Goal: Task Accomplishment & Management: Use online tool/utility

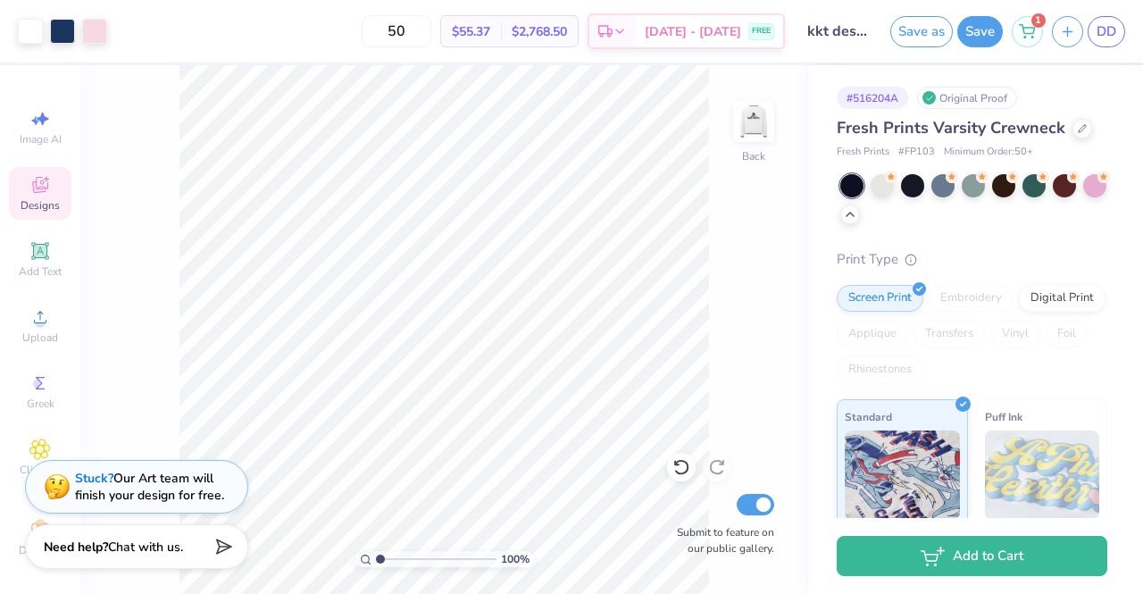
scroll to position [288, 0]
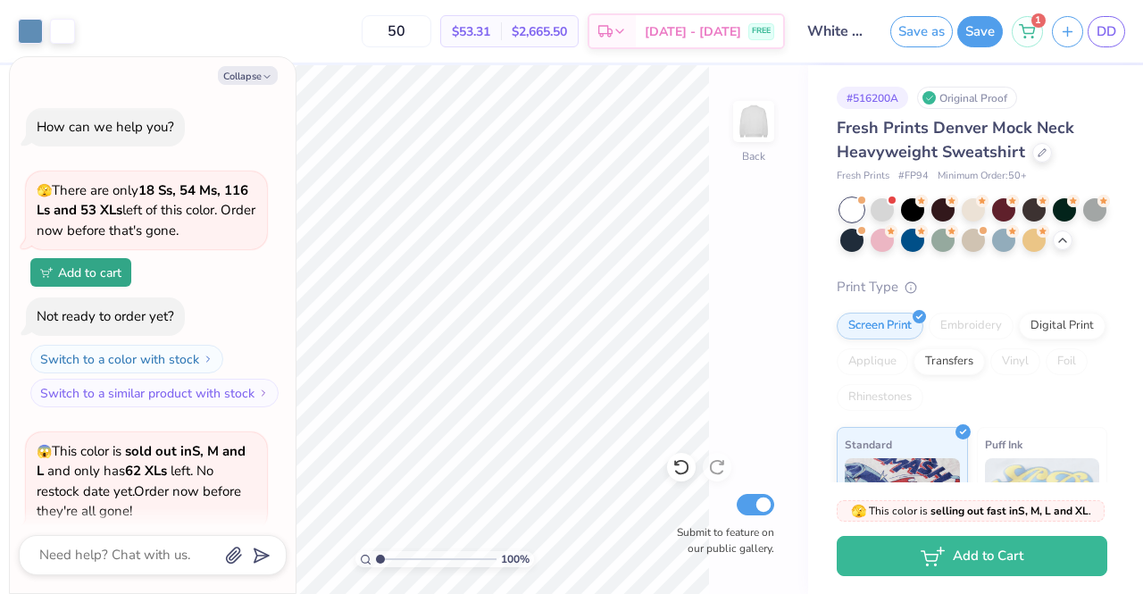
scroll to position [436, 0]
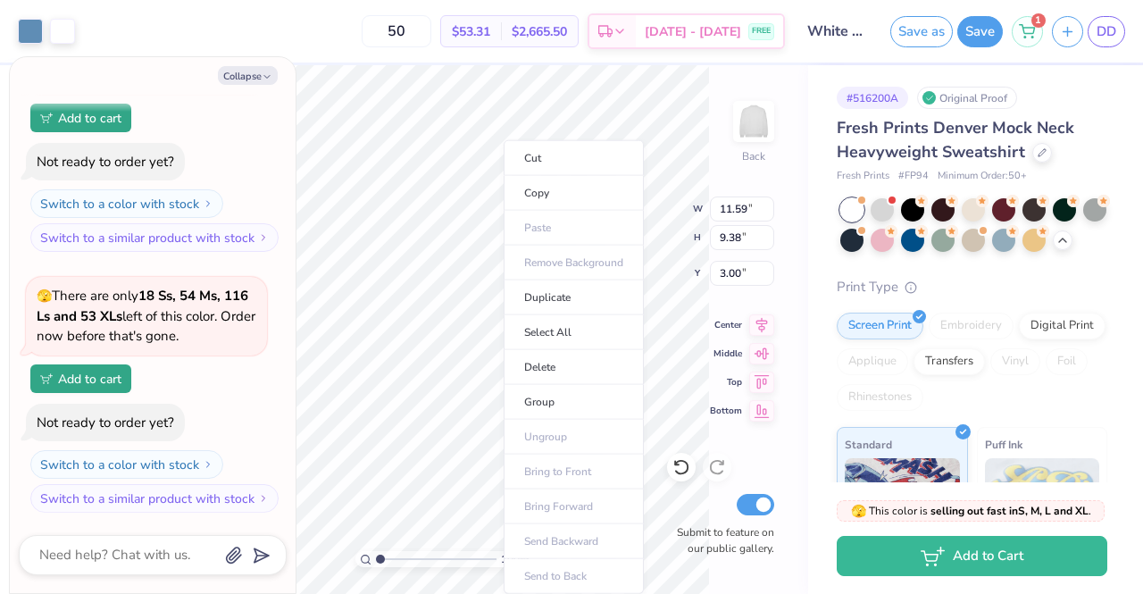
click at [552, 190] on li "Copy" at bounding box center [574, 193] width 140 height 35
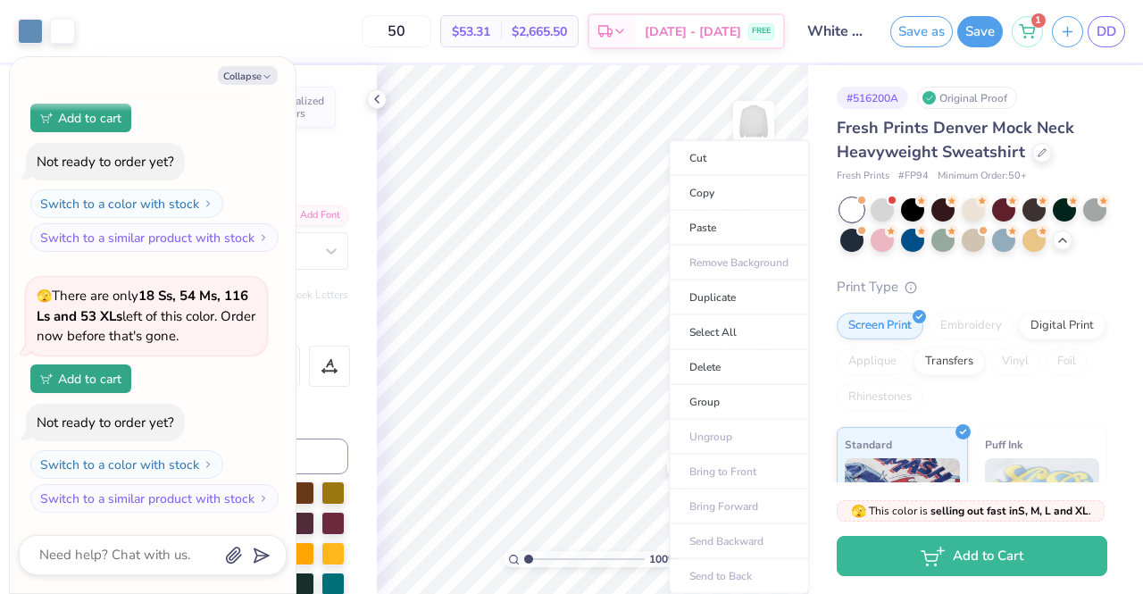
click at [722, 336] on li "Select All" at bounding box center [739, 332] width 140 height 35
click at [707, 185] on li "Copy" at bounding box center [722, 193] width 140 height 35
type textarea "x"
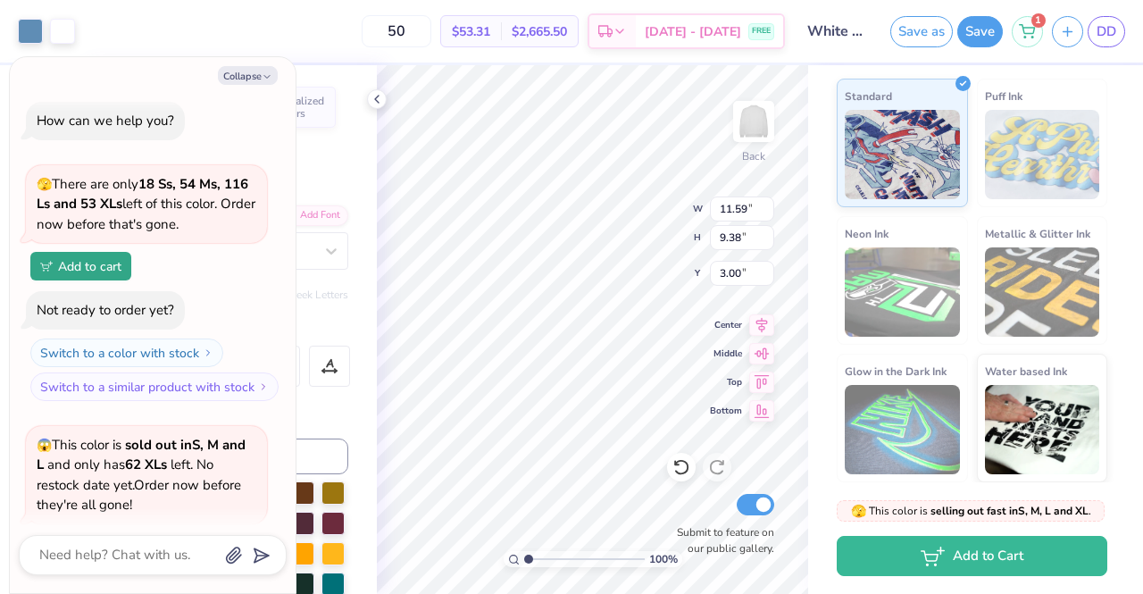
scroll to position [0, 0]
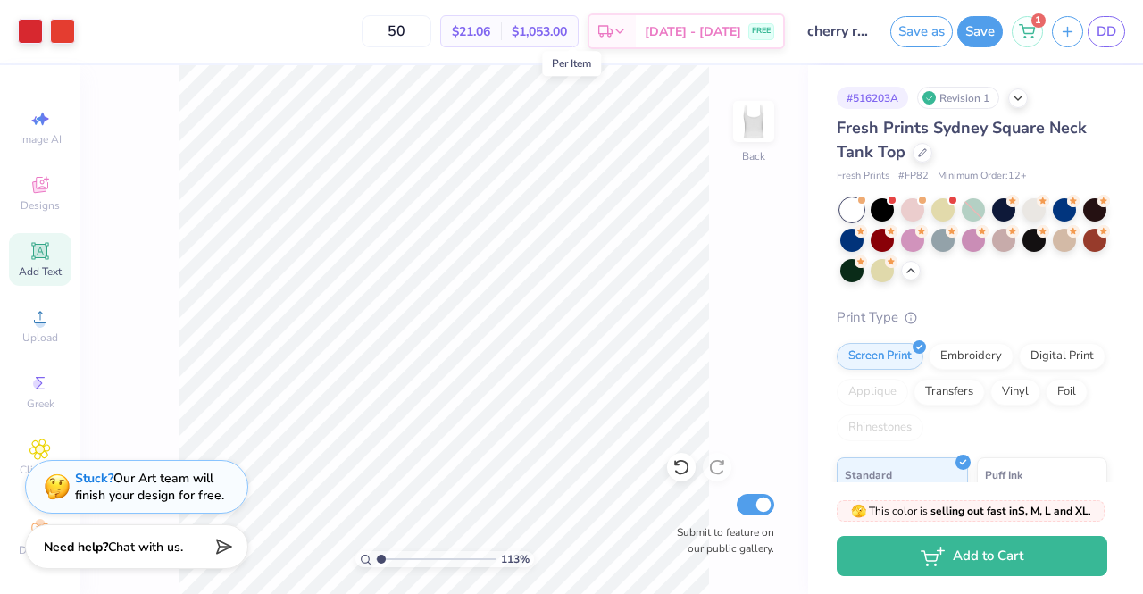
scroll to position [119, 0]
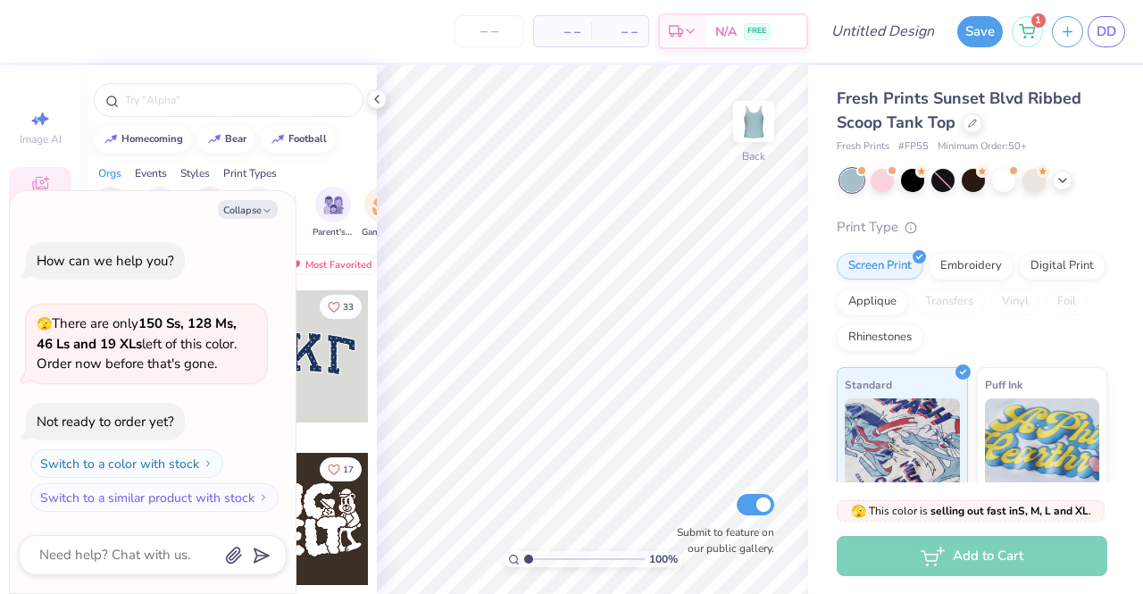
click at [227, 205] on button "Collapse" at bounding box center [248, 209] width 60 height 19
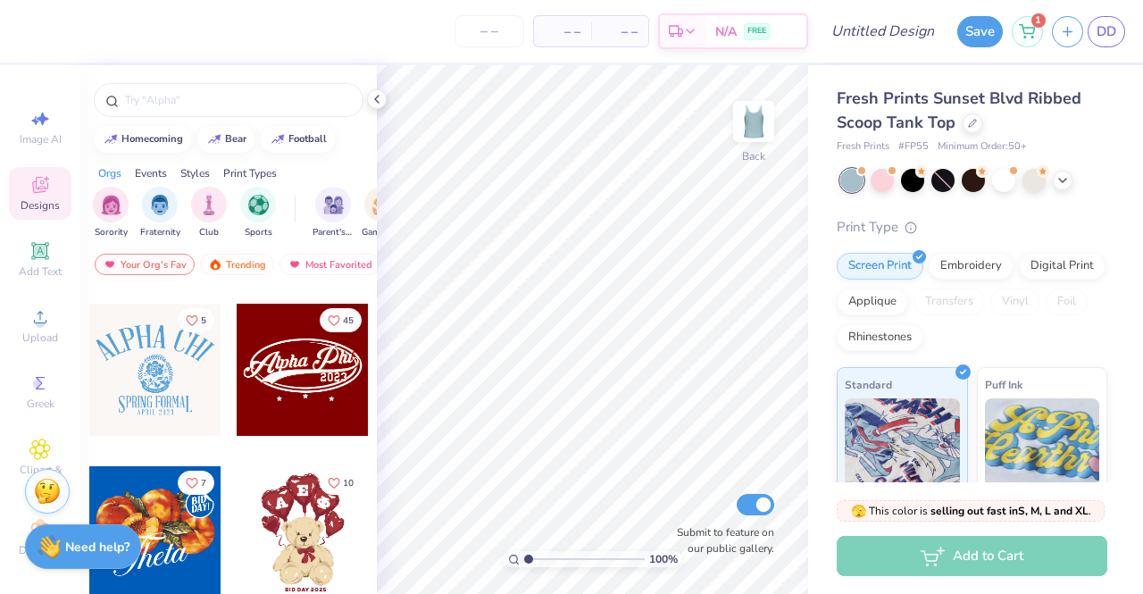
scroll to position [447, 0]
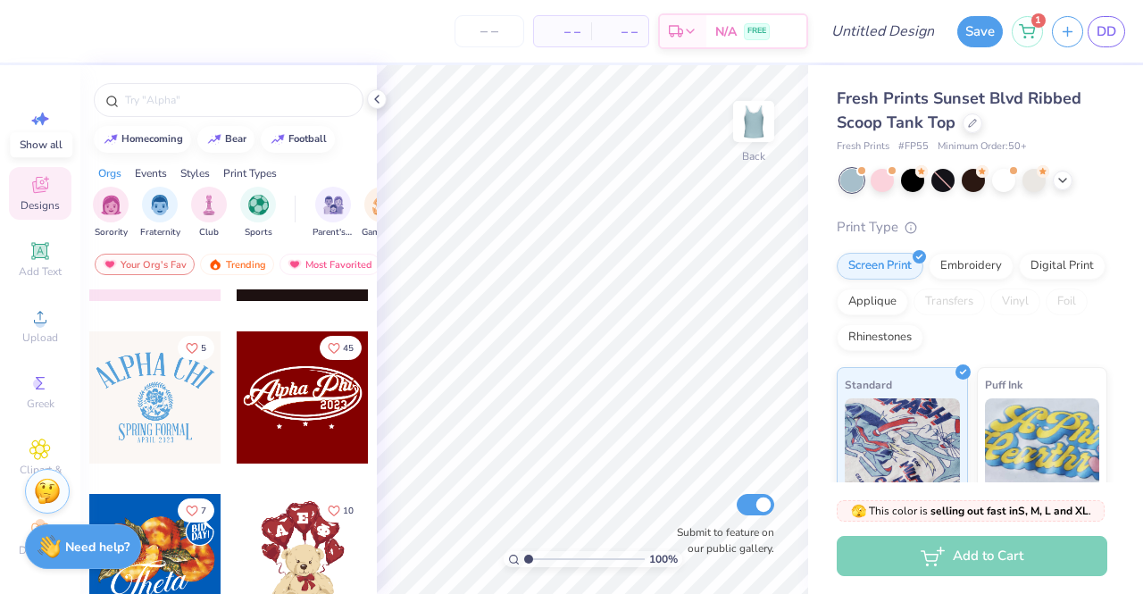
click at [1061, 179] on polyline at bounding box center [1062, 181] width 7 height 4
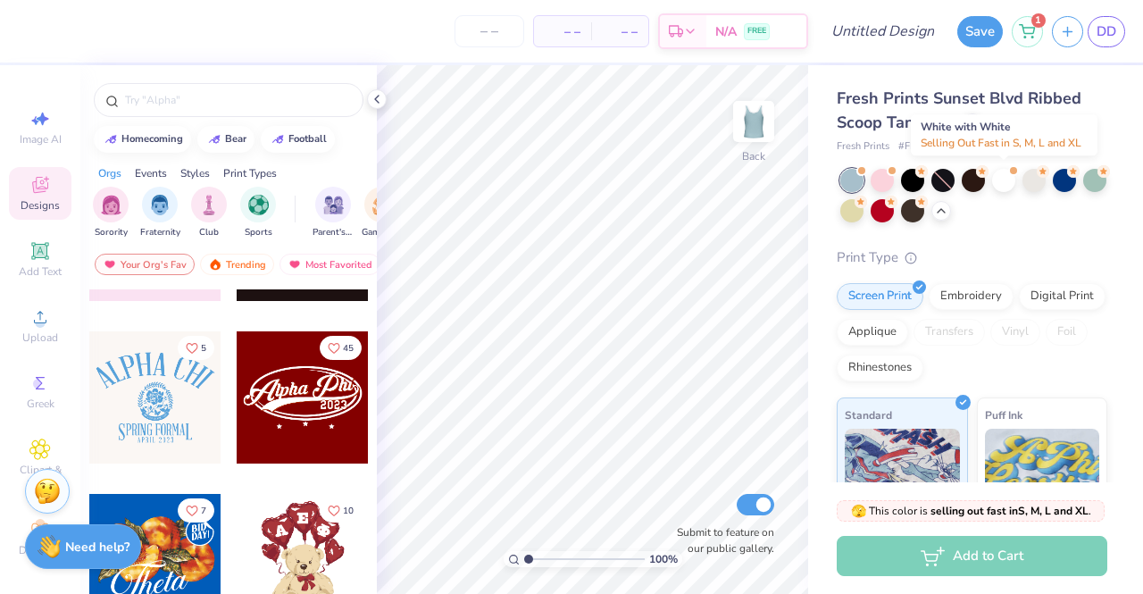
click at [995, 182] on div at bounding box center [1003, 180] width 23 height 23
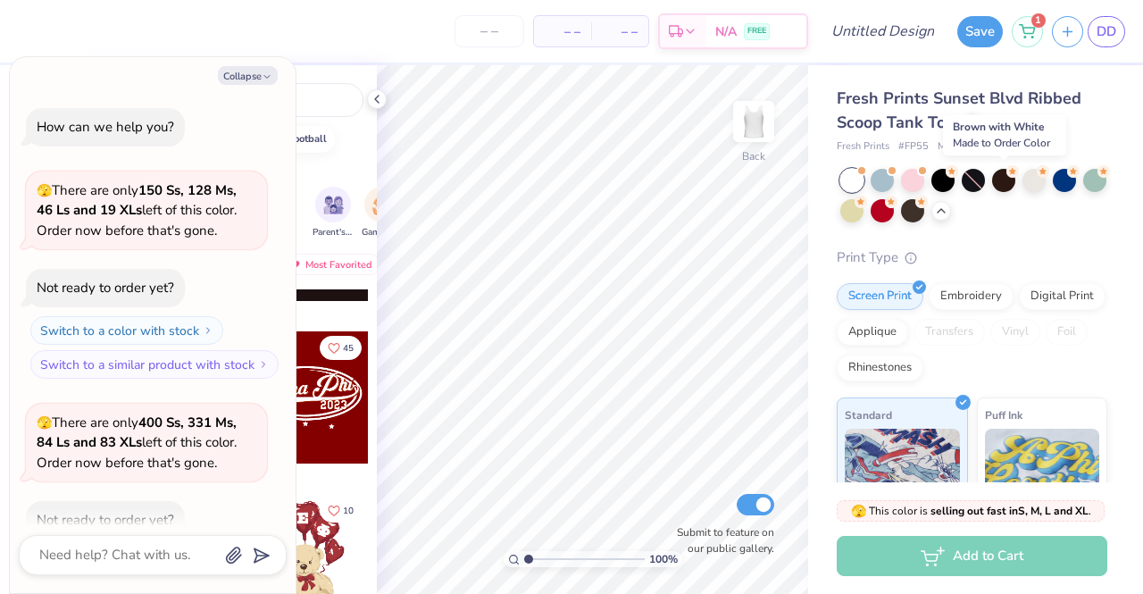
scroll to position [98, 0]
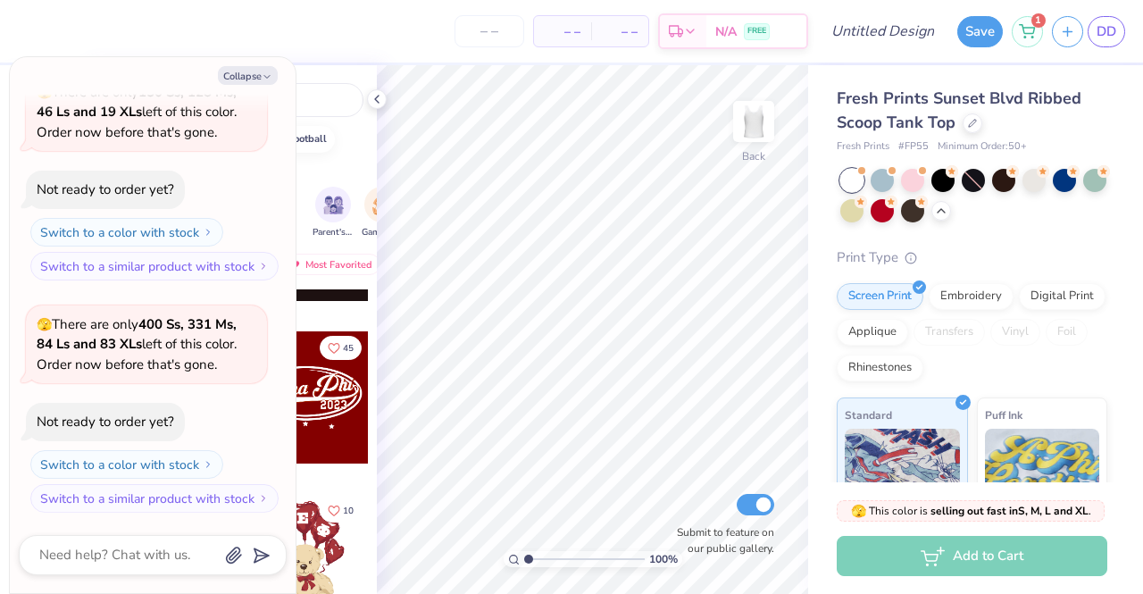
click at [904, 176] on div at bounding box center [912, 180] width 23 height 23
click at [252, 76] on button "Collapse" at bounding box center [248, 75] width 60 height 19
type textarea "x"
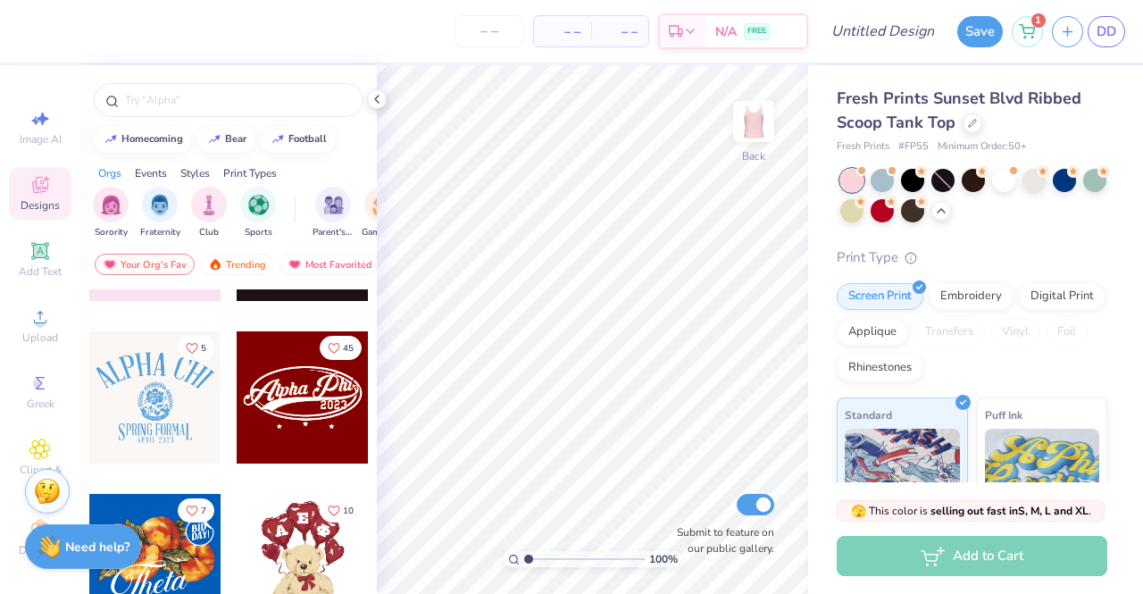
click at [172, 103] on input "text" at bounding box center [237, 100] width 229 height 18
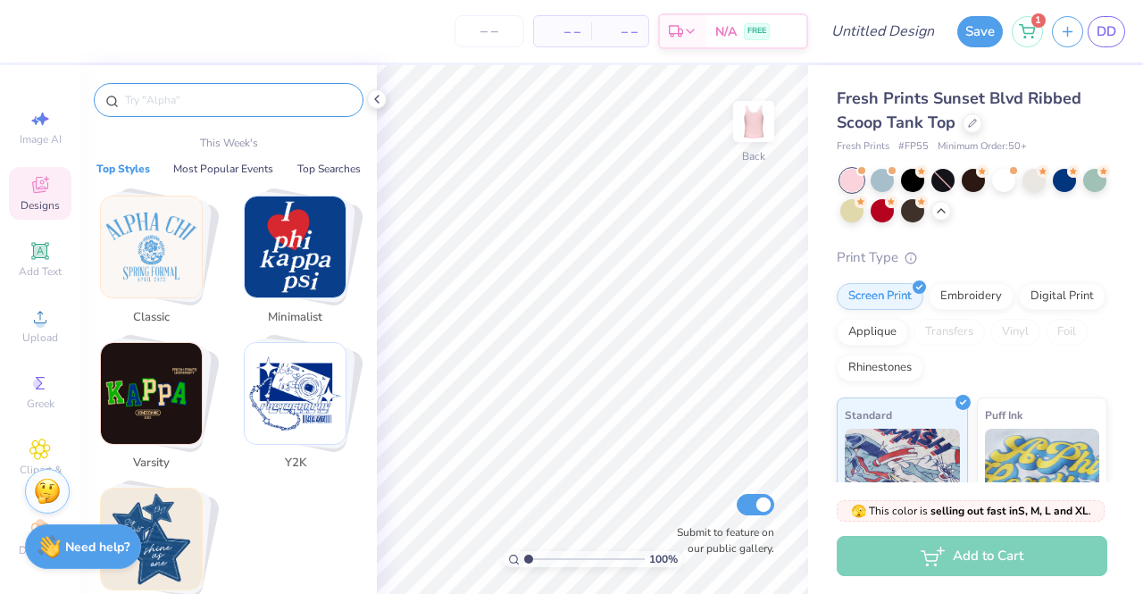
click at [29, 192] on icon at bounding box center [39, 184] width 21 height 21
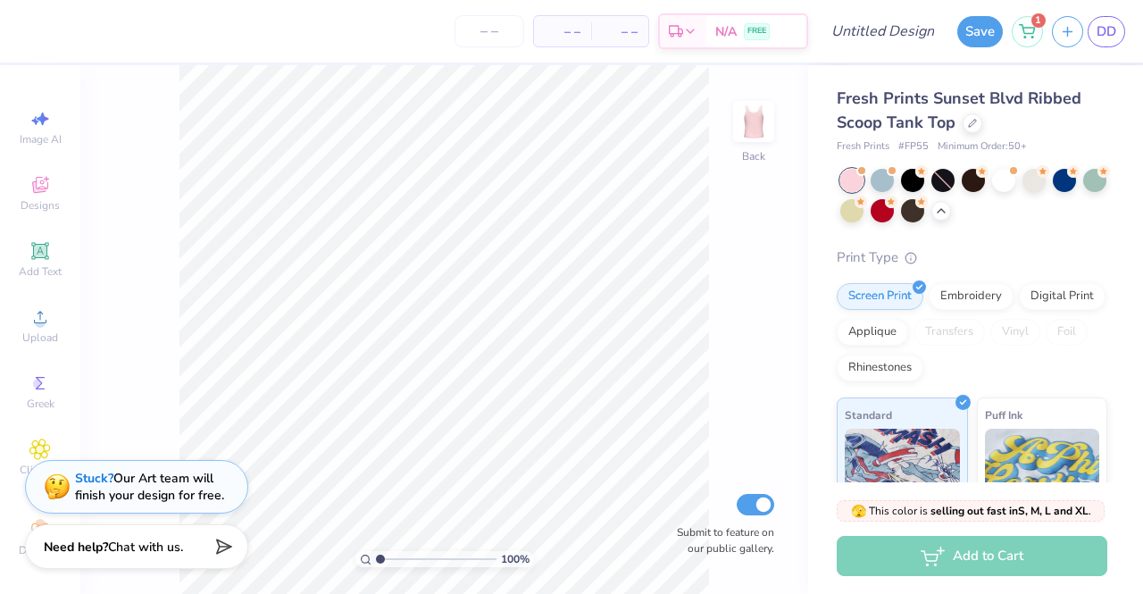
click at [9, 200] on div "Designs" at bounding box center [40, 193] width 63 height 53
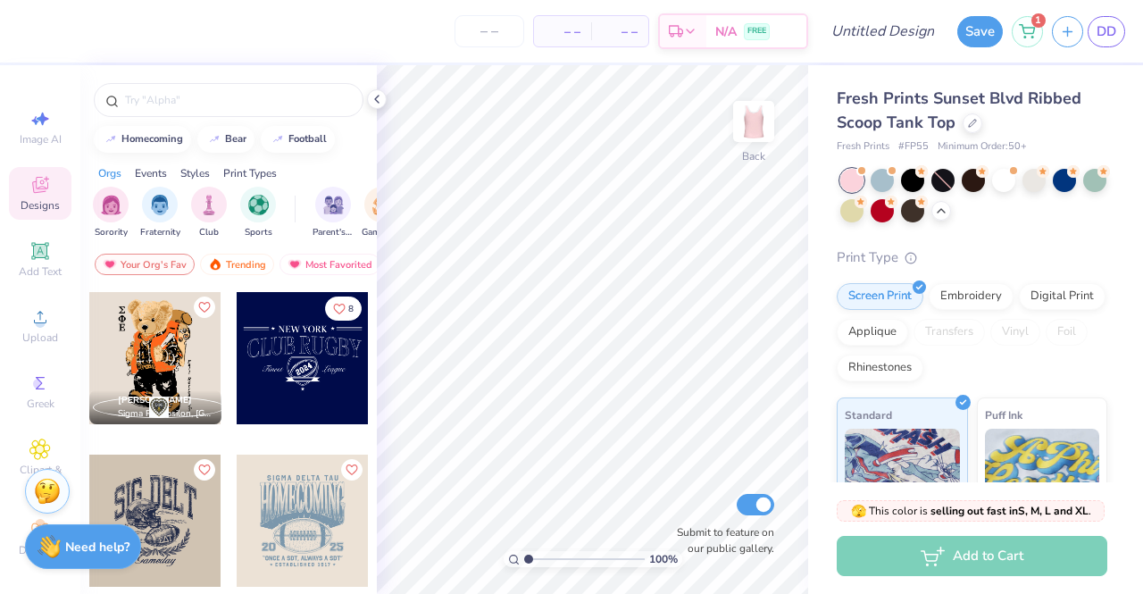
scroll to position [5716, 0]
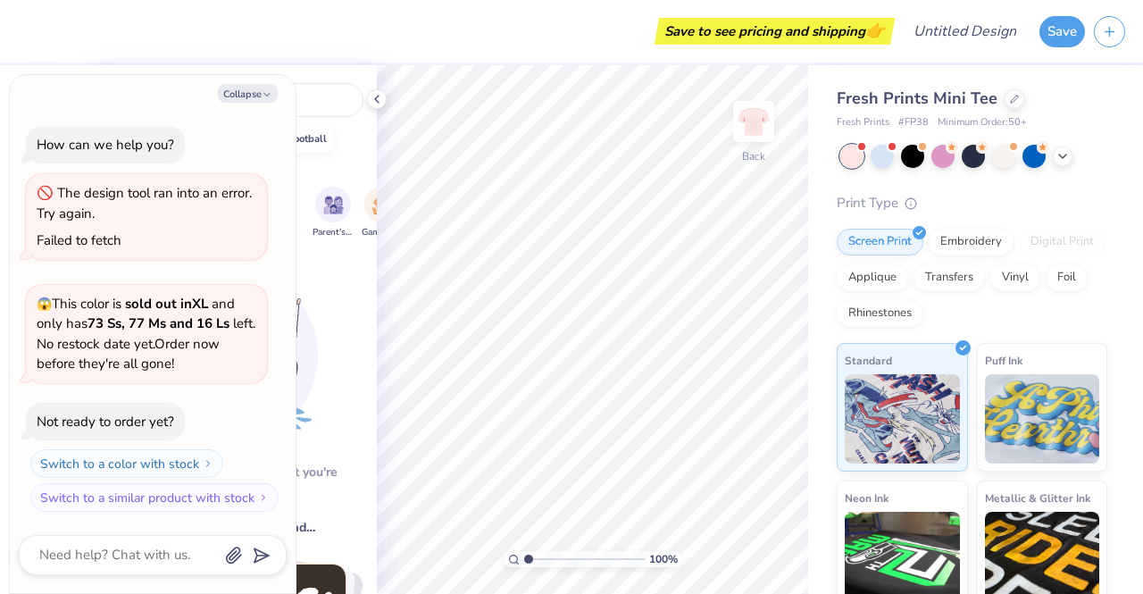
click at [384, 97] on div at bounding box center [377, 99] width 20 height 20
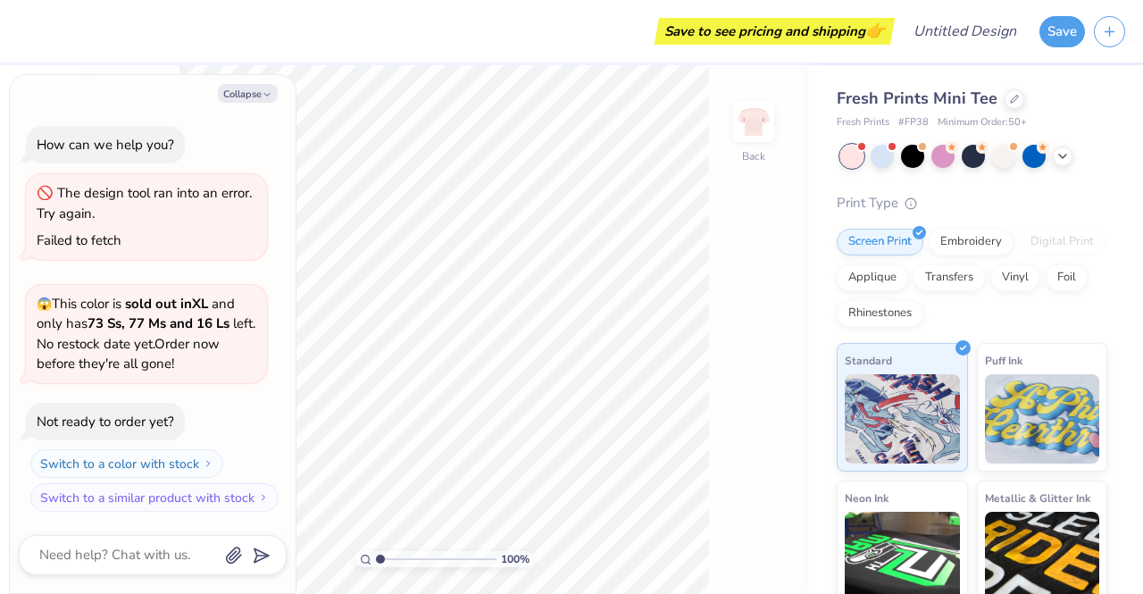
click at [263, 96] on icon "button" at bounding box center [267, 94] width 11 height 11
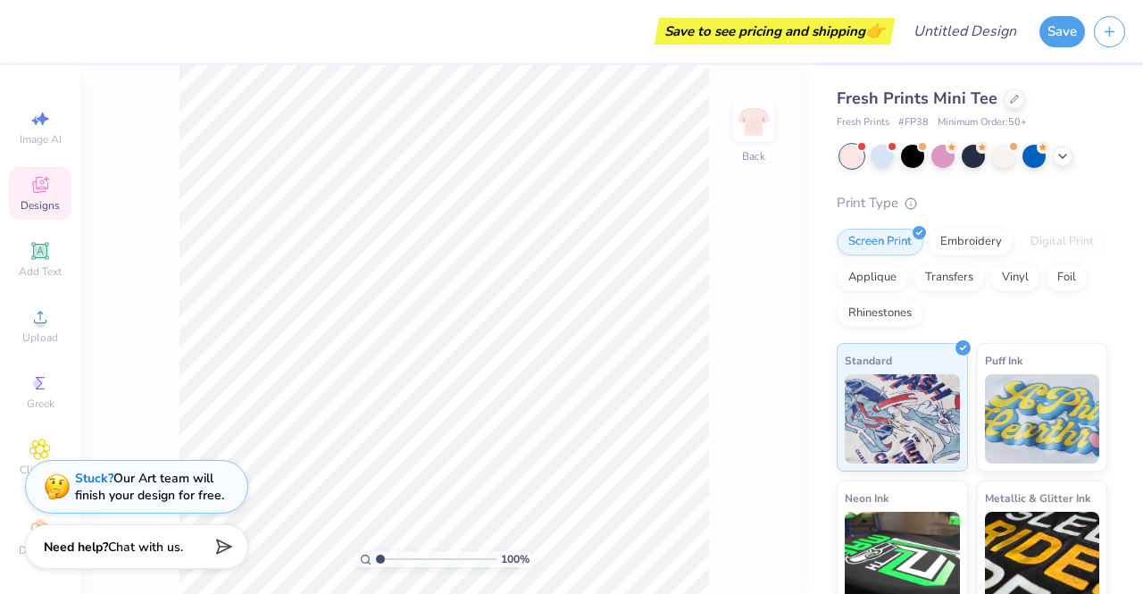
click at [890, 147] on span at bounding box center [892, 147] width 10 height 10
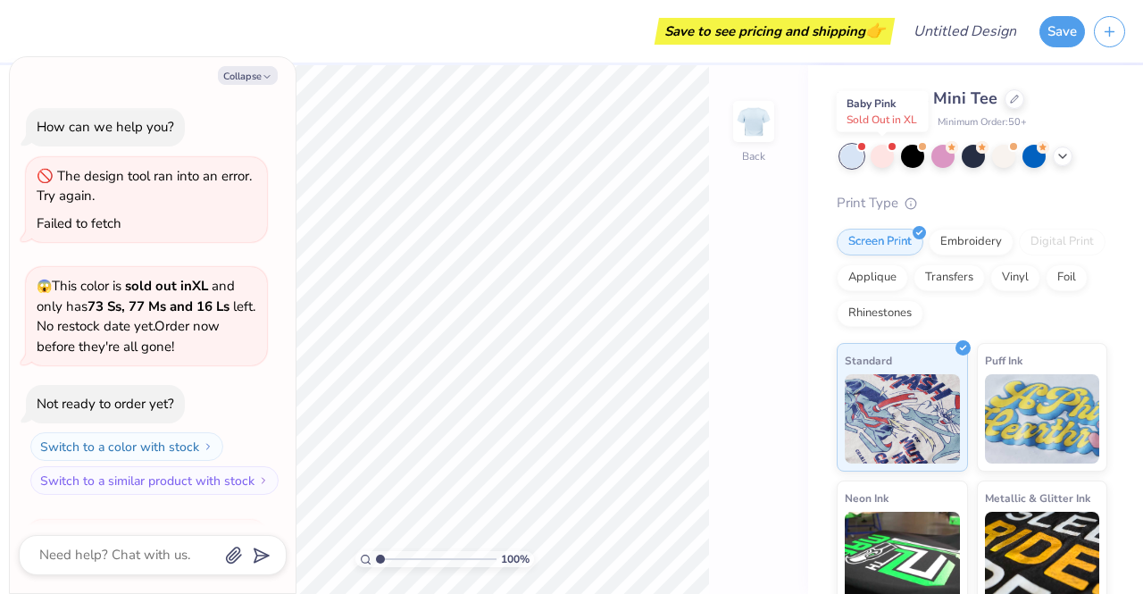
scroll to position [234, 0]
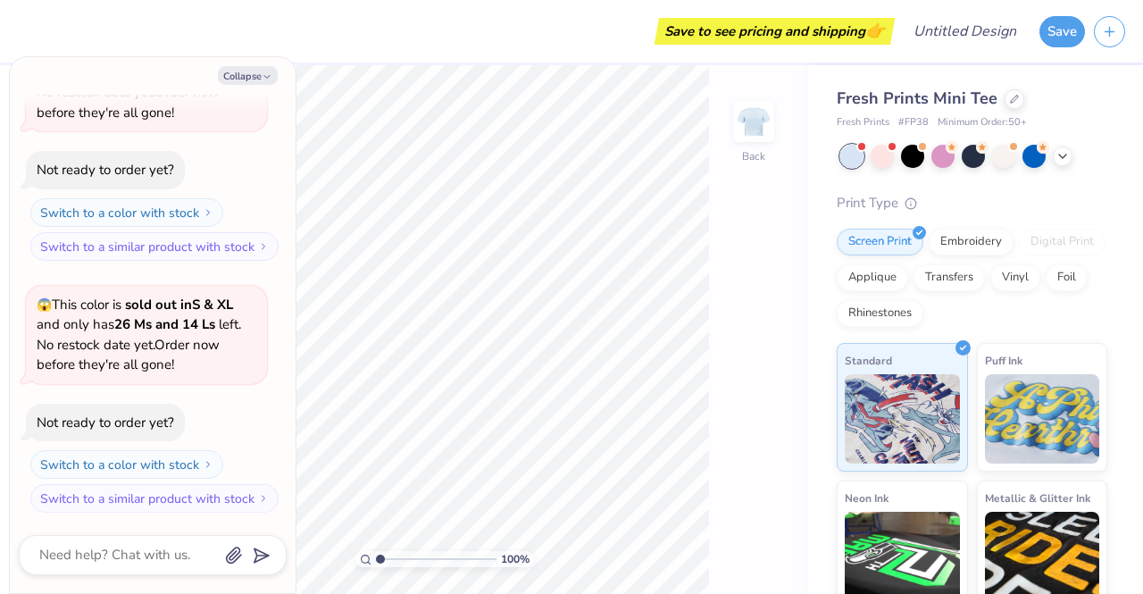
click at [248, 87] on div "Collapse How can we help you? The design tool ran into an error. Try again. Fai…" at bounding box center [153, 325] width 286 height 536
click at [250, 72] on button "Collapse" at bounding box center [248, 75] width 60 height 19
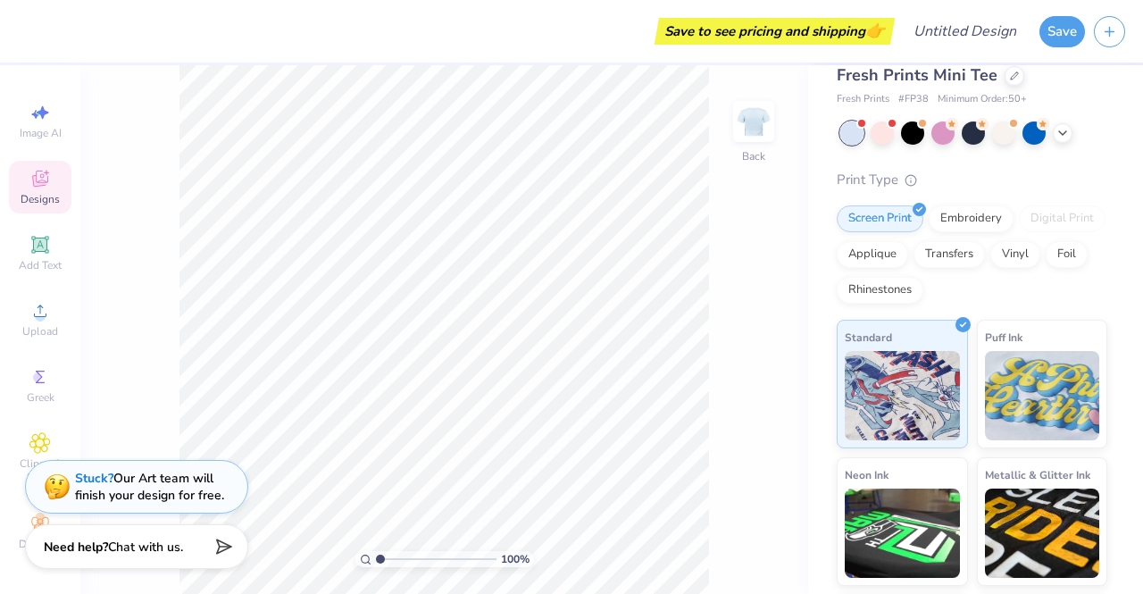
scroll to position [0, 0]
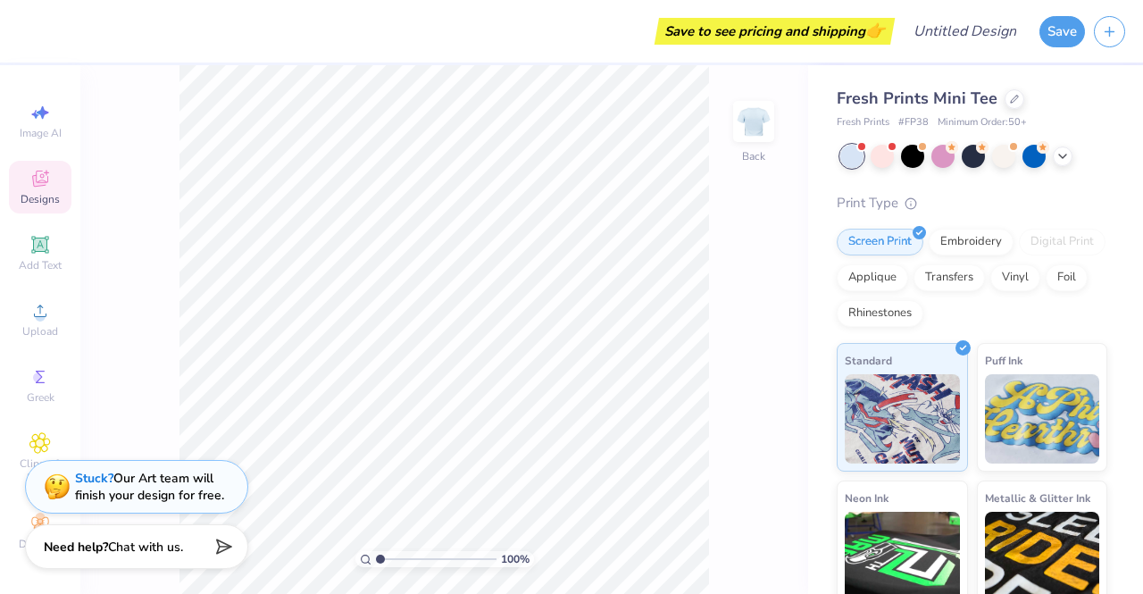
click at [1064, 153] on icon at bounding box center [1063, 156] width 14 height 14
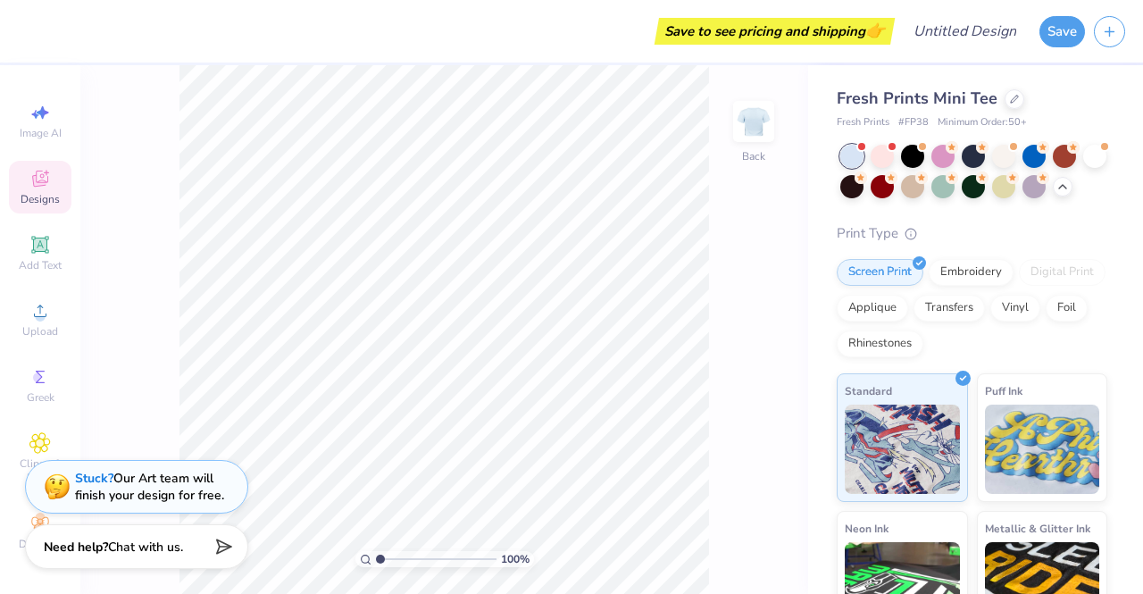
click at [50, 176] on div "Designs" at bounding box center [40, 187] width 63 height 53
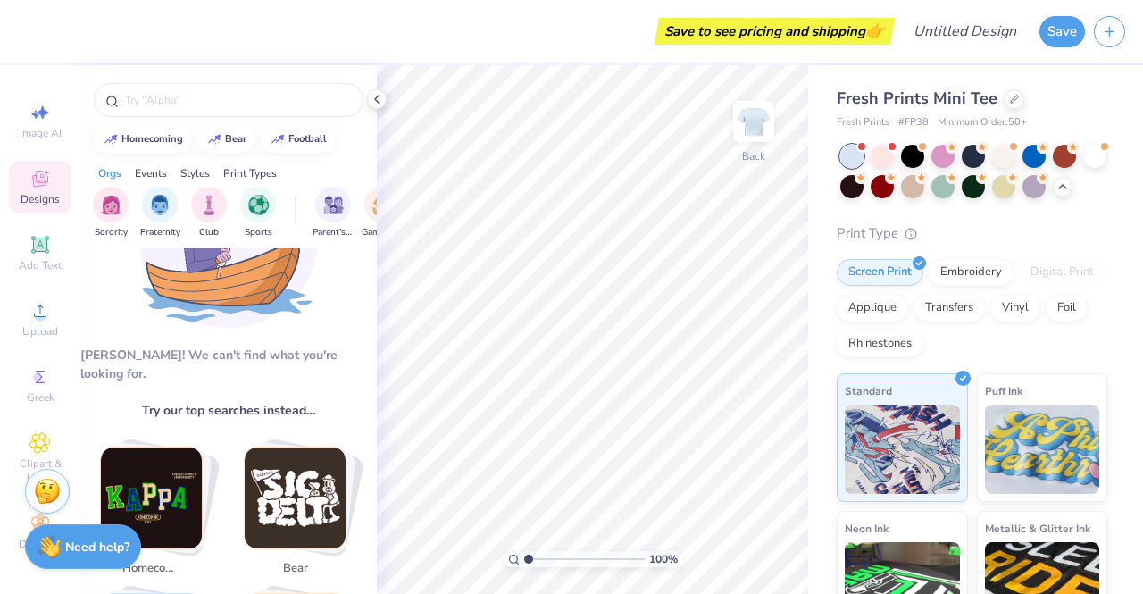
scroll to position [89, 0]
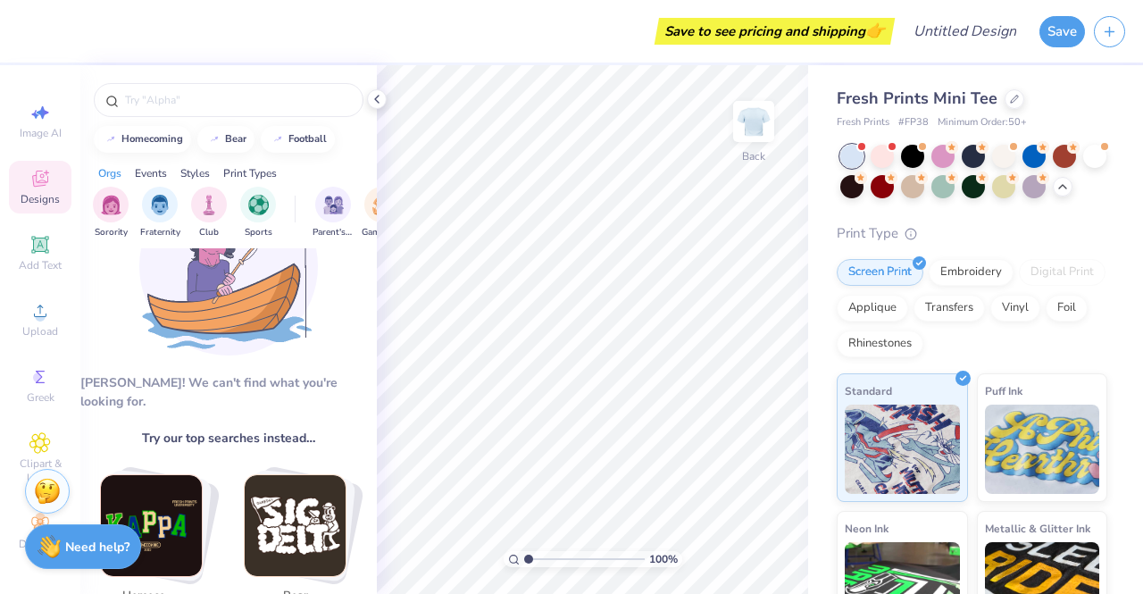
click at [13, 174] on div "Designs" at bounding box center [40, 187] width 63 height 53
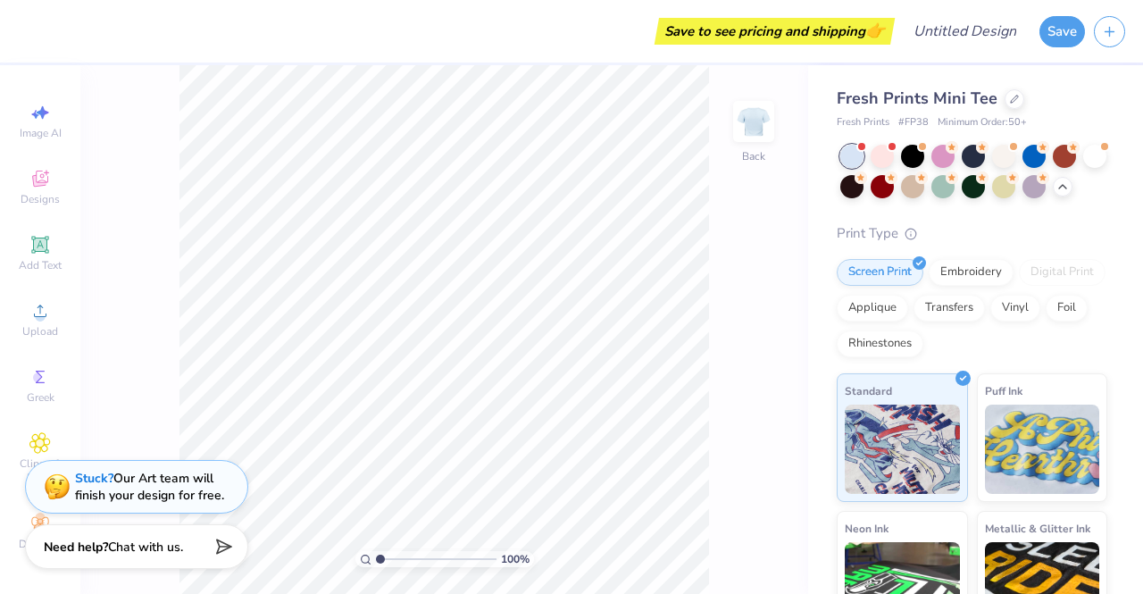
click at [16, 161] on div "Designs" at bounding box center [40, 187] width 63 height 53
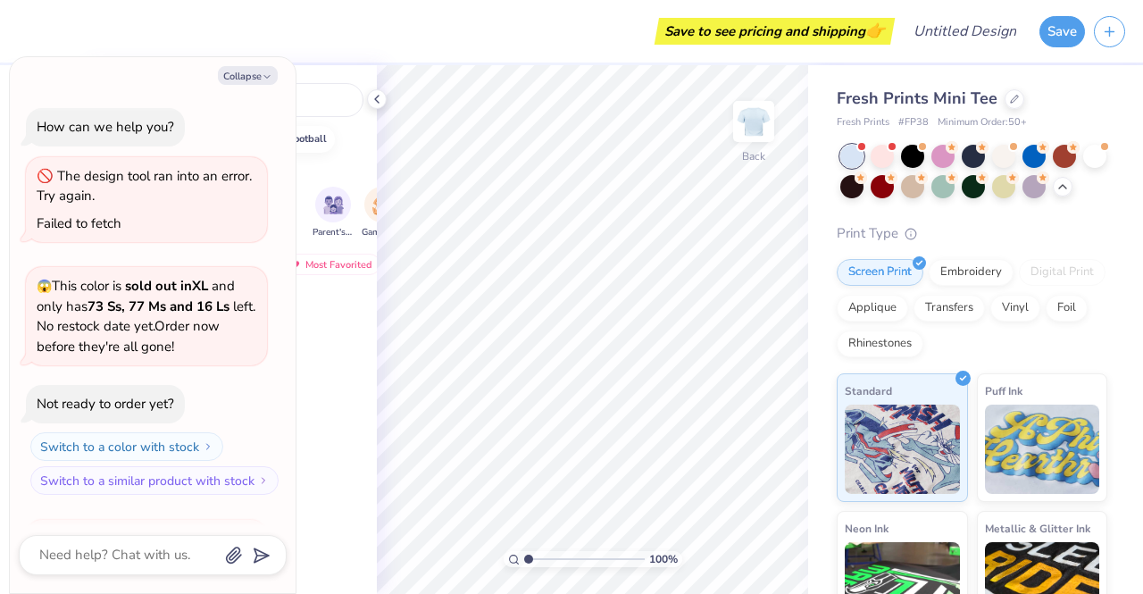
scroll to position [330, 0]
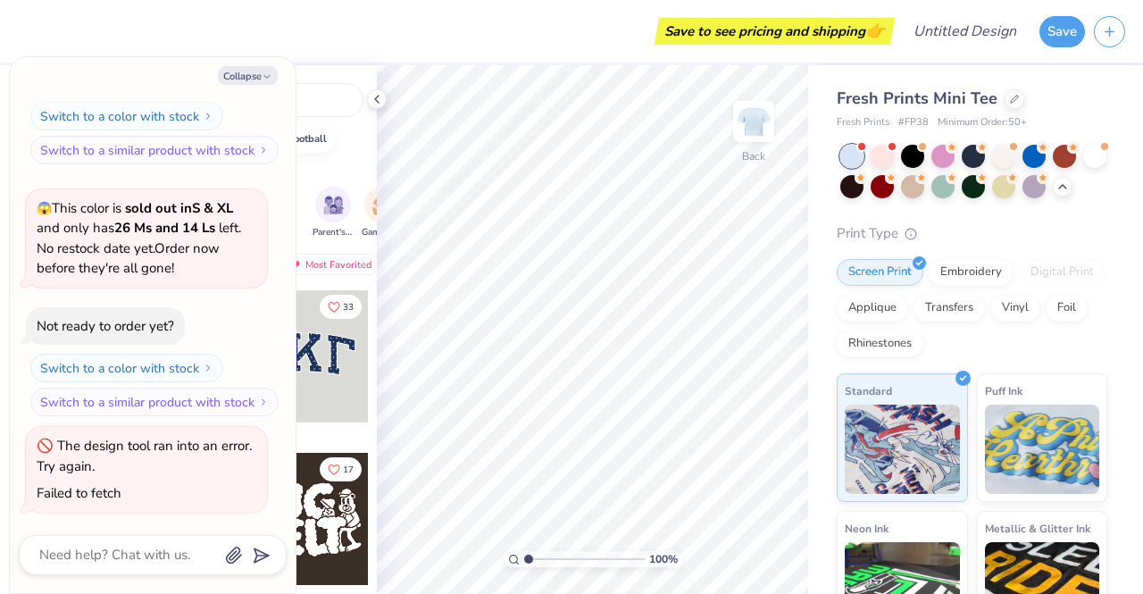
click at [264, 73] on icon "button" at bounding box center [267, 76] width 11 height 11
type textarea "x"
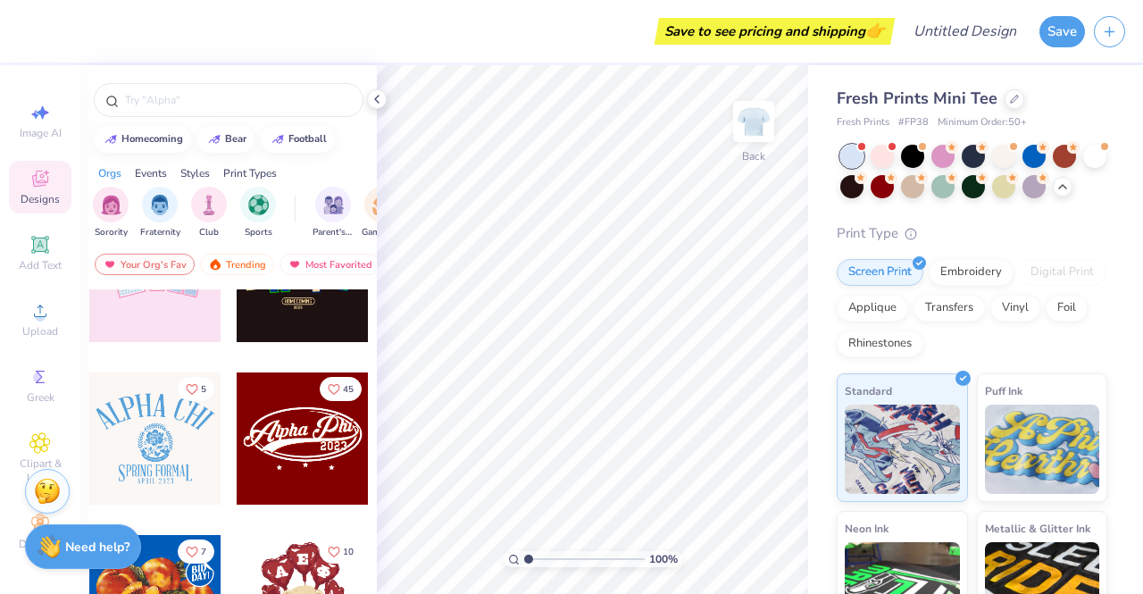
scroll to position [447, 0]
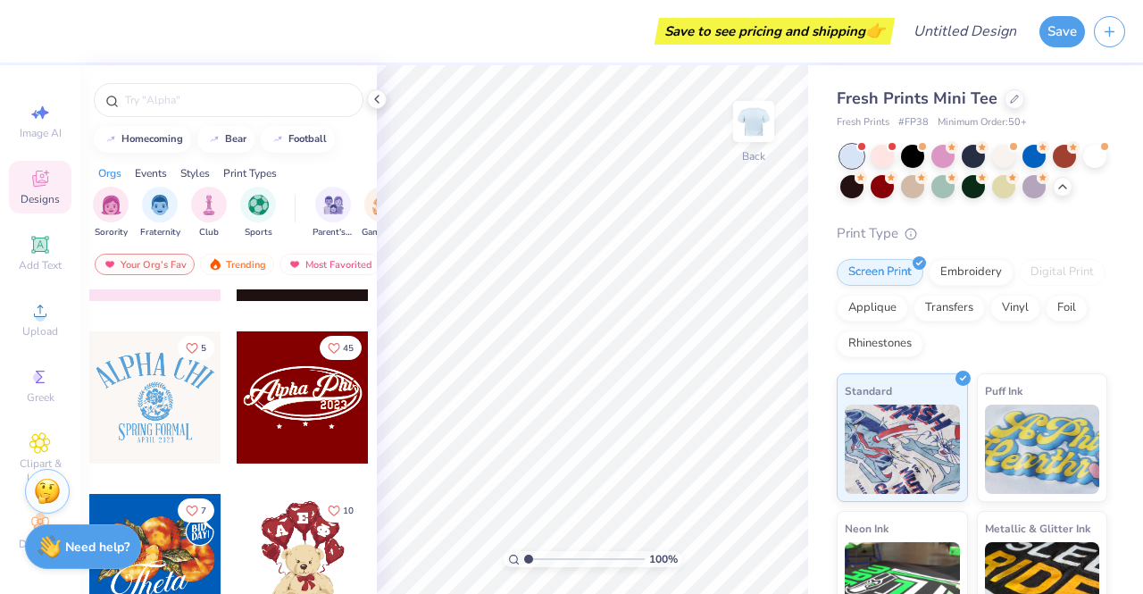
click at [123, 390] on div at bounding box center [155, 397] width 132 height 132
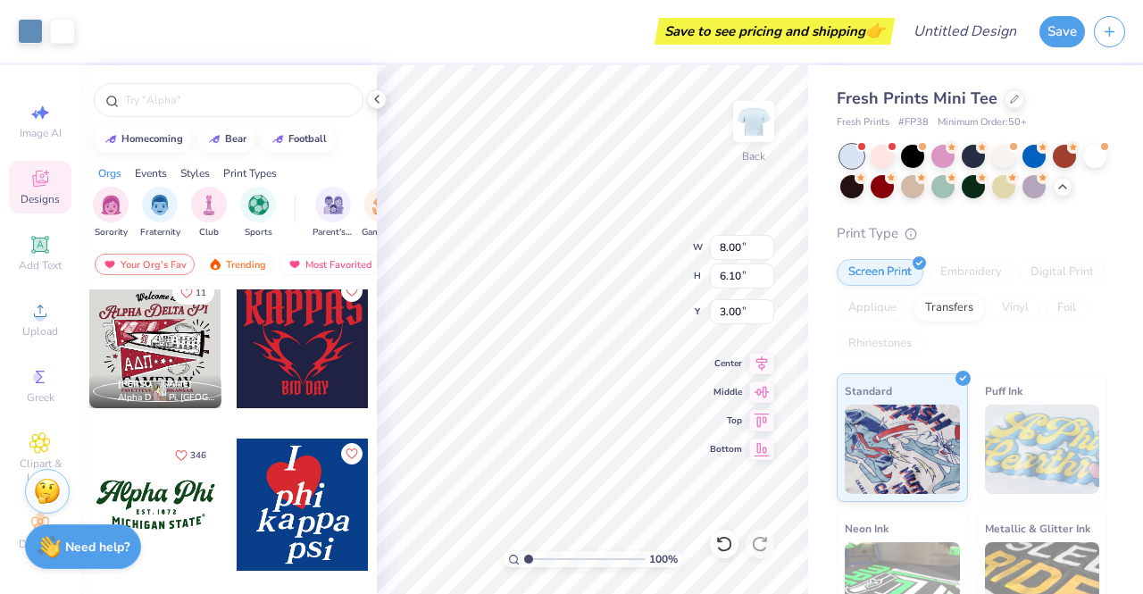
scroll to position [2054, 0]
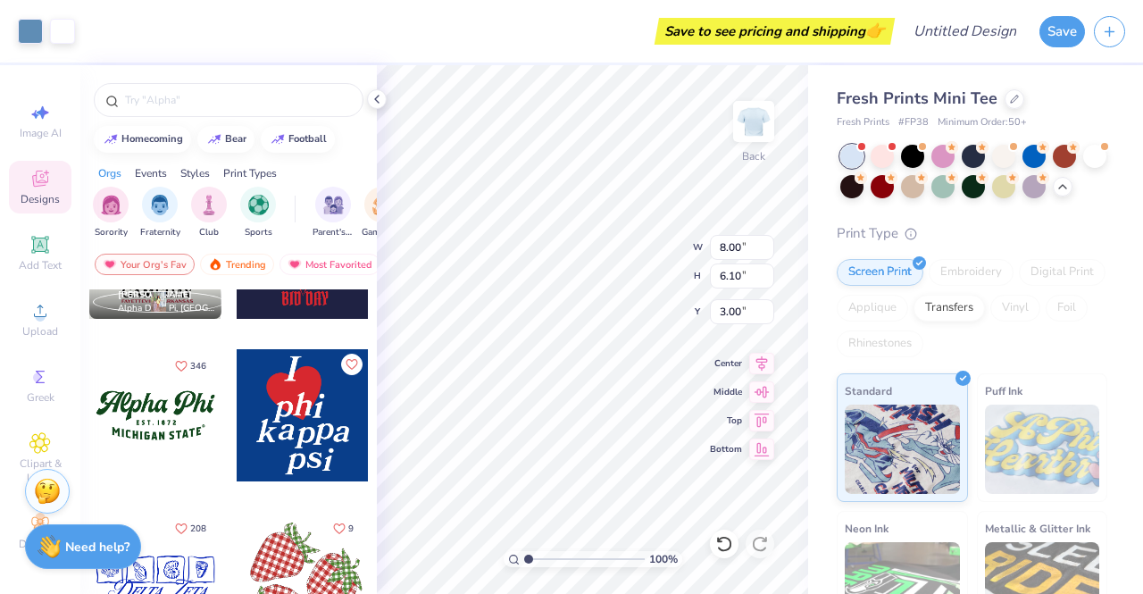
click at [169, 417] on div at bounding box center [155, 415] width 132 height 132
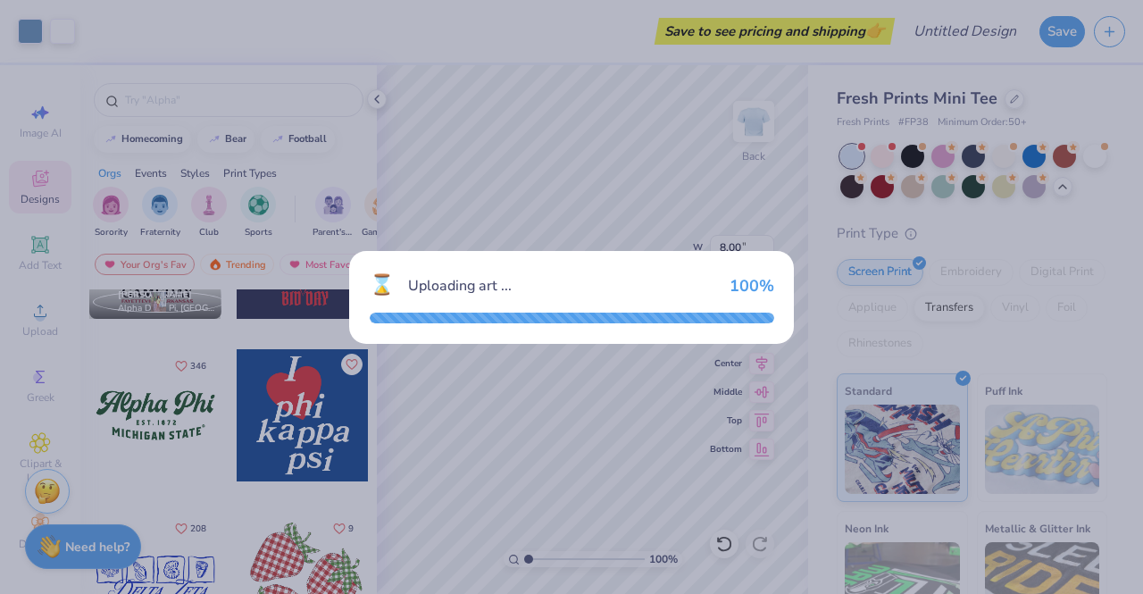
type input "5.56"
type input "2.37"
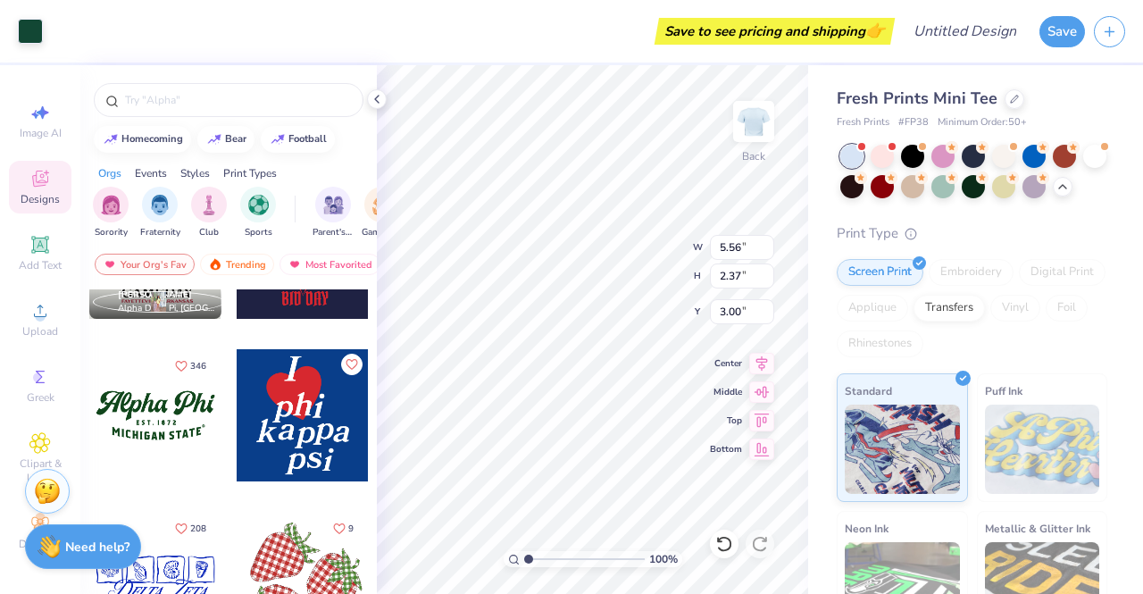
type input "8.00"
type input "6.10"
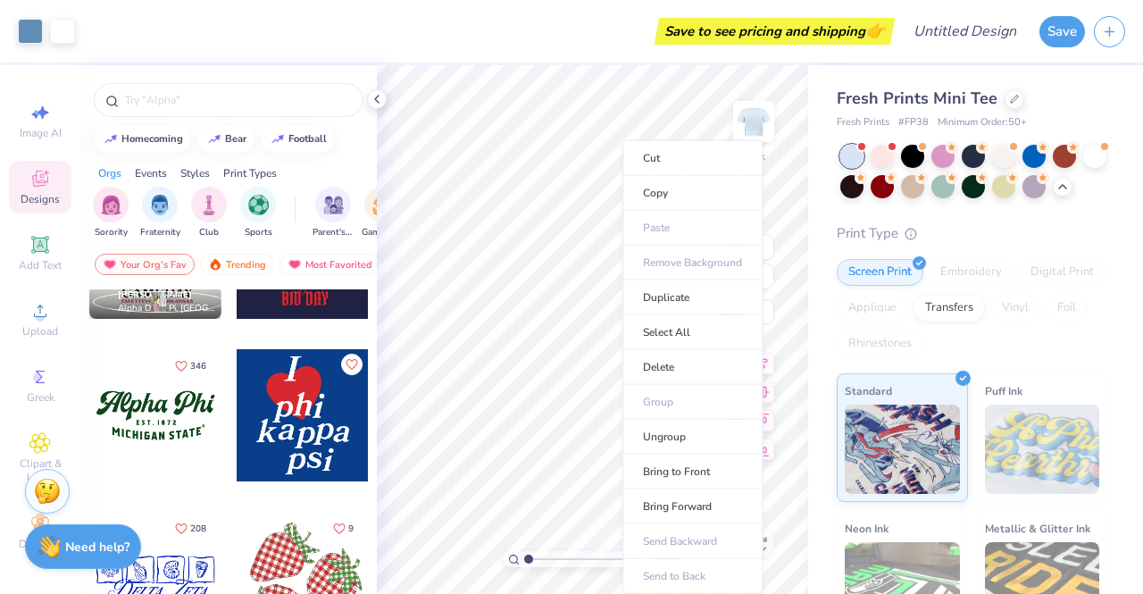
click at [660, 146] on li "Cut" at bounding box center [692, 158] width 140 height 36
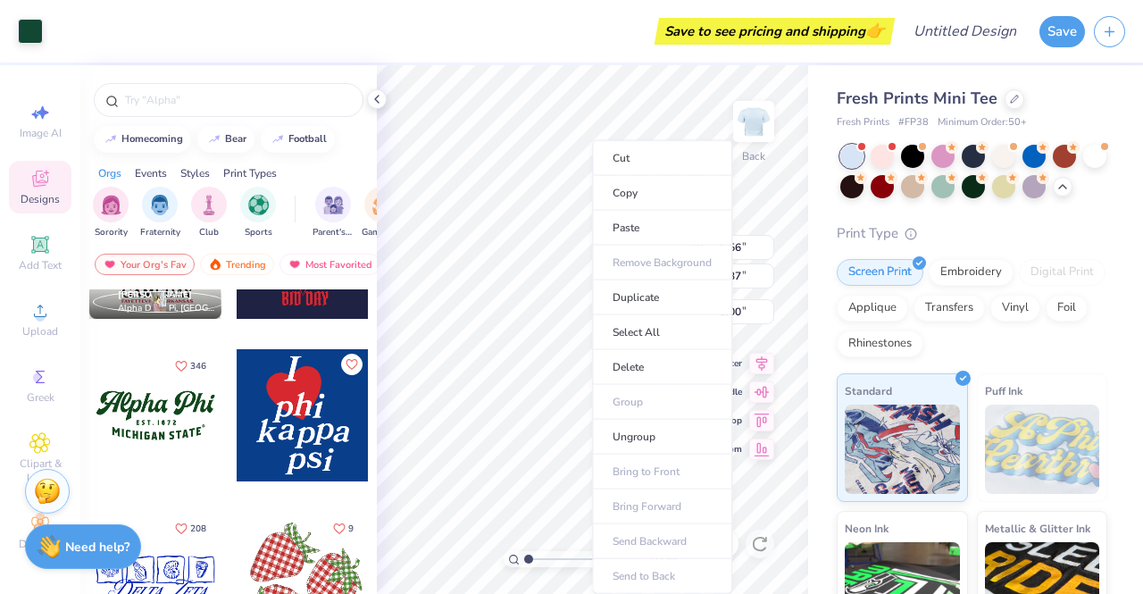
click at [652, 158] on li "Cut" at bounding box center [662, 158] width 140 height 36
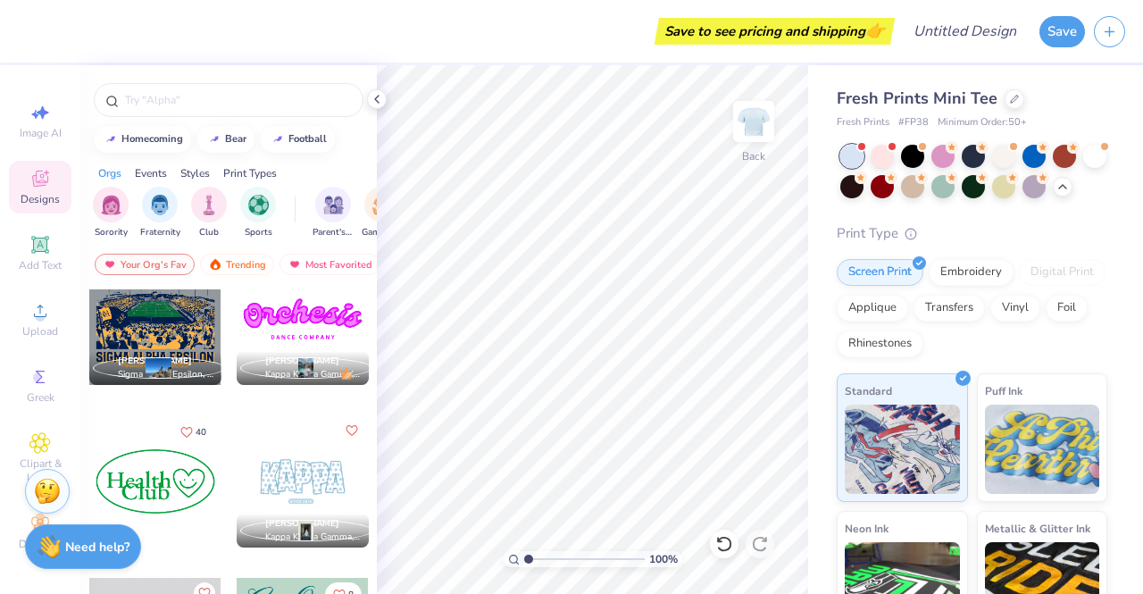
scroll to position [3215, 0]
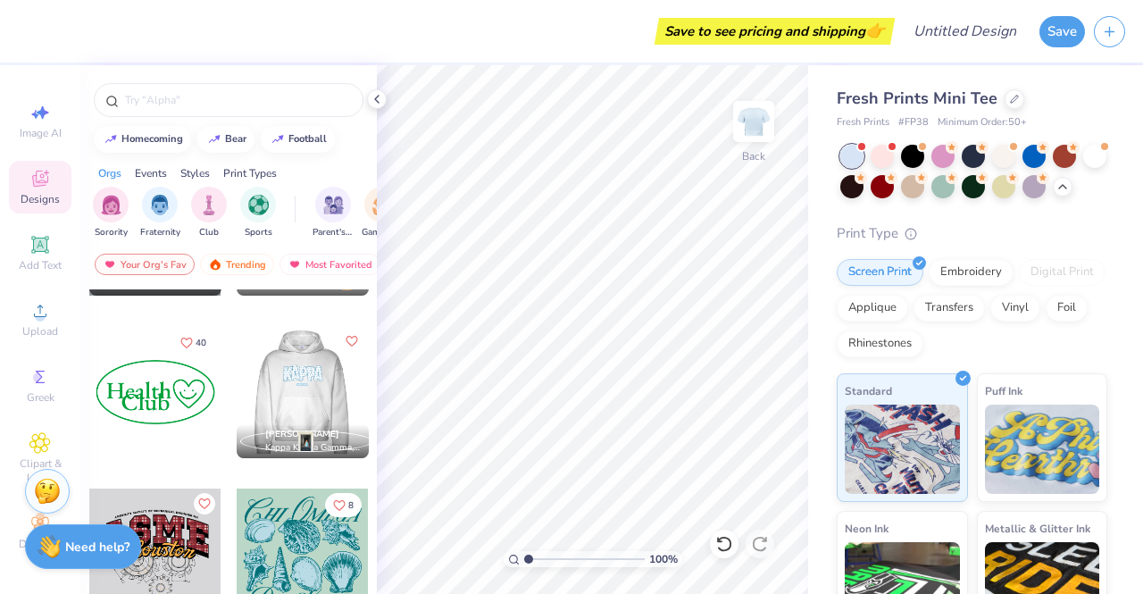
click at [285, 390] on div at bounding box center [302, 392] width 132 height 132
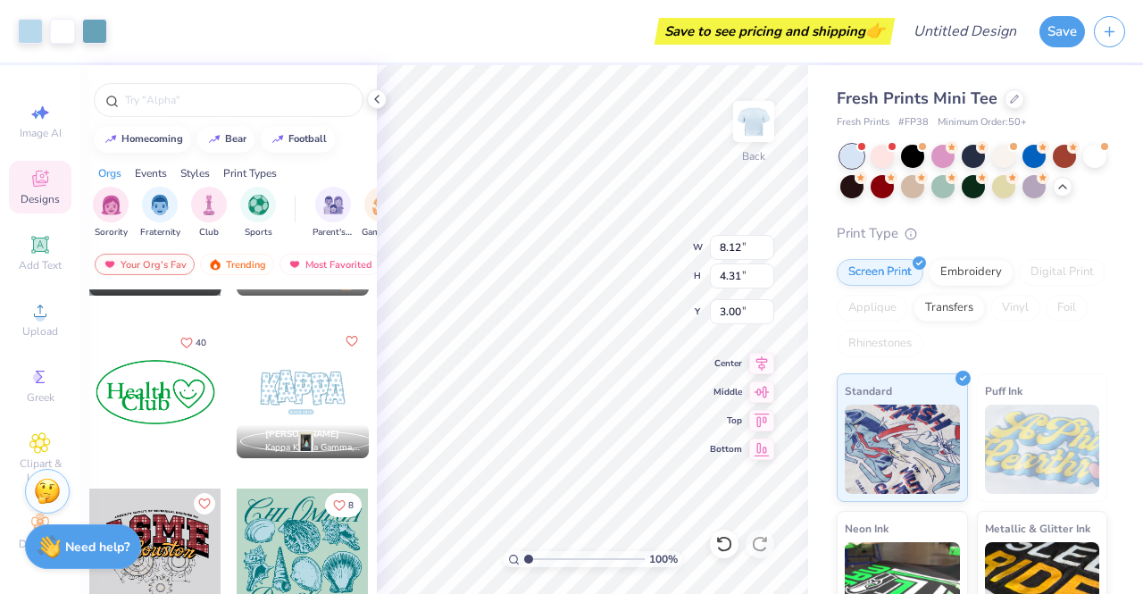
type input "8.12"
type input "4.31"
type input "9.35"
type input "4.96"
type input "4.74"
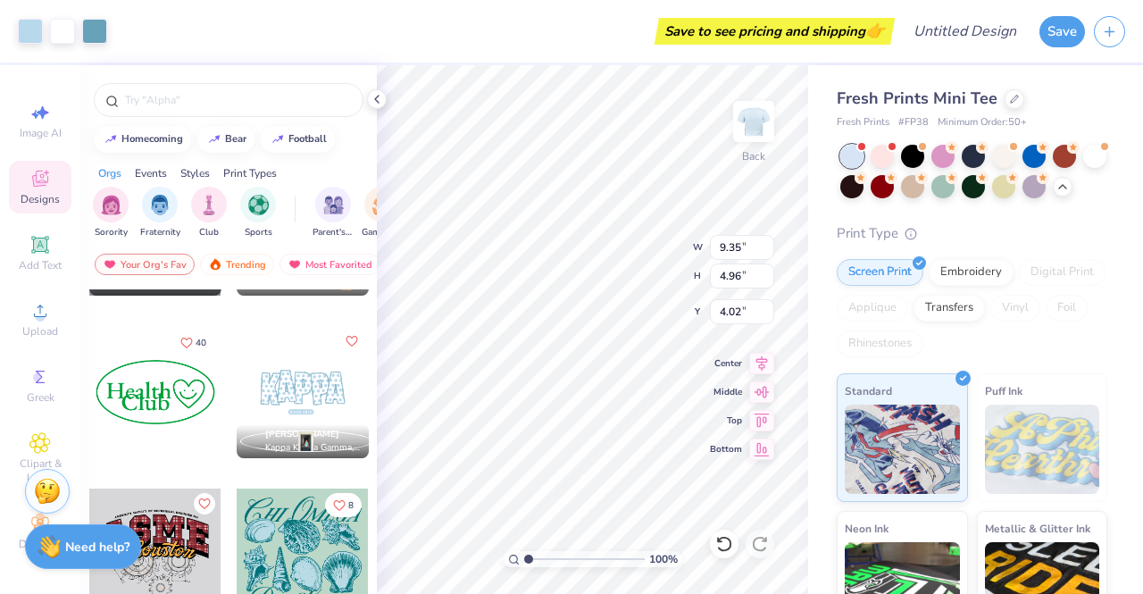
type input "4.02"
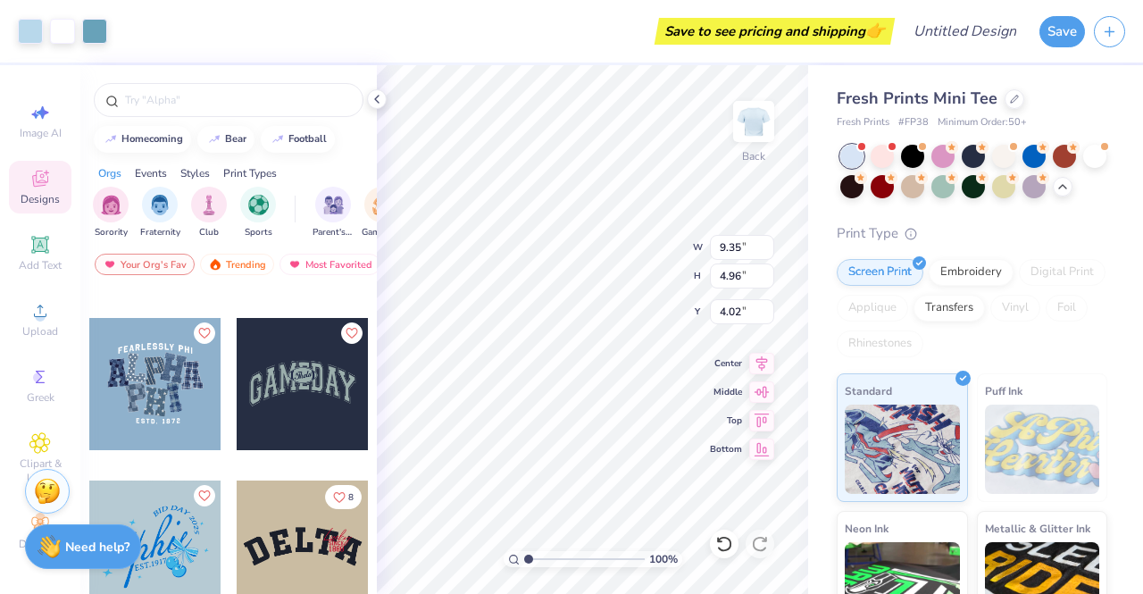
scroll to position [4376, 0]
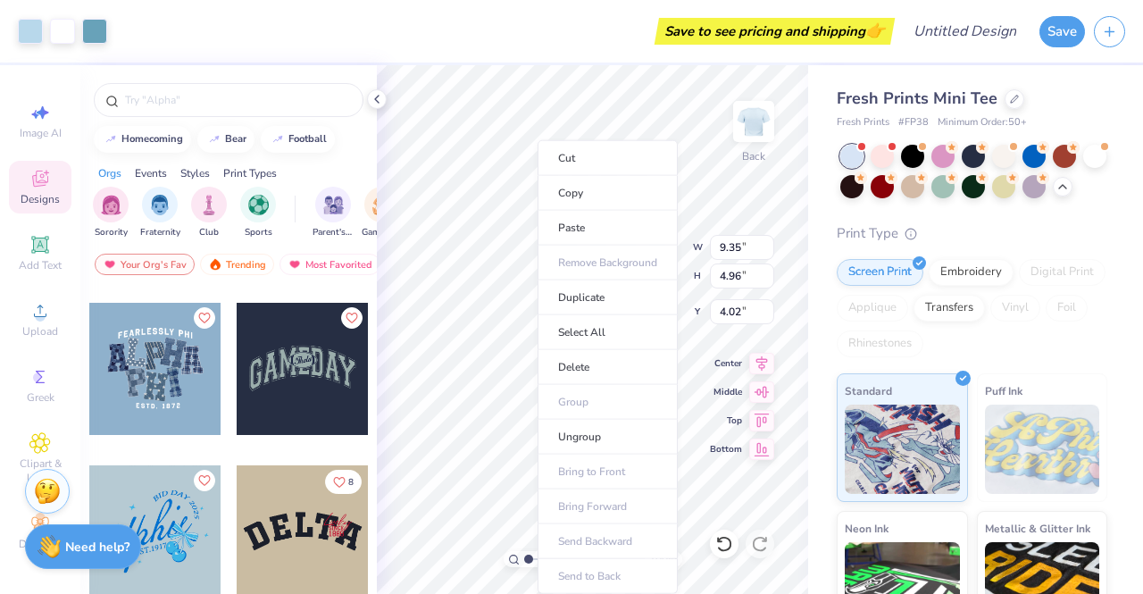
click at [589, 162] on li "Cut" at bounding box center [608, 158] width 140 height 36
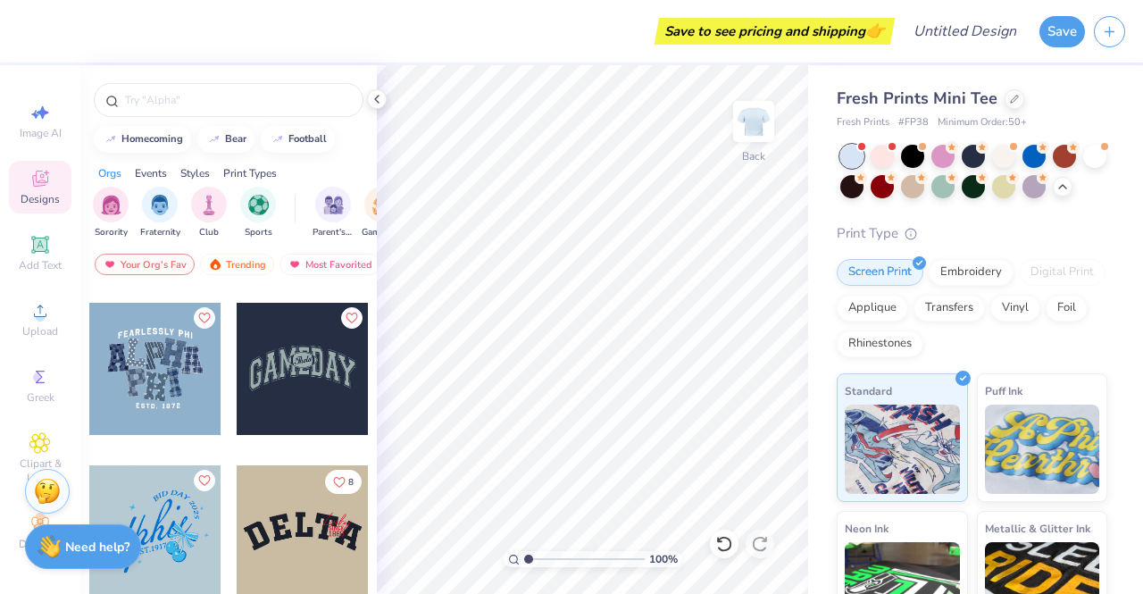
scroll to position [4287, 0]
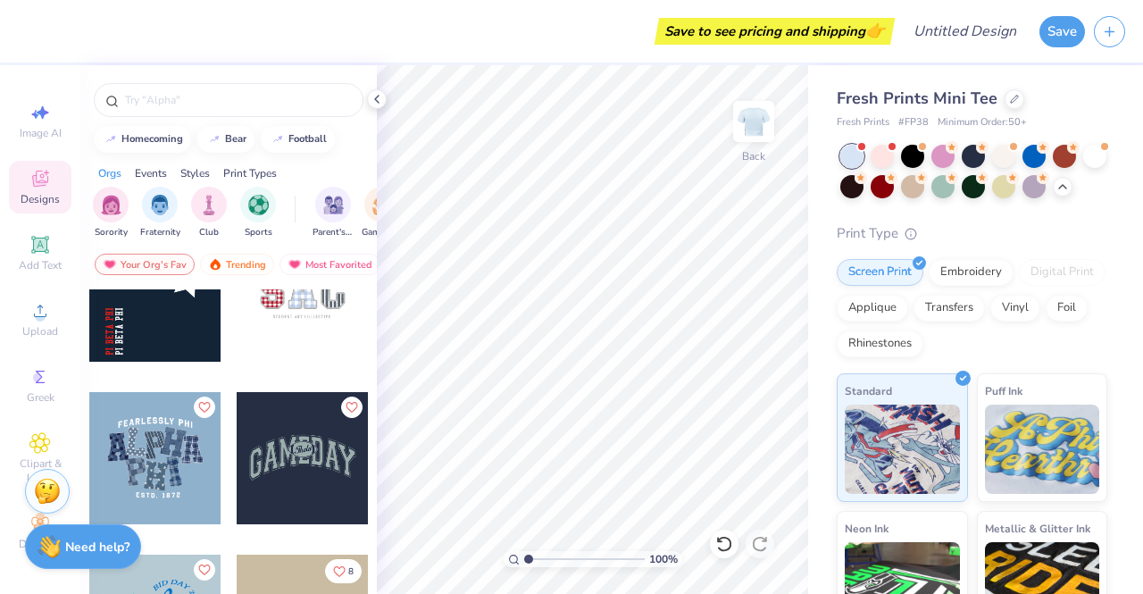
click at [152, 447] on div at bounding box center [155, 458] width 132 height 132
click at [158, 435] on div at bounding box center [155, 458] width 132 height 132
click at [152, 472] on div at bounding box center [155, 458] width 132 height 132
click at [166, 469] on div at bounding box center [155, 458] width 132 height 132
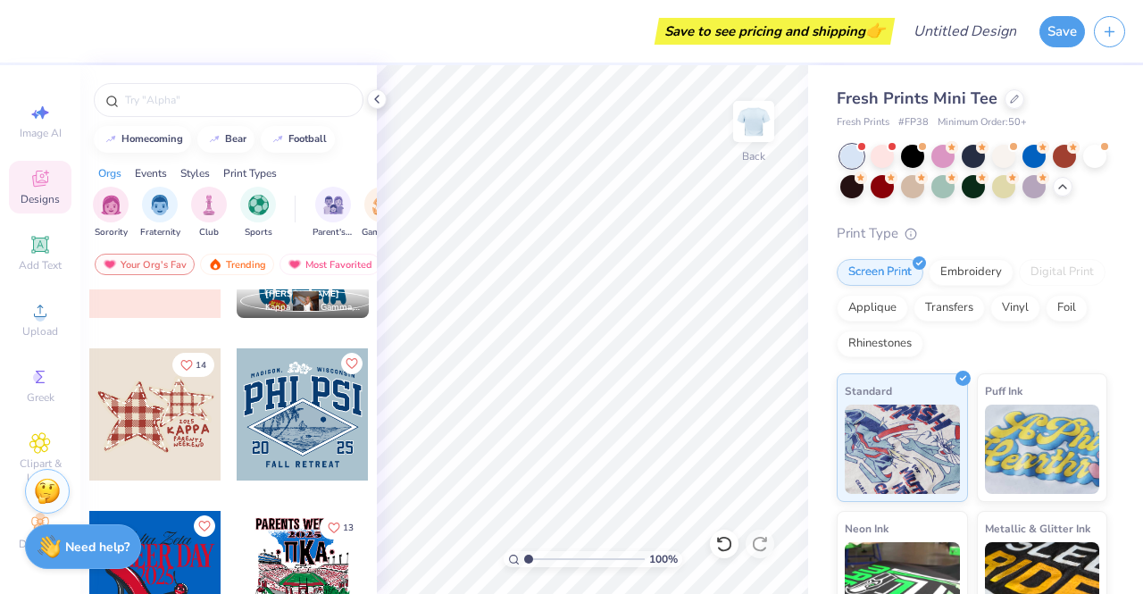
scroll to position [4823, 0]
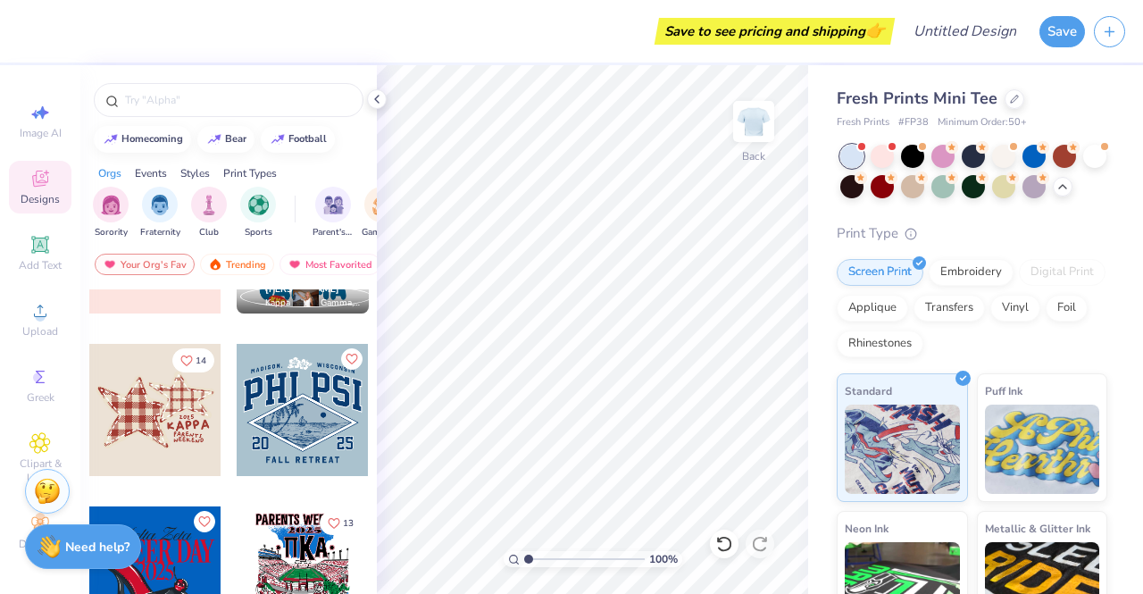
click at [307, 396] on div at bounding box center [303, 410] width 132 height 132
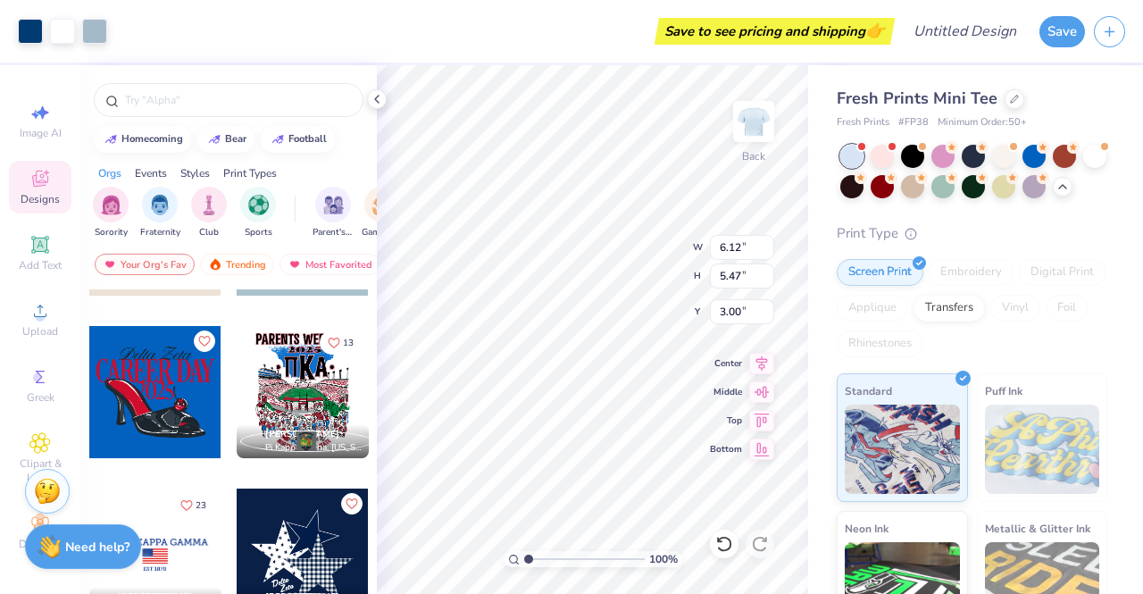
scroll to position [5001, 0]
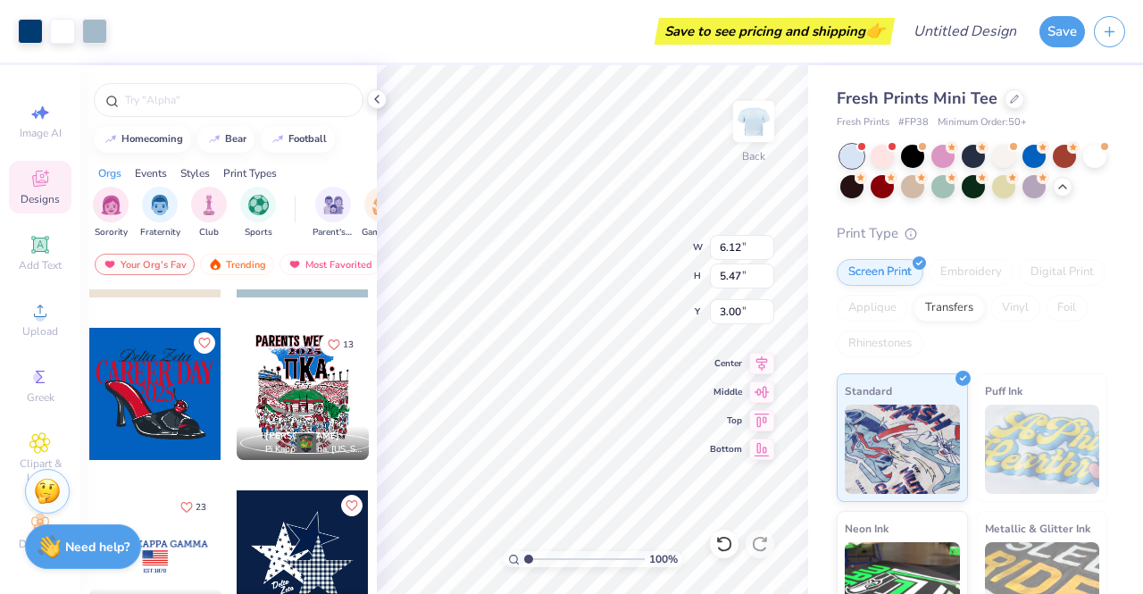
click at [723, 543] on icon at bounding box center [724, 544] width 18 height 18
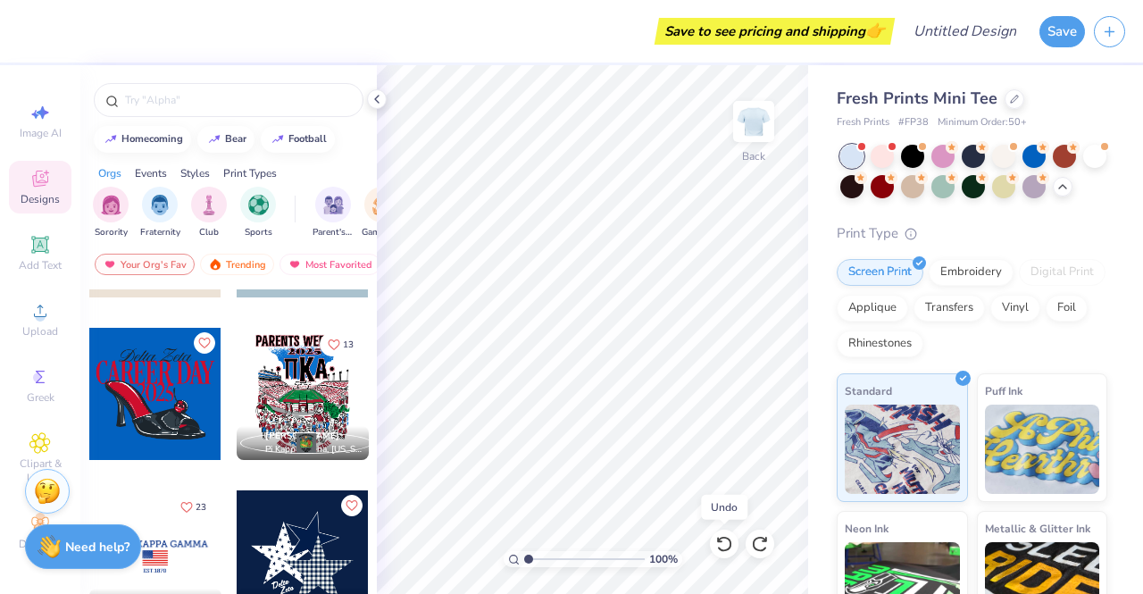
click at [723, 543] on icon at bounding box center [724, 544] width 18 height 18
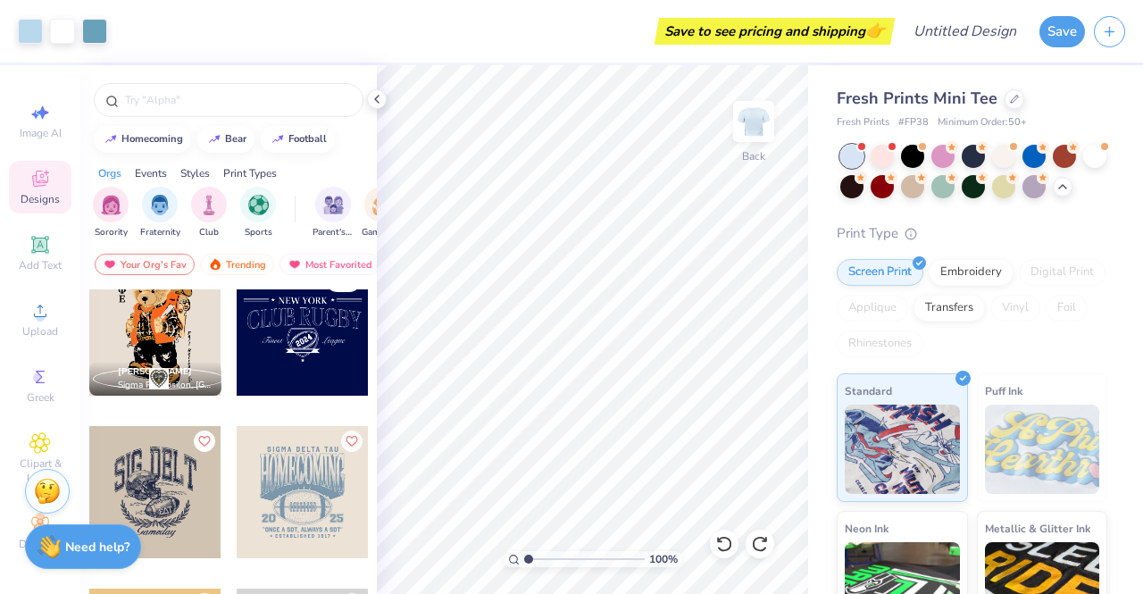
scroll to position [5626, 0]
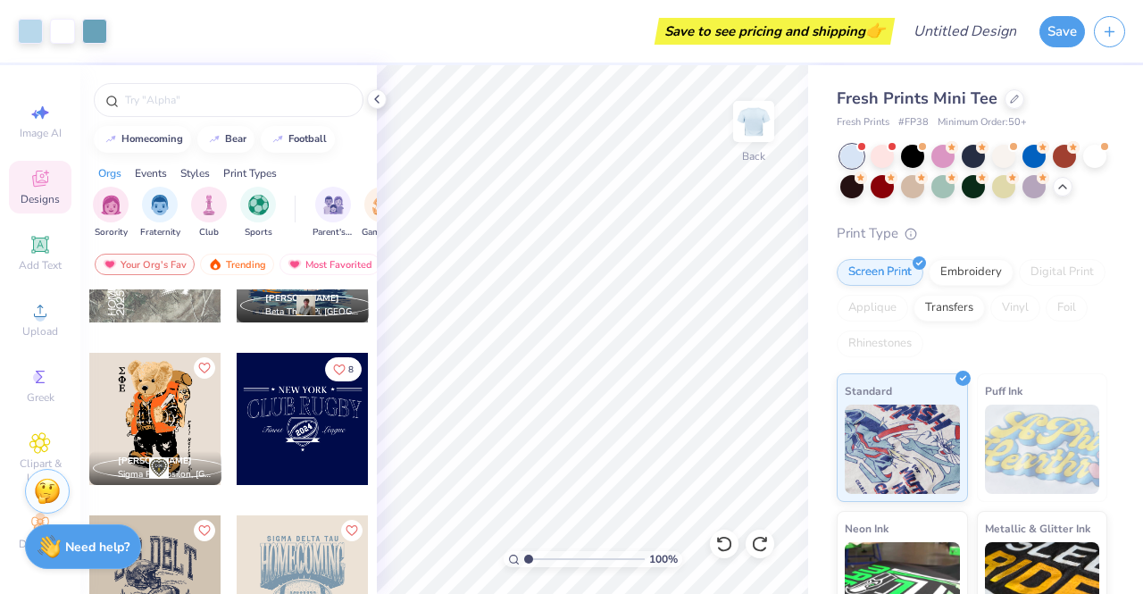
click at [314, 420] on div at bounding box center [303, 419] width 132 height 132
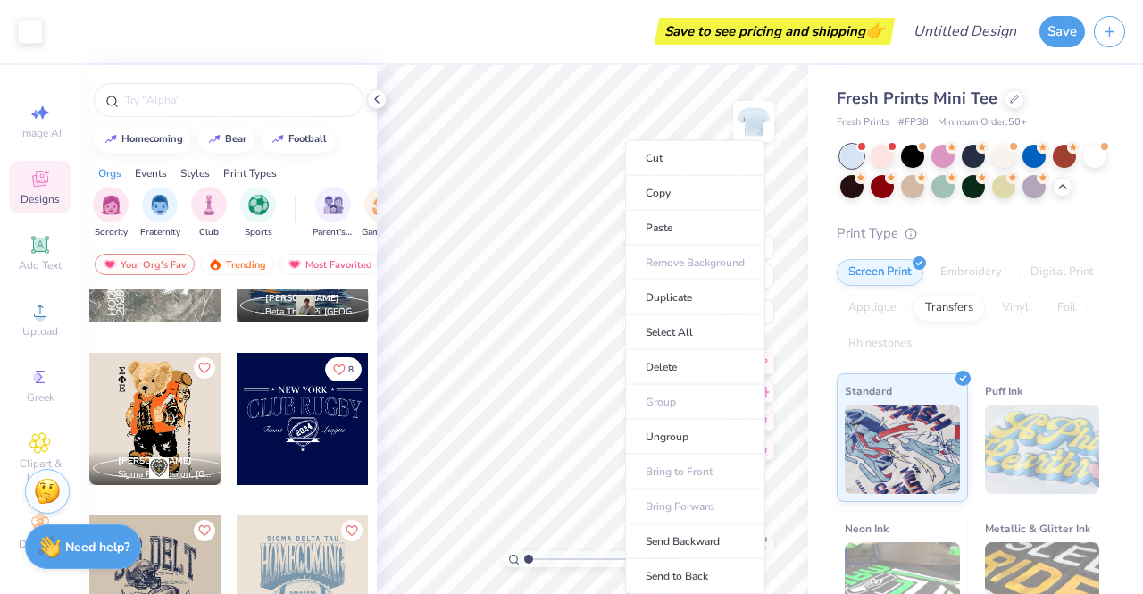
click at [673, 156] on li "Cut" at bounding box center [695, 158] width 140 height 36
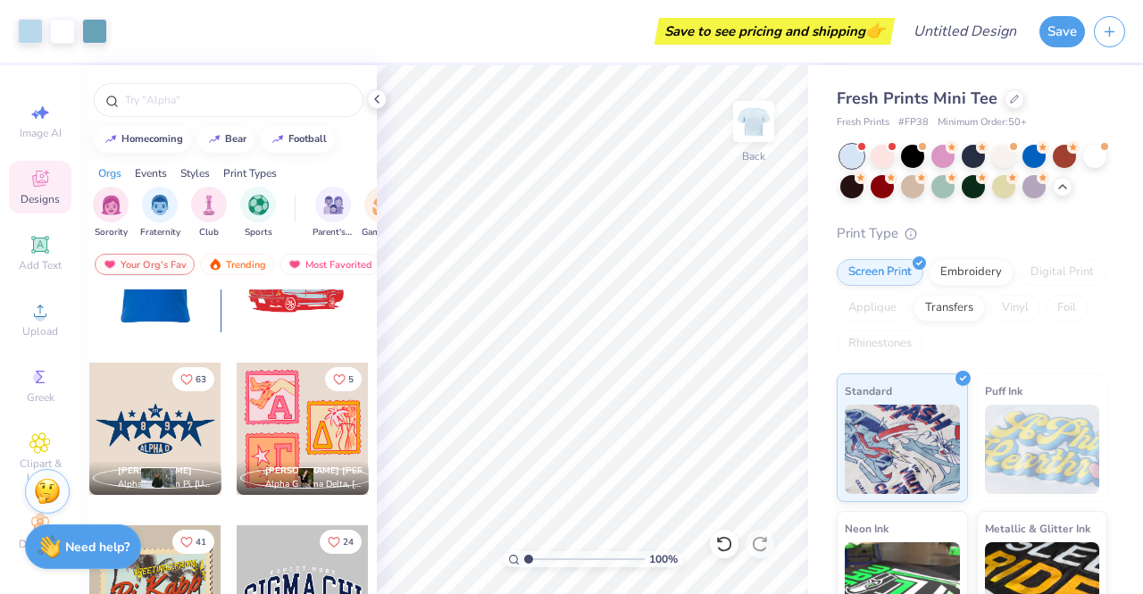
scroll to position [6430, 0]
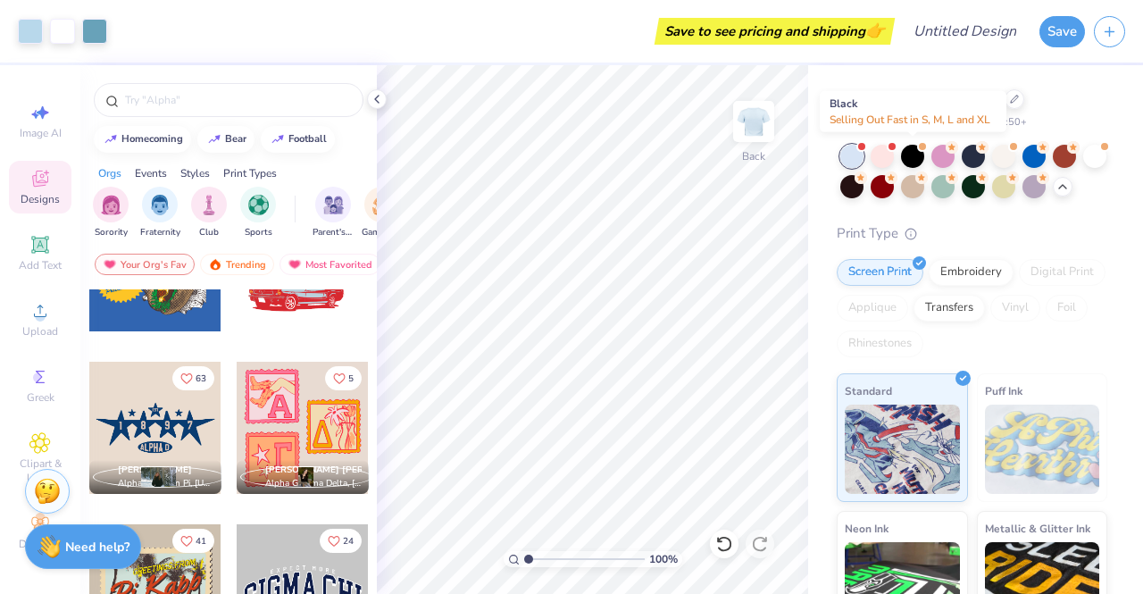
click at [912, 155] on div at bounding box center [912, 156] width 23 height 23
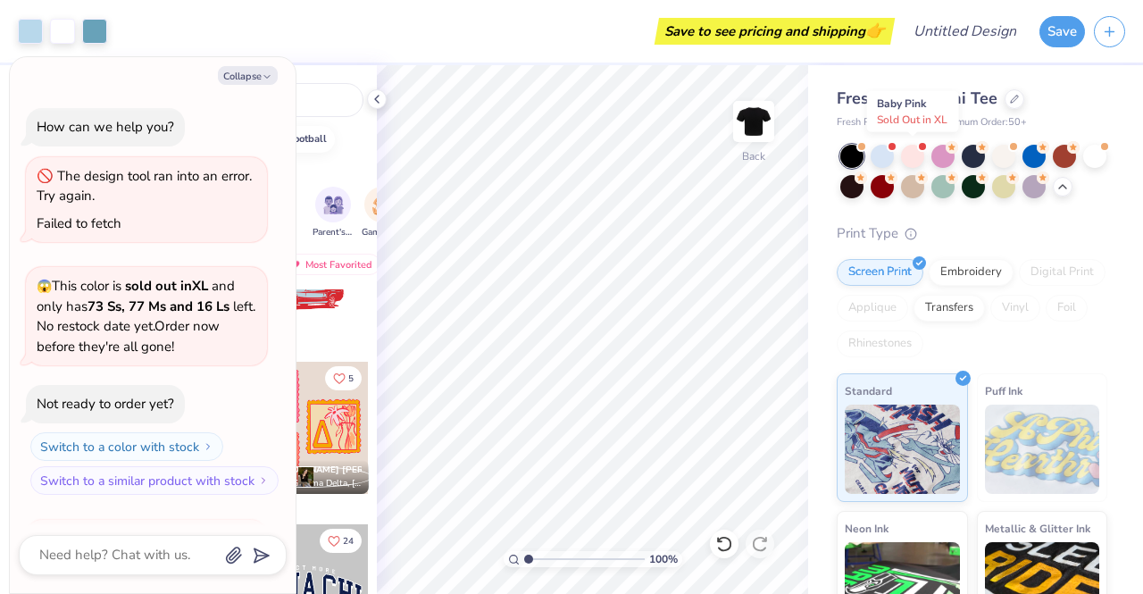
scroll to position [563, 0]
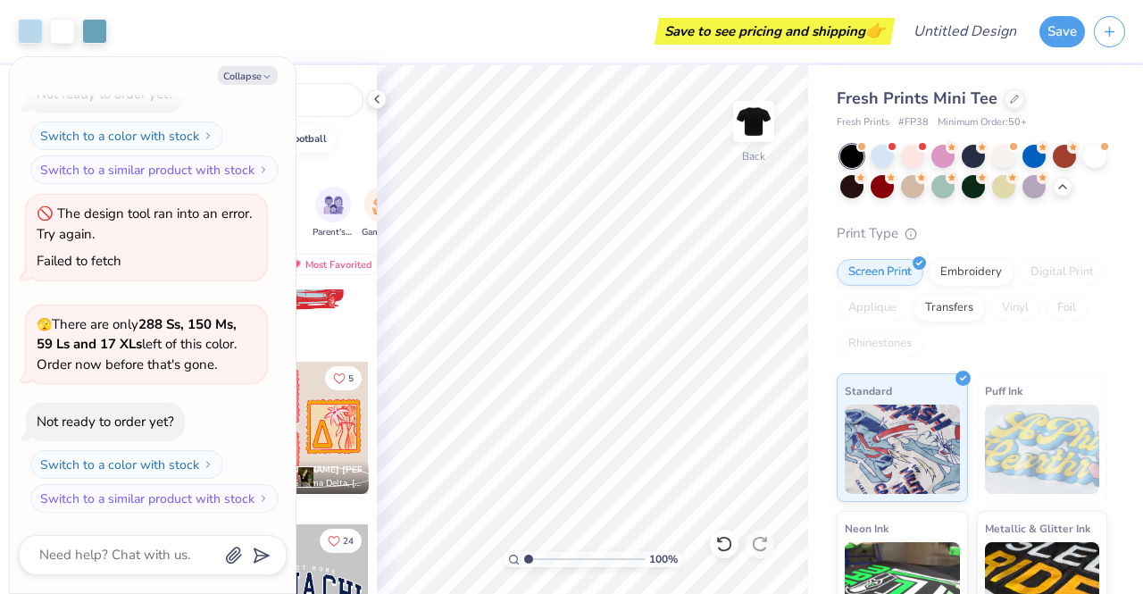
click at [259, 72] on button "Collapse" at bounding box center [248, 75] width 60 height 19
type textarea "x"
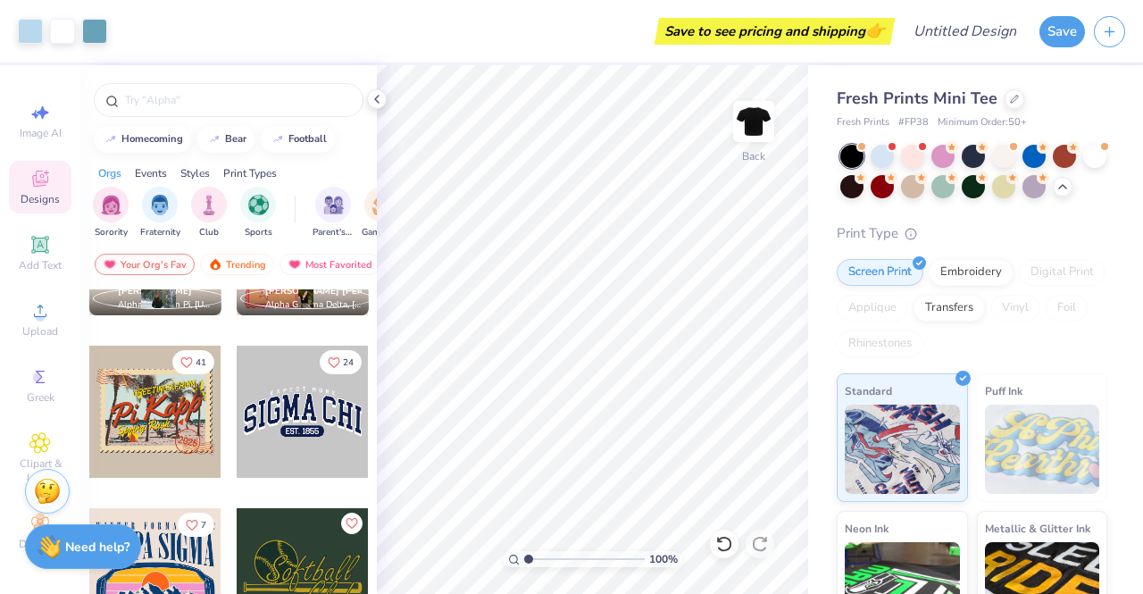
scroll to position [6520, 0]
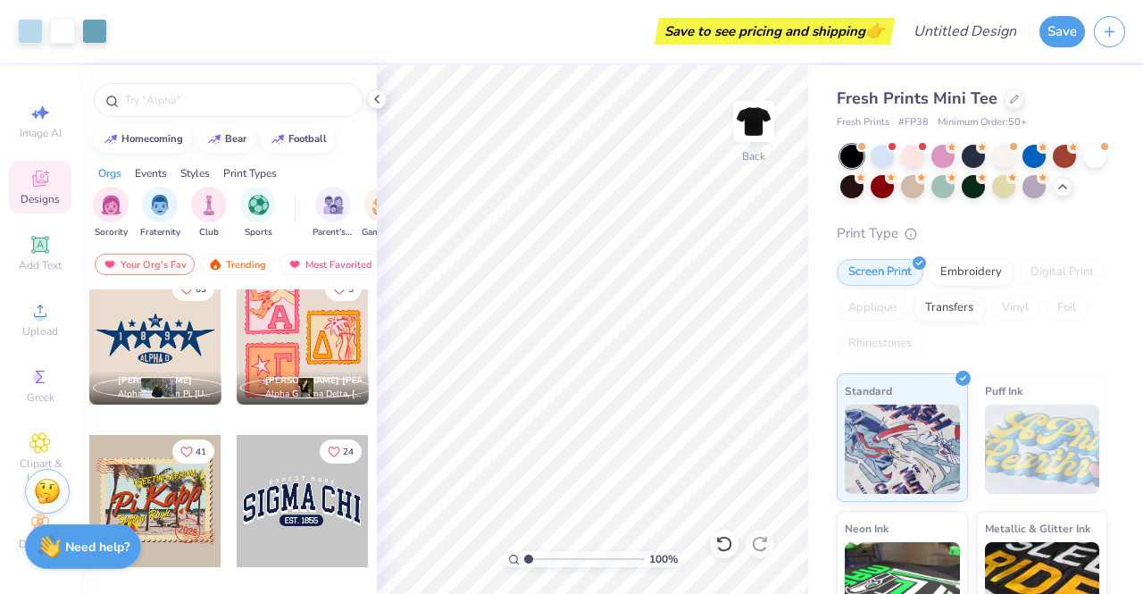
click at [236, 492] on div at bounding box center [170, 501] width 132 height 132
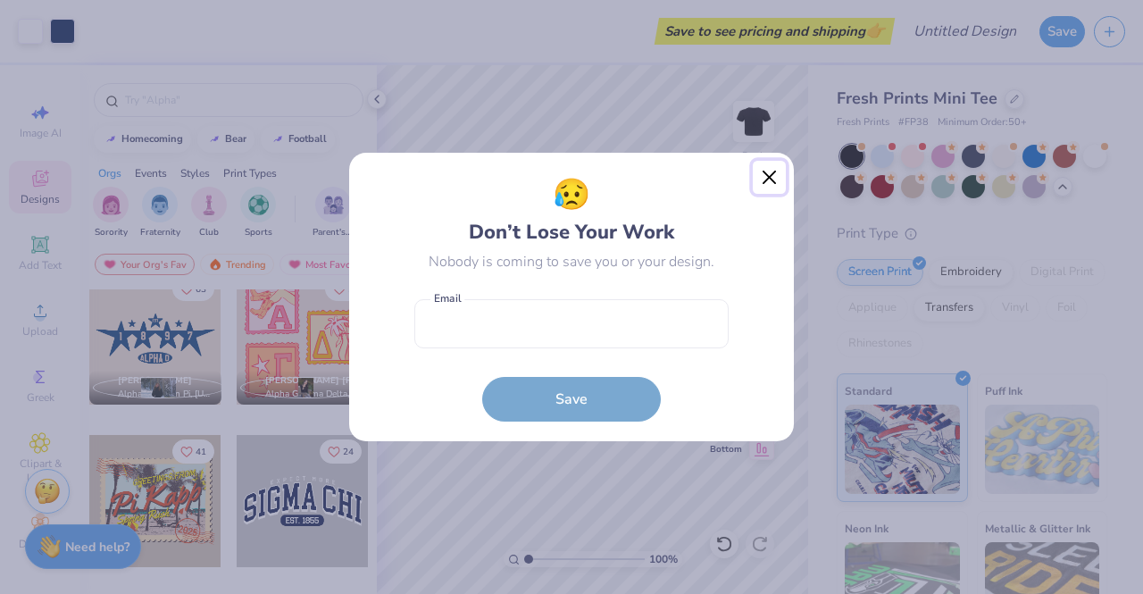
click at [772, 178] on button "Close" at bounding box center [770, 178] width 34 height 34
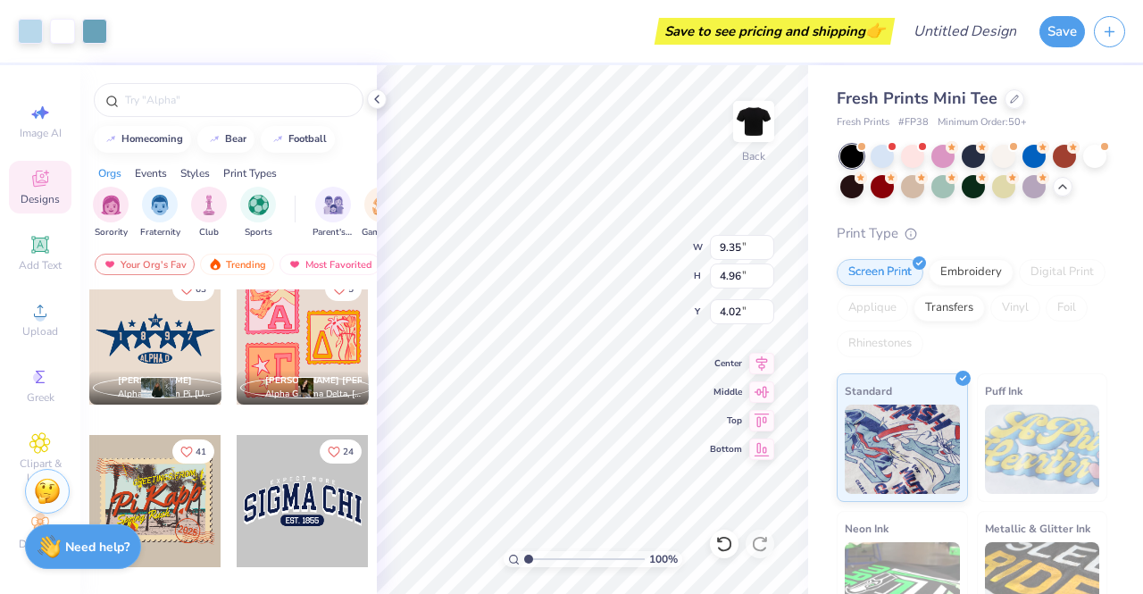
type input "9.35"
type input "4.96"
type input "4.02"
type input "7.79"
type input "3.27"
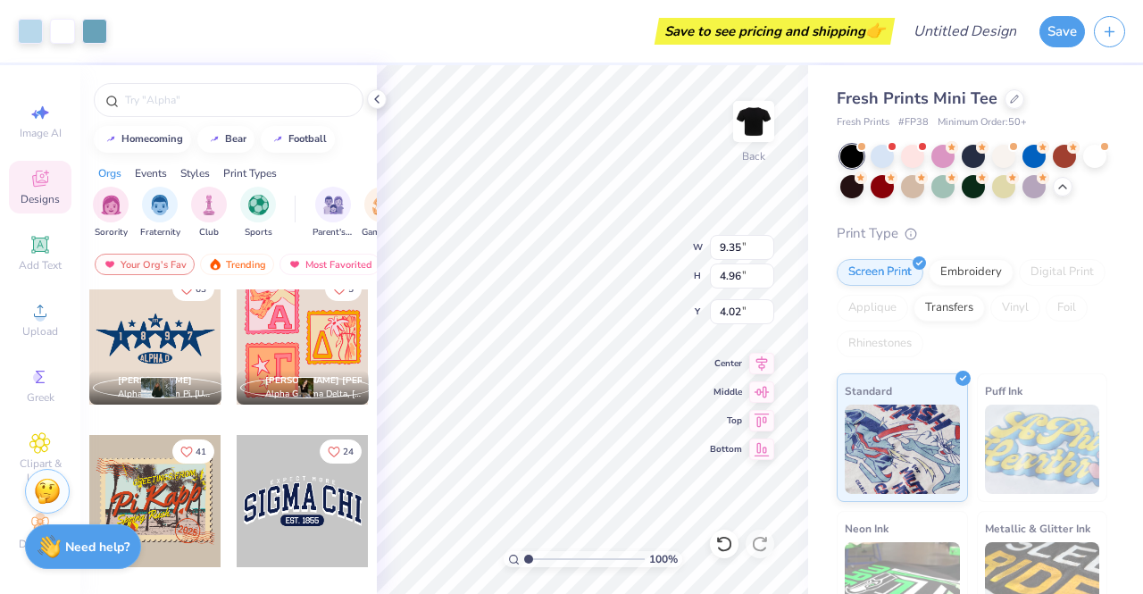
type input "3.00"
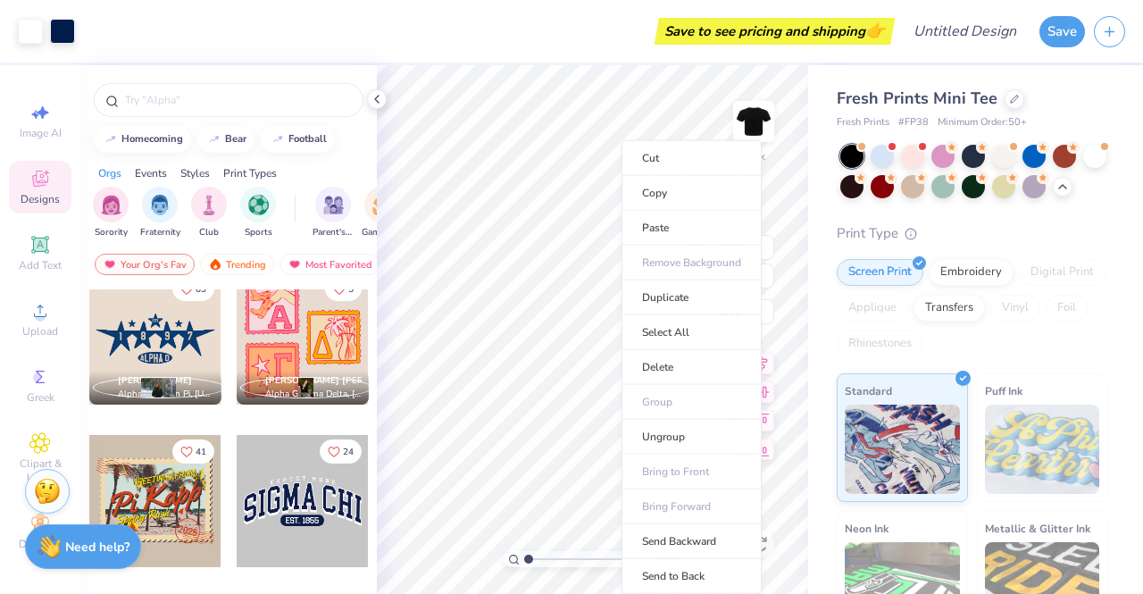
click at [682, 144] on li "Cut" at bounding box center [692, 158] width 140 height 36
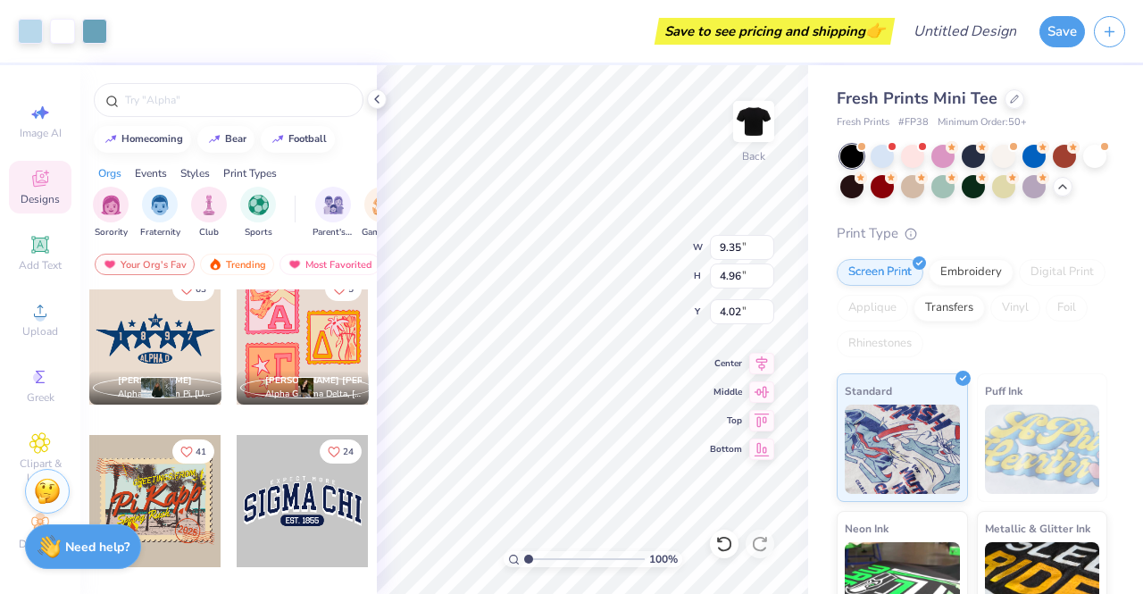
click at [729, 542] on icon at bounding box center [724, 544] width 18 height 18
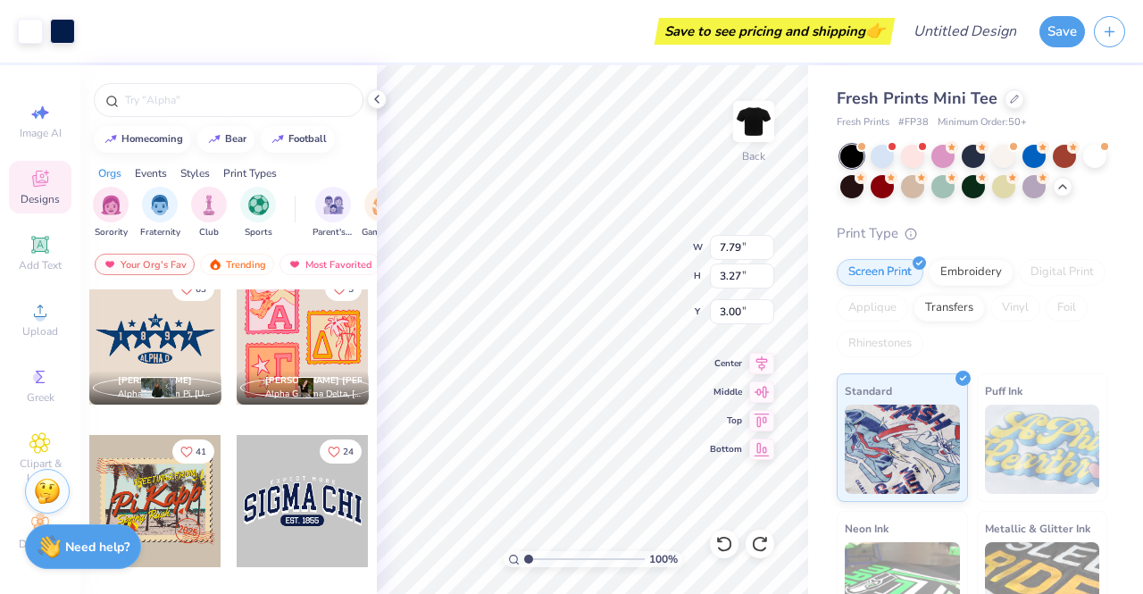
type input "7.79"
type input "3.27"
type input "3.00"
type input "9.35"
type input "4.96"
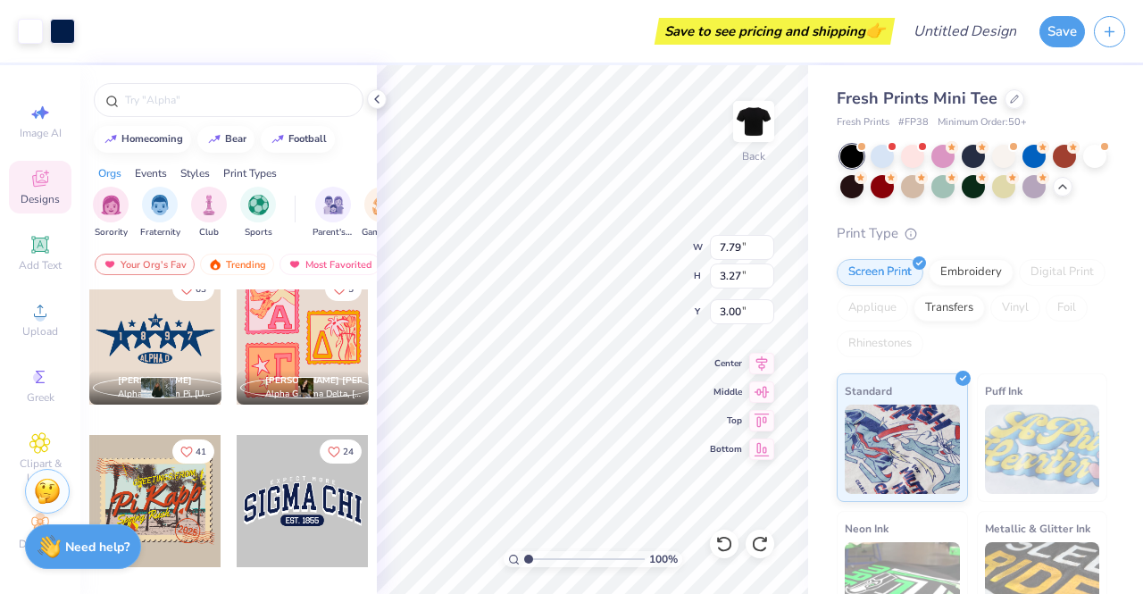
type input "4.02"
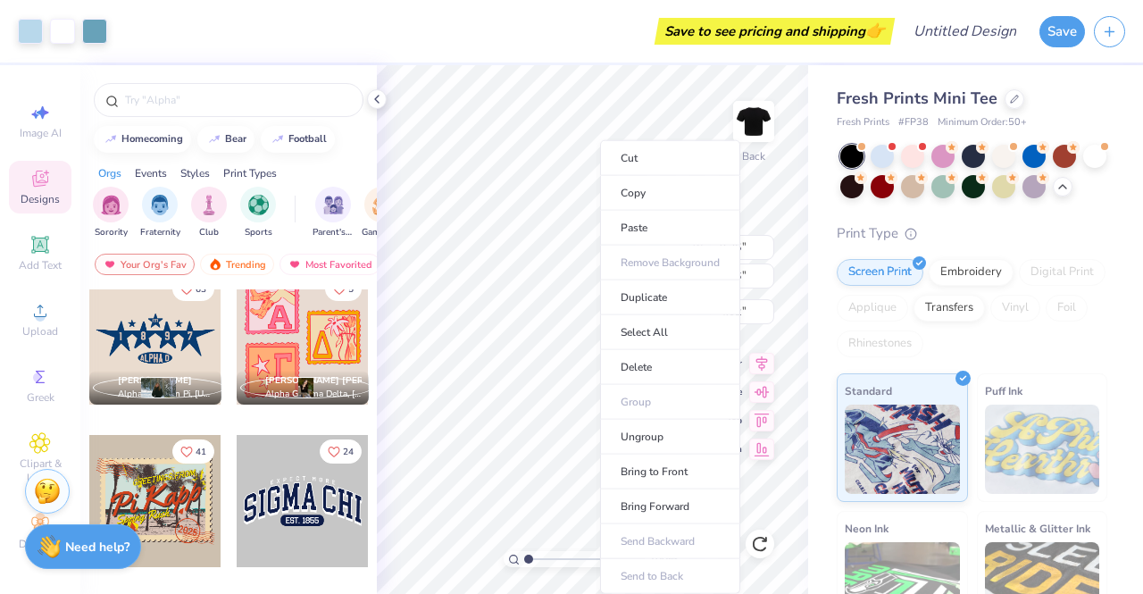
click at [627, 149] on li "Cut" at bounding box center [670, 158] width 140 height 36
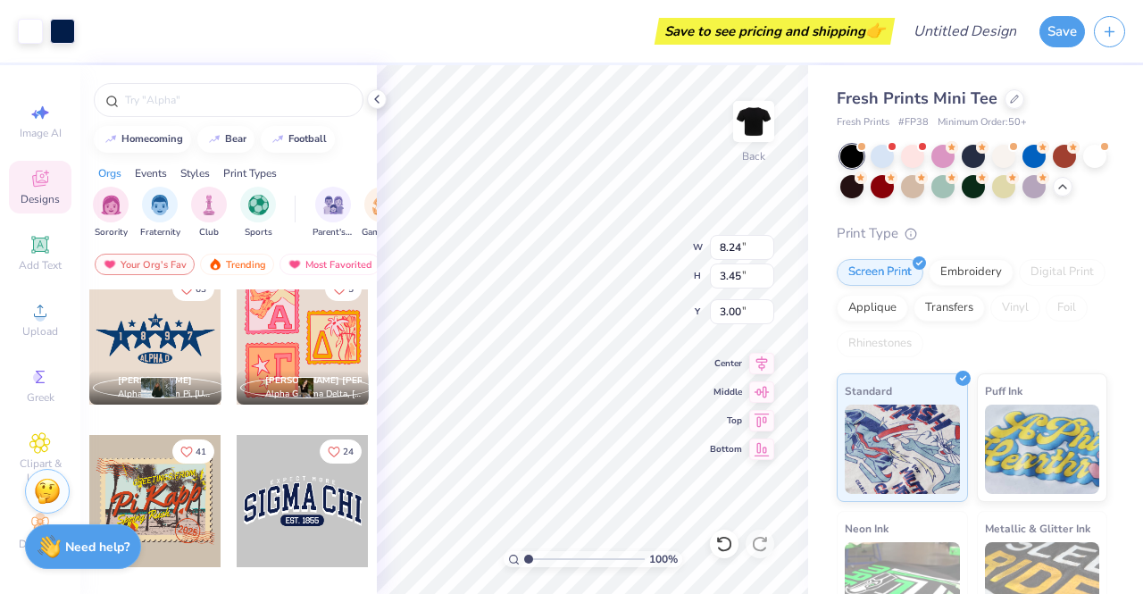
type input "8.24"
type input "3.45"
type input "8.71"
type input "3.65"
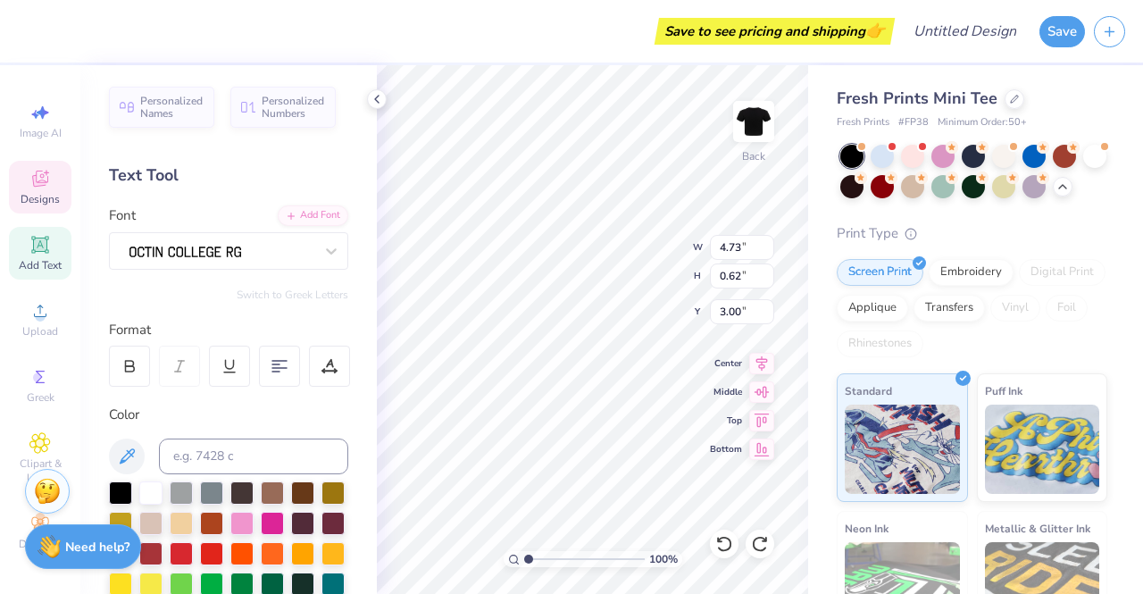
scroll to position [14, 2]
paste textarea "Texas A&M"
type textarea "Texas A&M"
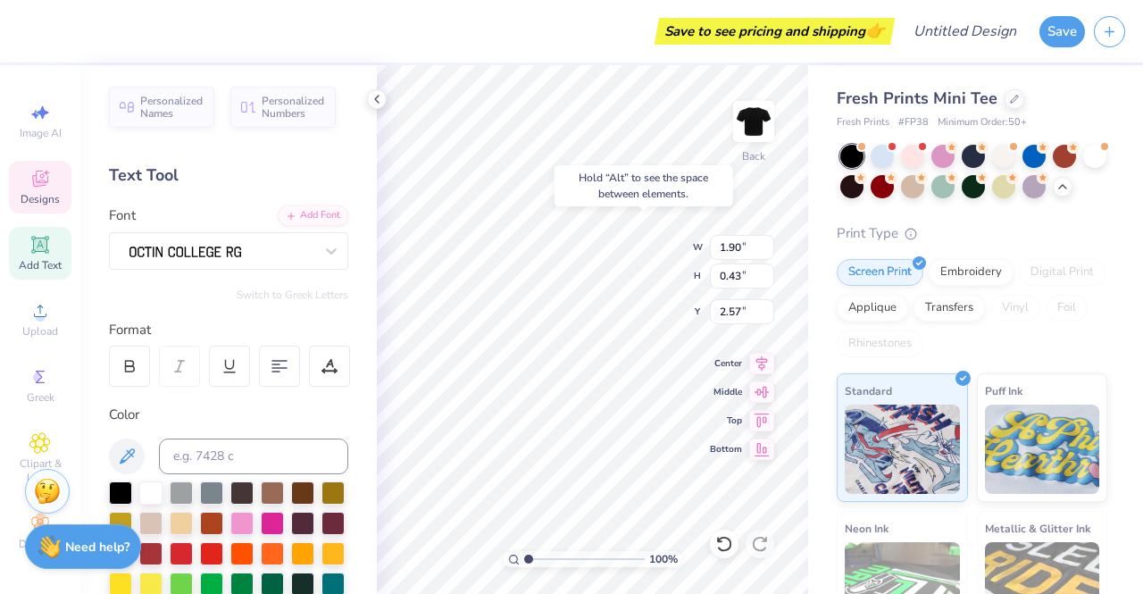
type input "2.57"
click at [764, 244] on input "1.91" at bounding box center [742, 247] width 64 height 25
click at [764, 242] on input "1.92" at bounding box center [742, 247] width 64 height 25
click at [764, 242] on input "1.93" at bounding box center [742, 247] width 64 height 25
click at [764, 242] on input "1.94" at bounding box center [742, 247] width 64 height 25
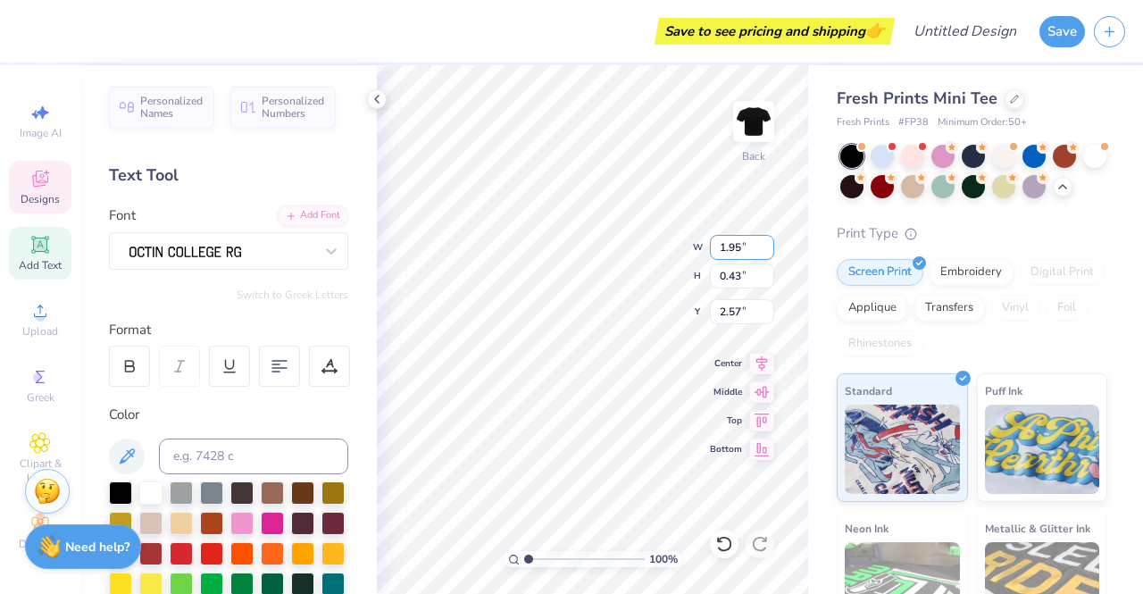
click at [764, 242] on input "1.95" at bounding box center [742, 247] width 64 height 25
click at [764, 242] on input "1.96" at bounding box center [742, 247] width 64 height 25
click at [764, 242] on input "1.97" at bounding box center [742, 247] width 64 height 25
click at [764, 242] on input "1.98" at bounding box center [742, 247] width 64 height 25
click at [764, 242] on input "1.99" at bounding box center [742, 247] width 64 height 25
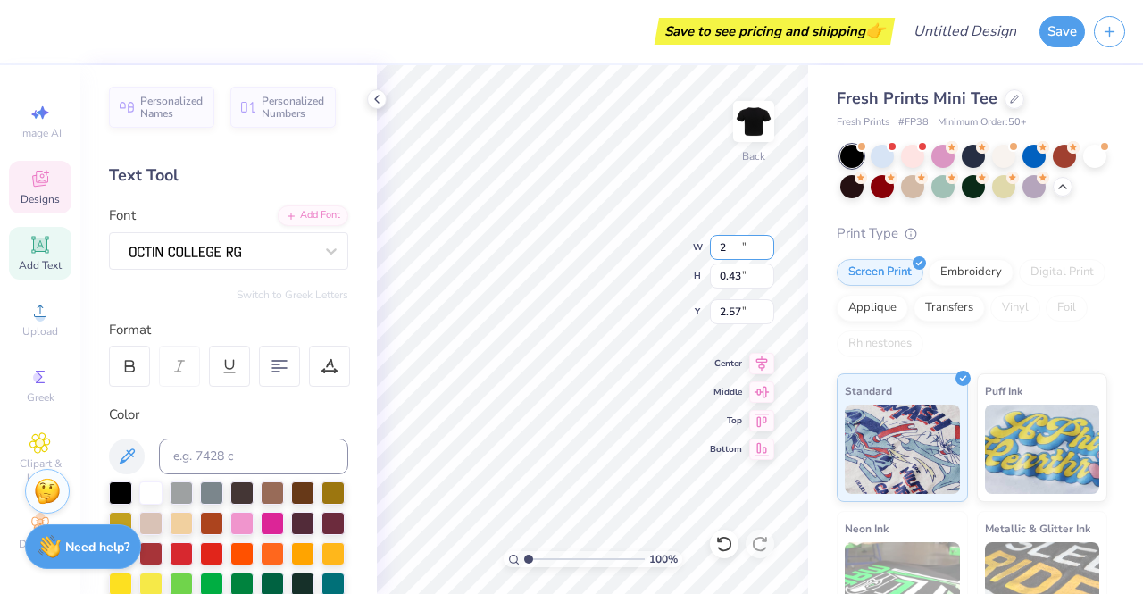
click at [764, 242] on input "2" at bounding box center [742, 247] width 64 height 25
click at [764, 242] on input "2.02" at bounding box center [742, 247] width 64 height 25
click at [764, 242] on input "2.03" at bounding box center [742, 247] width 64 height 25
click at [764, 242] on input "2.04" at bounding box center [742, 247] width 64 height 25
click at [764, 242] on input "2.05" at bounding box center [742, 247] width 64 height 25
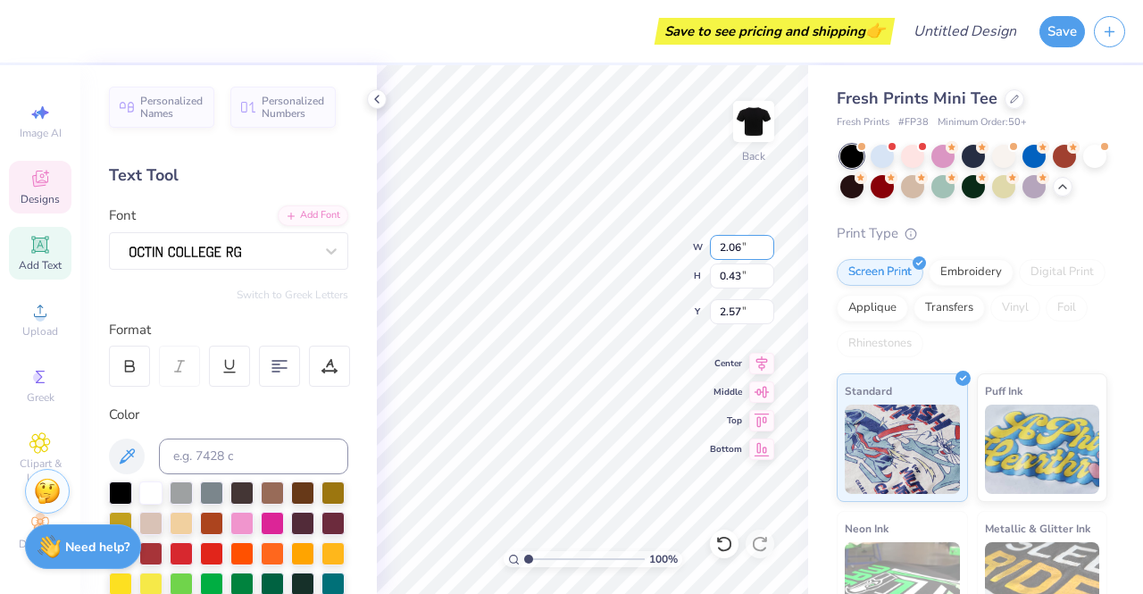
type input "2.06"
click at [764, 242] on input "2.06" at bounding box center [742, 247] width 64 height 25
click at [765, 271] on input "0.44" at bounding box center [742, 275] width 64 height 25
click at [763, 271] on input "0.45" at bounding box center [742, 275] width 64 height 25
click at [763, 271] on input "0.46" at bounding box center [742, 275] width 64 height 25
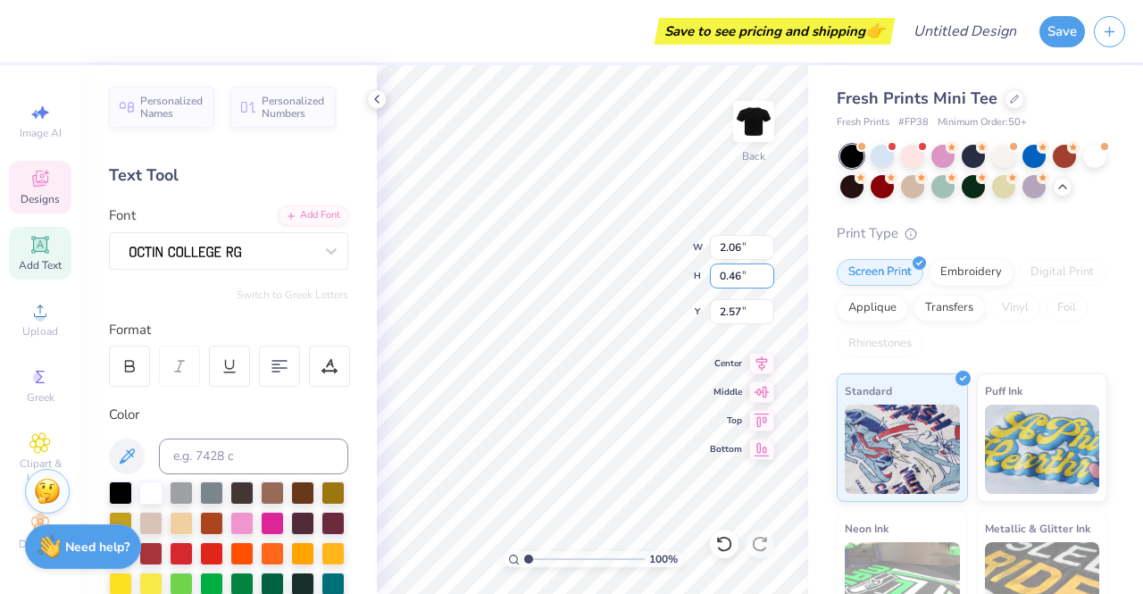
type input "0.47"
type input "2.55"
click at [763, 271] on input "0.47" at bounding box center [742, 275] width 64 height 25
click at [763, 271] on input "0.48" at bounding box center [742, 275] width 64 height 25
click at [763, 271] on input "0.49" at bounding box center [742, 275] width 64 height 25
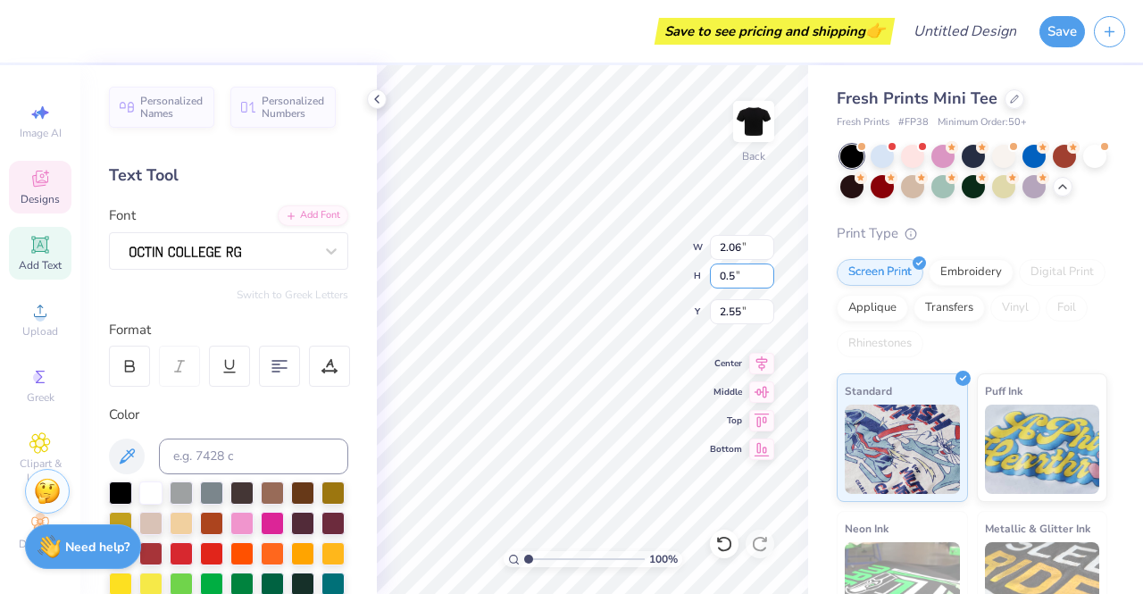
click at [763, 271] on input "0.5" at bounding box center [742, 275] width 64 height 25
click at [763, 271] on input "0.51" at bounding box center [742, 275] width 64 height 25
click at [763, 271] on input "0.52" at bounding box center [742, 275] width 64 height 25
click at [763, 271] on input "0.53" at bounding box center [742, 275] width 64 height 25
click at [763, 271] on input "0.54" at bounding box center [742, 275] width 64 height 25
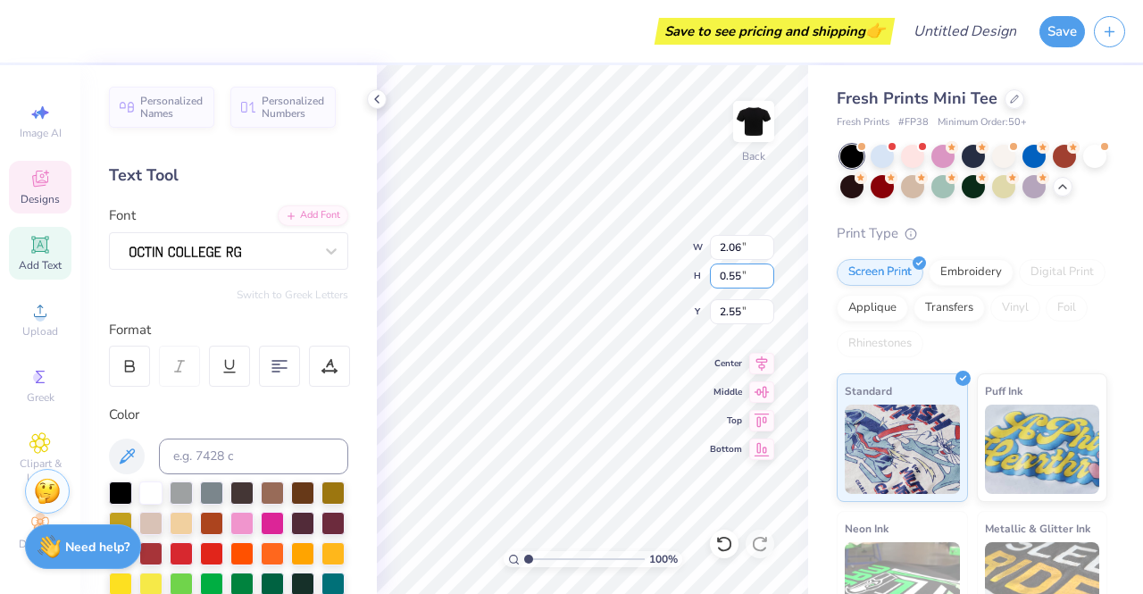
click at [763, 271] on input "0.55" at bounding box center [742, 275] width 64 height 25
click at [763, 271] on input "0.56" at bounding box center [742, 275] width 64 height 25
click at [768, 267] on input "0.57" at bounding box center [742, 275] width 64 height 25
click at [764, 267] on input "0.58" at bounding box center [742, 275] width 64 height 25
click at [764, 267] on input "0.59" at bounding box center [742, 275] width 64 height 25
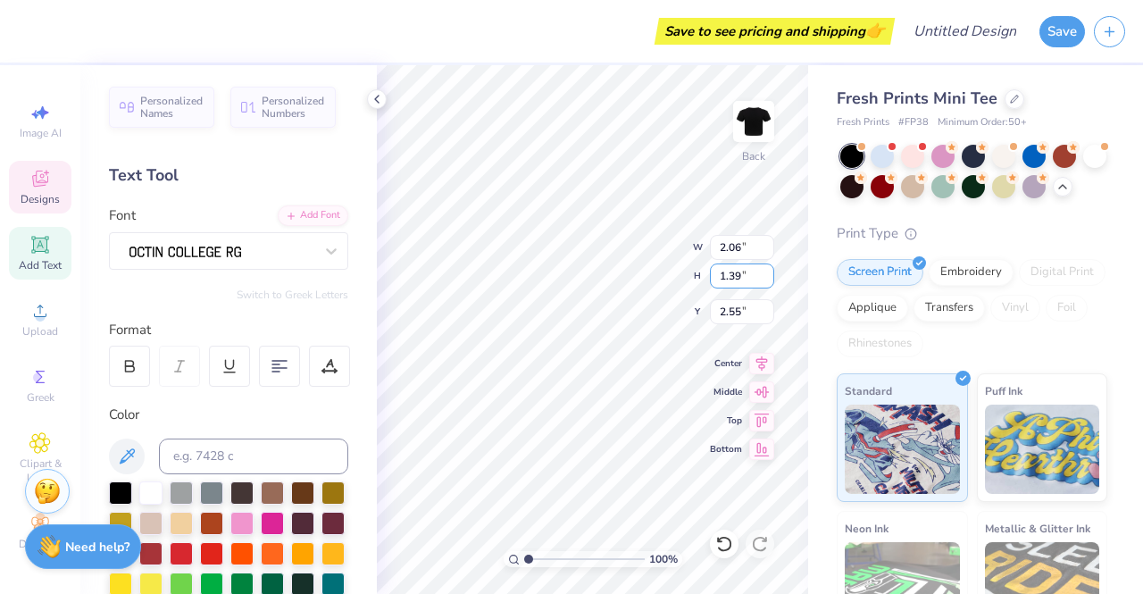
type input "1.39"
click at [764, 267] on input "1.39" at bounding box center [742, 275] width 64 height 25
click at [761, 306] on input "2.56" at bounding box center [742, 311] width 64 height 25
click at [761, 306] on input "2.57" at bounding box center [742, 311] width 64 height 25
type input "2.58"
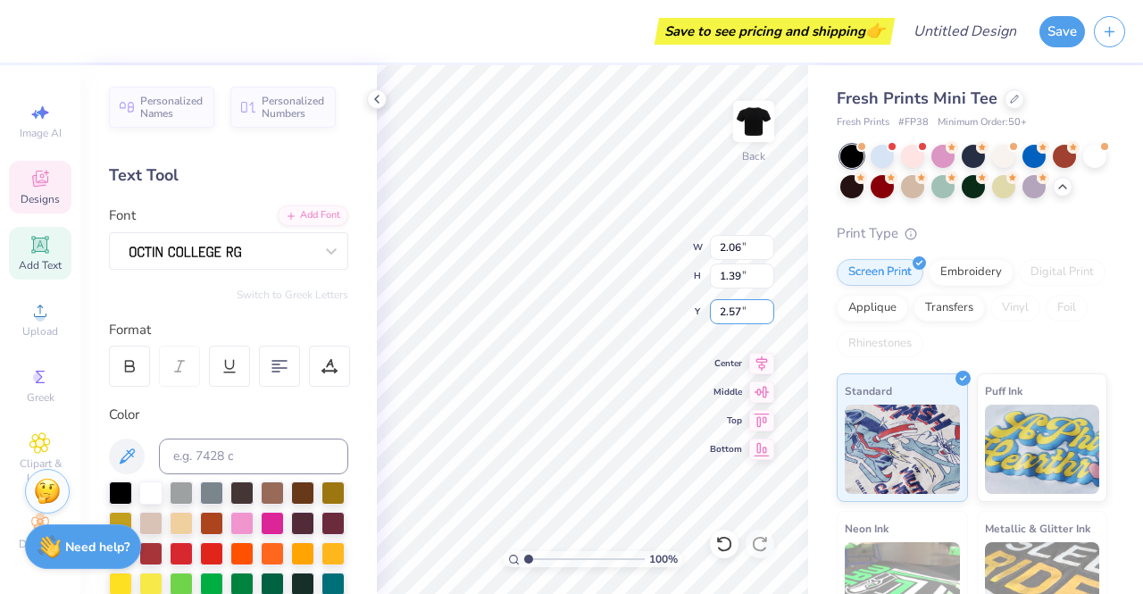
click at [763, 306] on input "2.58" at bounding box center [742, 311] width 64 height 25
type input "6.09"
click at [764, 306] on input "2.59" at bounding box center [742, 311] width 64 height 25
click at [766, 313] on input "2.58" at bounding box center [742, 311] width 64 height 25
click at [766, 313] on input "2.57" at bounding box center [742, 311] width 64 height 25
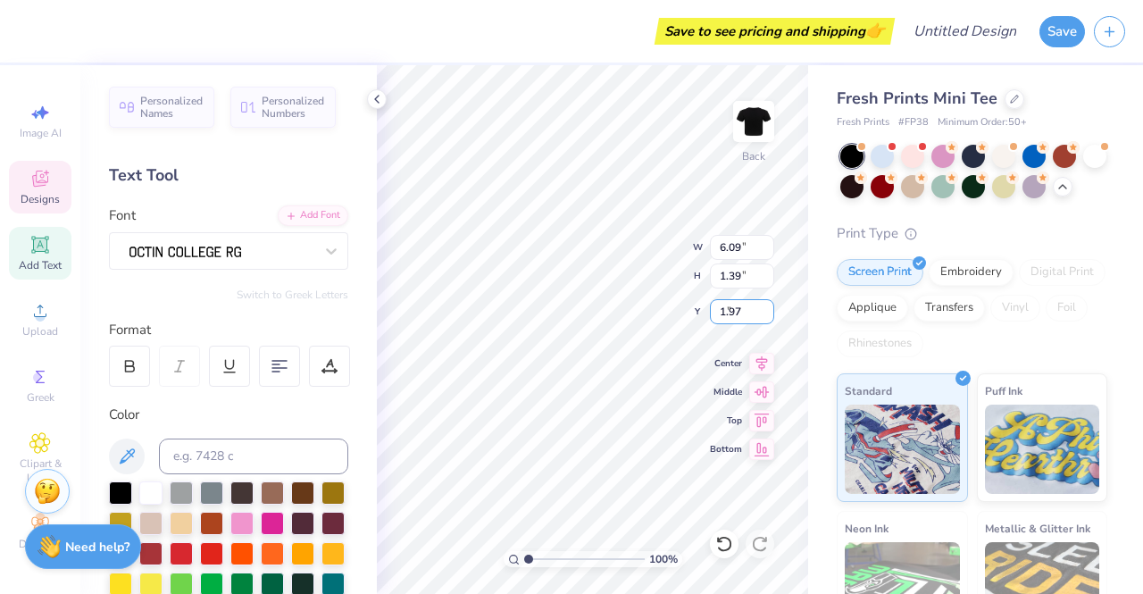
type input "1.97"
click at [766, 313] on input "1.97" at bounding box center [742, 311] width 64 height 25
type input "1.04"
click at [766, 281] on input "1.04" at bounding box center [742, 275] width 64 height 25
type input "4.70"
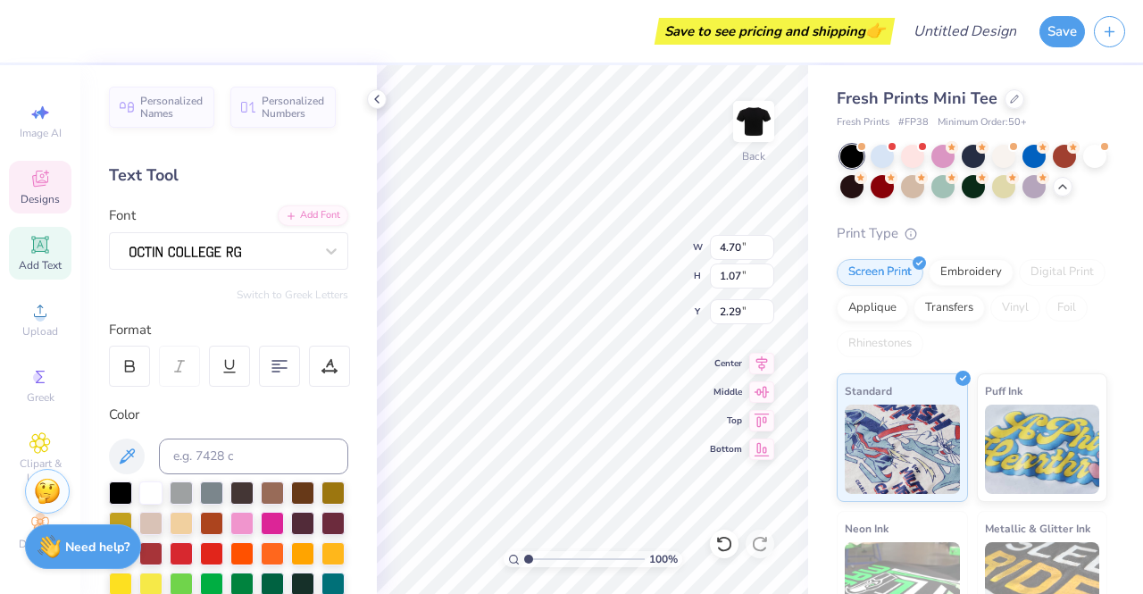
type input "1.07"
type input "2.29"
type input "4.22"
type input "0.96"
type input "2.04"
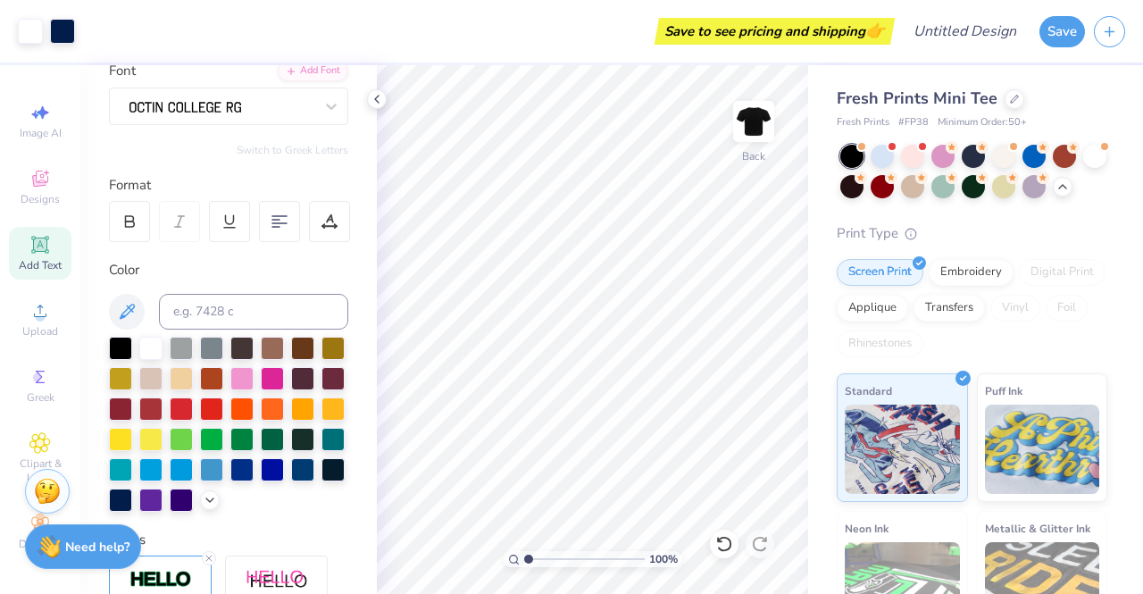
scroll to position [0, 0]
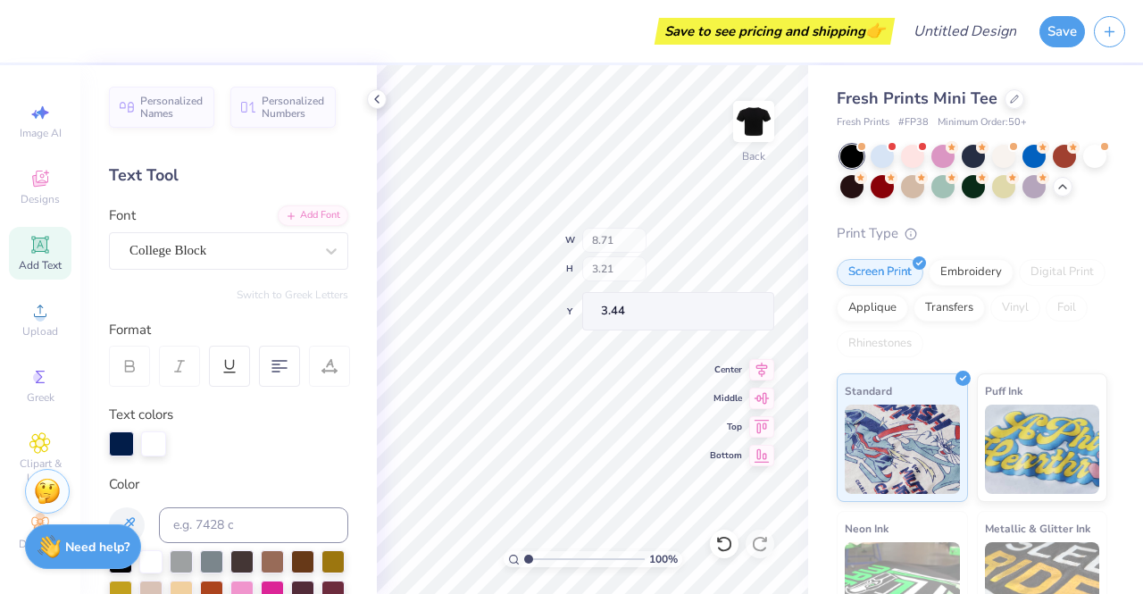
type input "3.43"
type input "3.27"
click at [623, 387] on div "100 % Back W 8.71 8.71 " H 3.21 3.21 " Y 3.27 3.27 " Center Middle Top Bottom" at bounding box center [592, 329] width 431 height 529
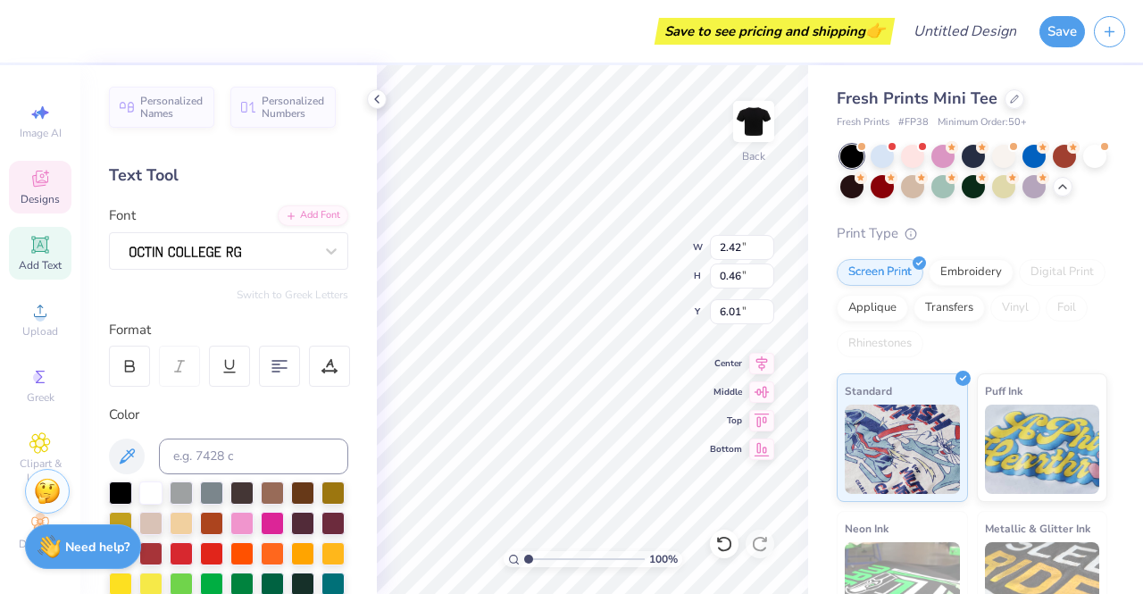
type input "8.71"
type input "3.21"
type input "3.27"
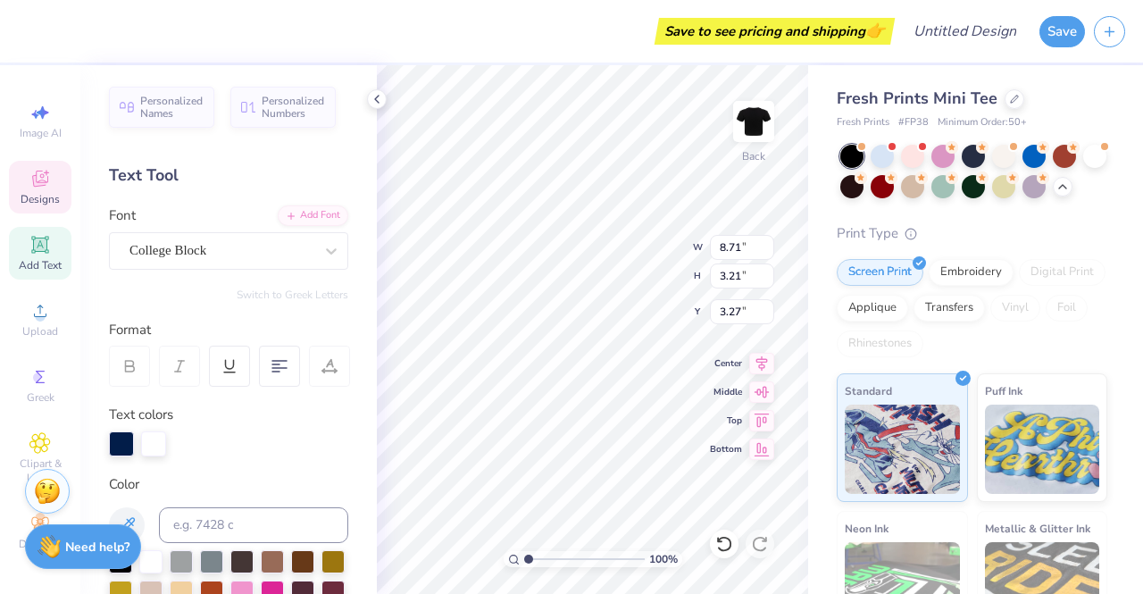
type input "3.18"
type input "0.81"
type input "5.83"
type input "2.42"
type input "0.46"
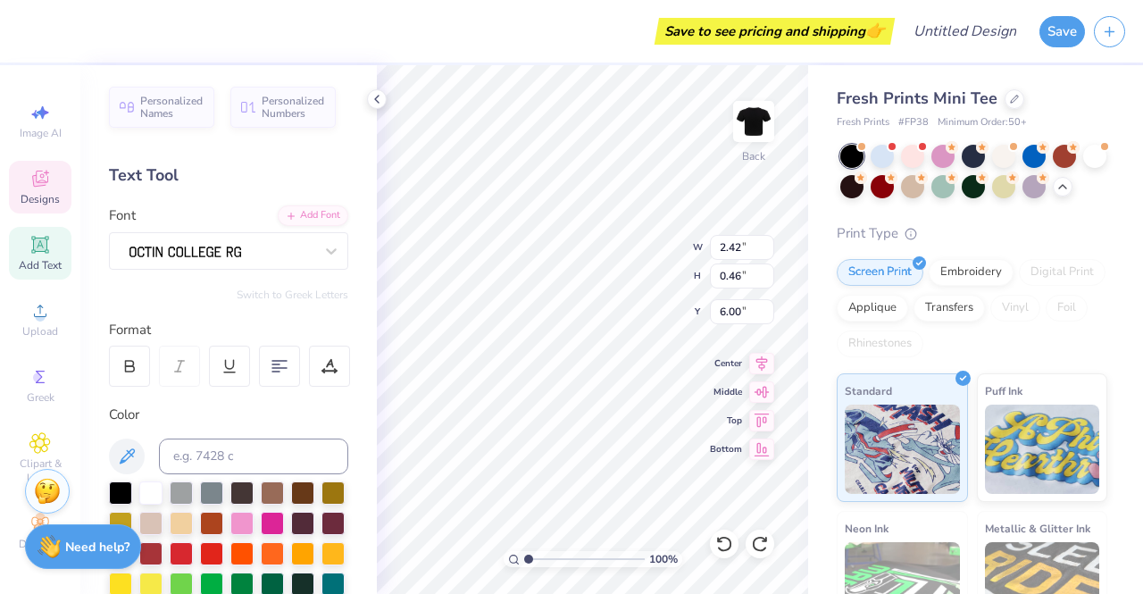
type input "6.01"
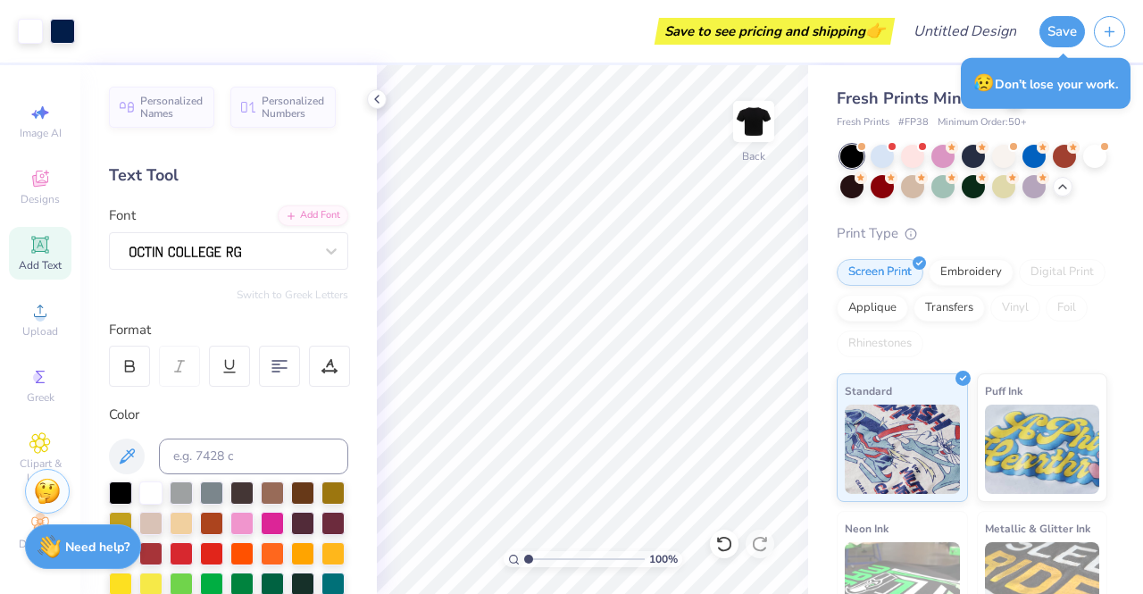
click at [382, 106] on div at bounding box center [377, 99] width 20 height 20
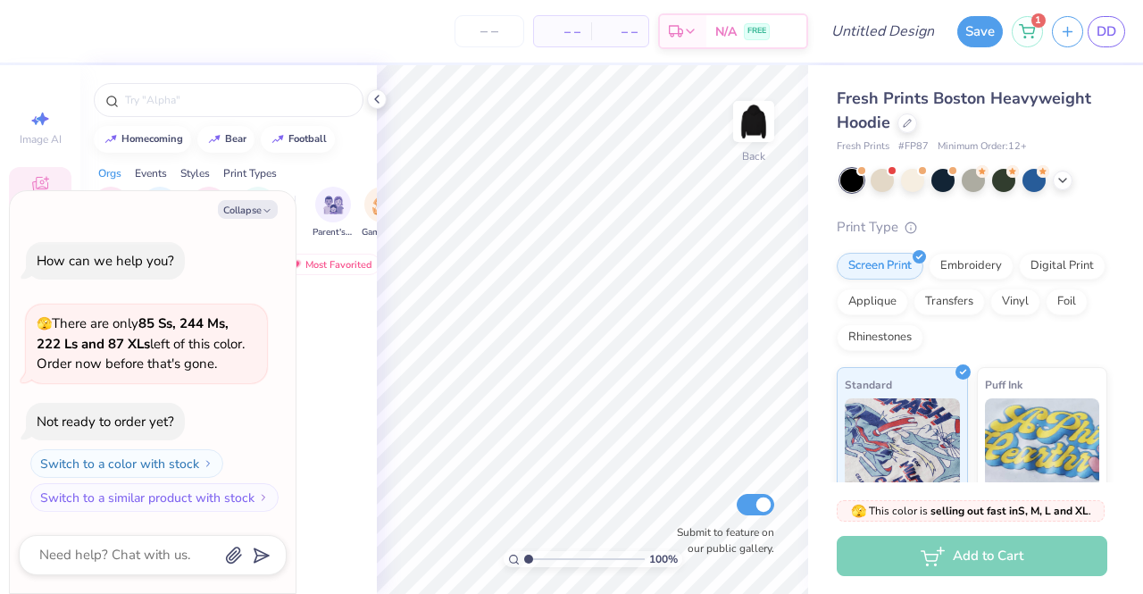
click at [256, 201] on button "Collapse" at bounding box center [248, 209] width 60 height 19
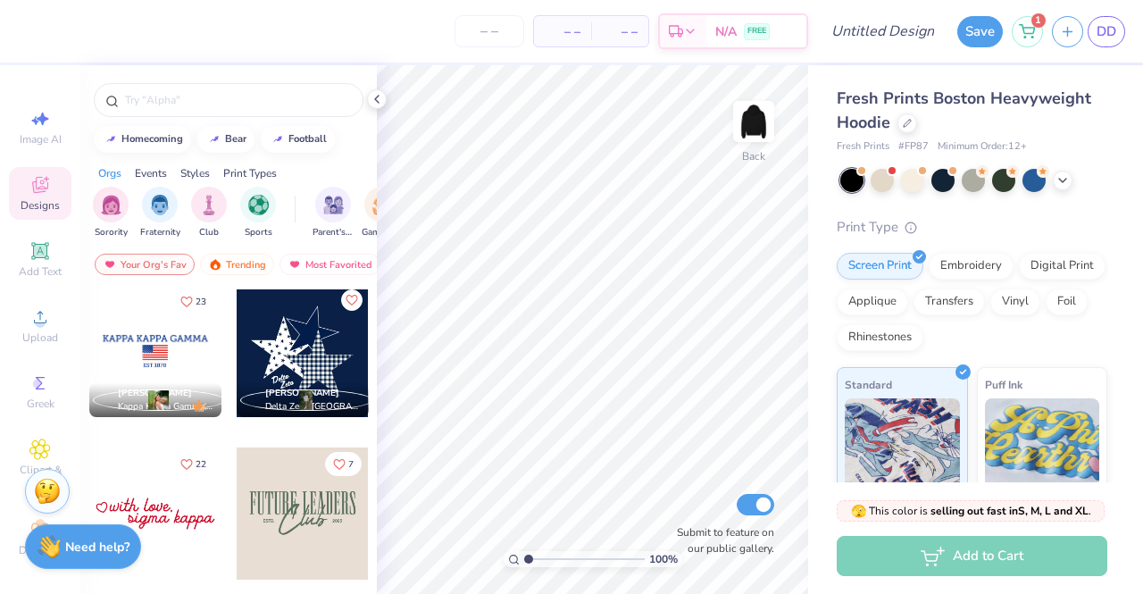
scroll to position [5180, 0]
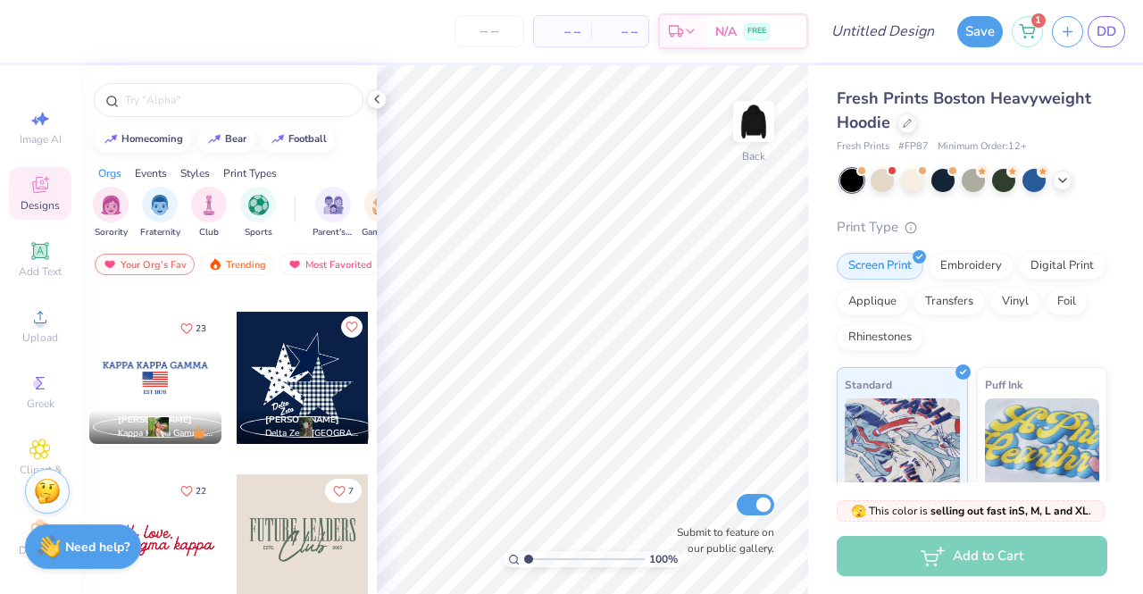
click at [939, 178] on div at bounding box center [942, 180] width 23 height 23
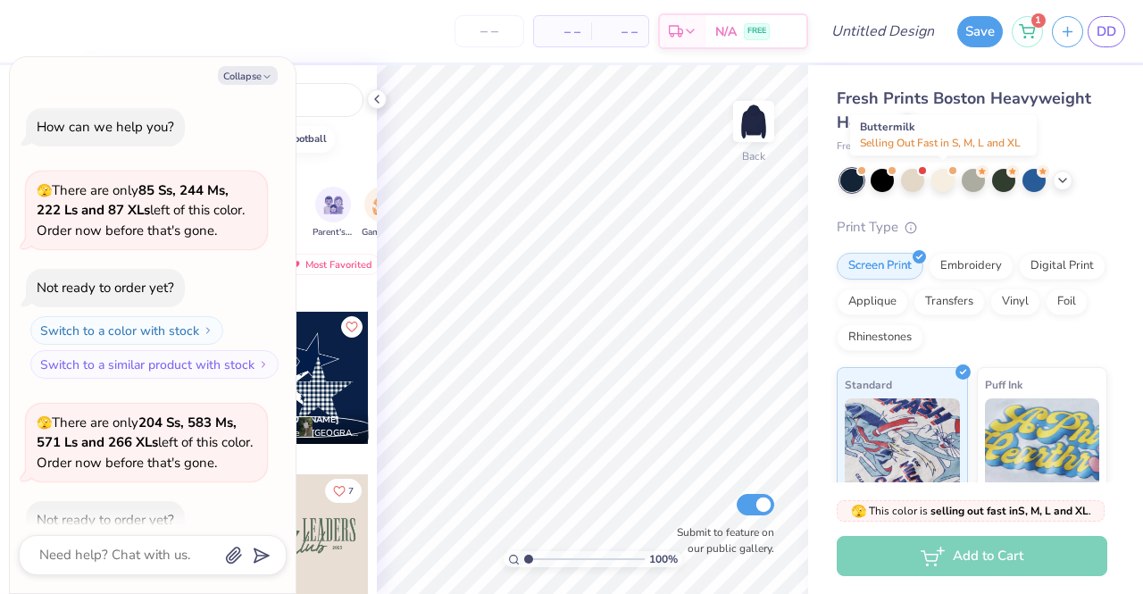
scroll to position [98, 0]
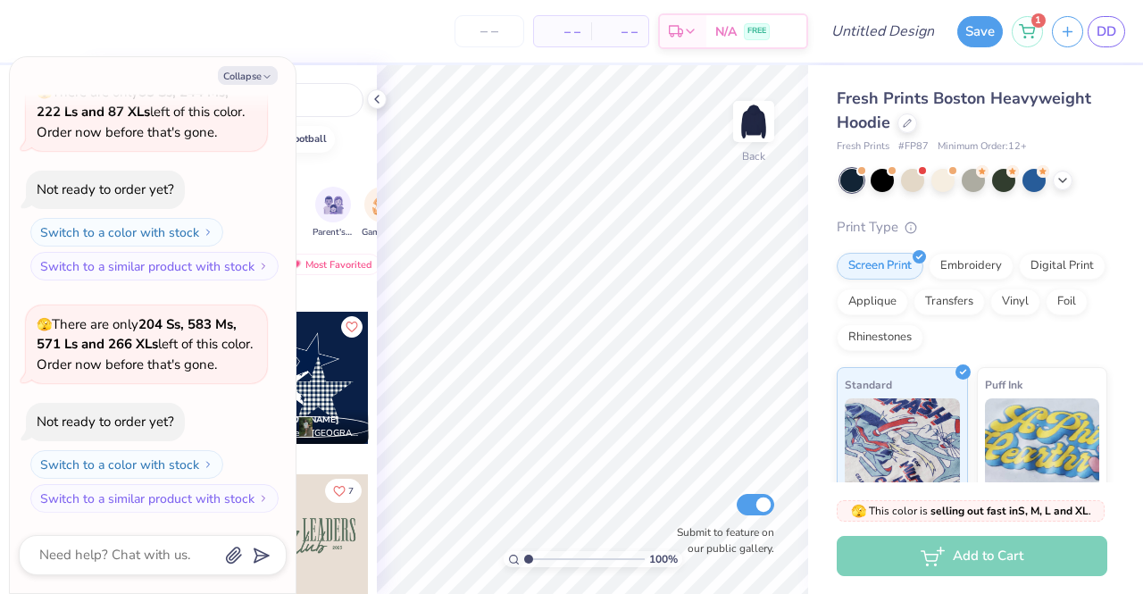
click at [313, 362] on div at bounding box center [303, 378] width 132 height 132
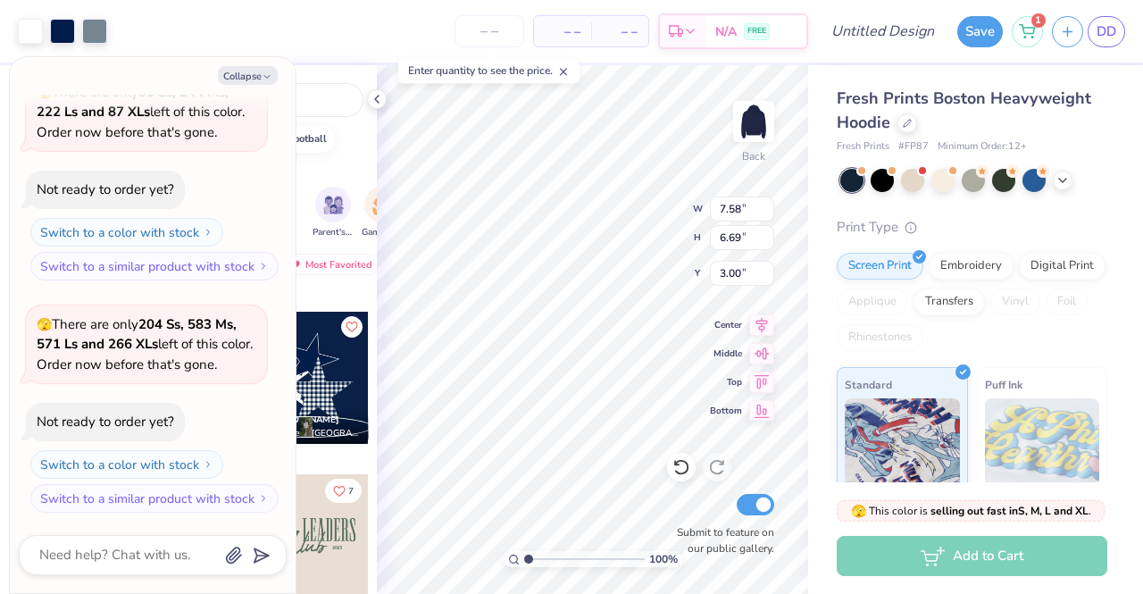
click at [255, 71] on button "Collapse" at bounding box center [248, 75] width 60 height 19
type textarea "x"
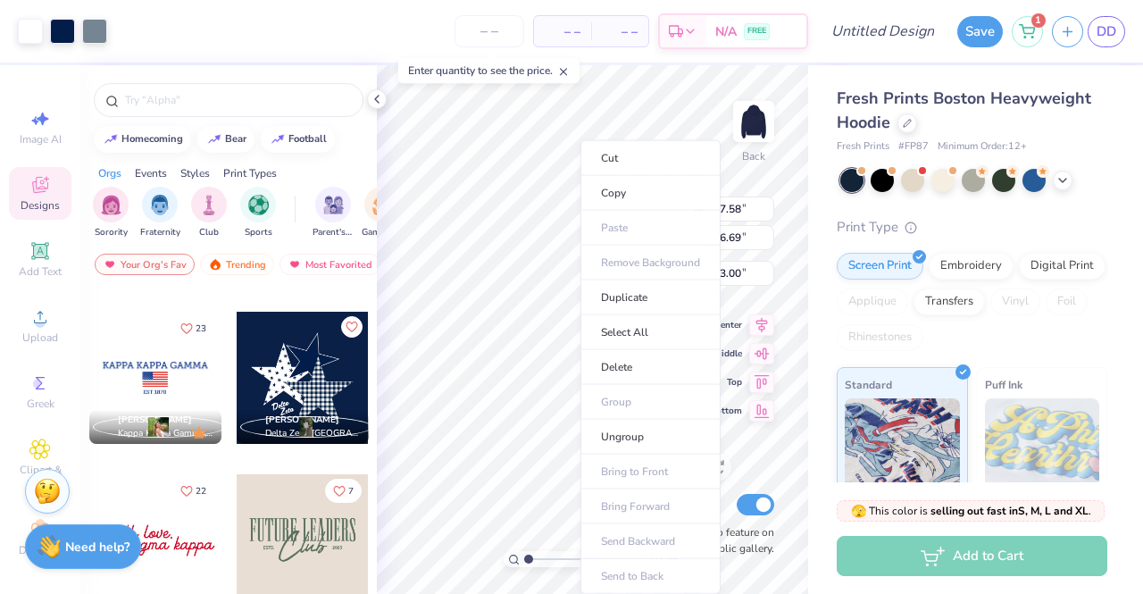
click at [620, 163] on li "Cut" at bounding box center [651, 158] width 140 height 36
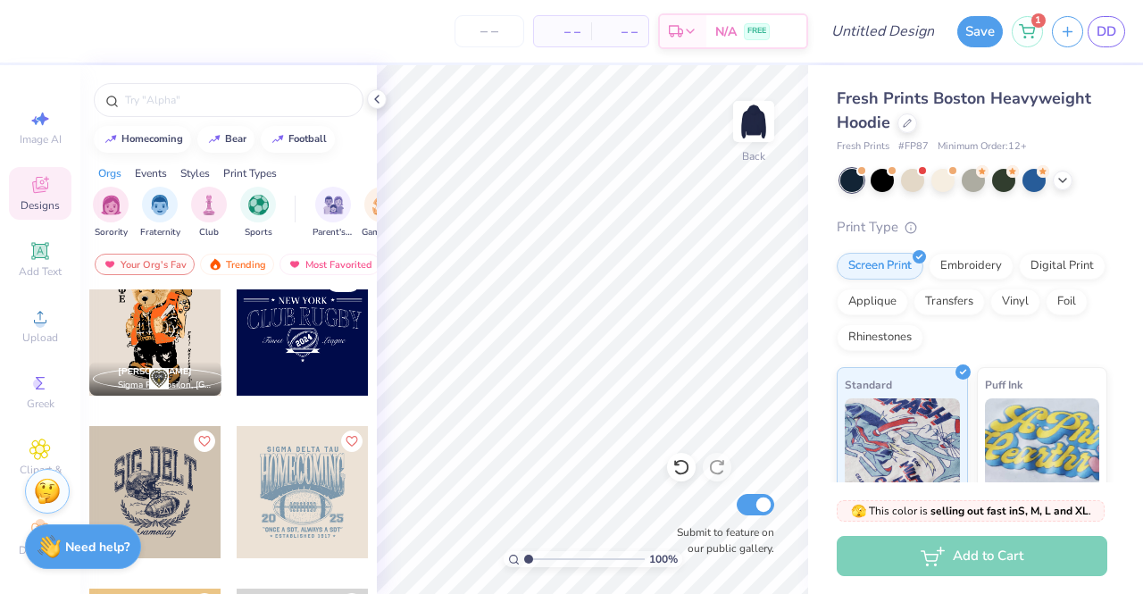
scroll to position [5626, 0]
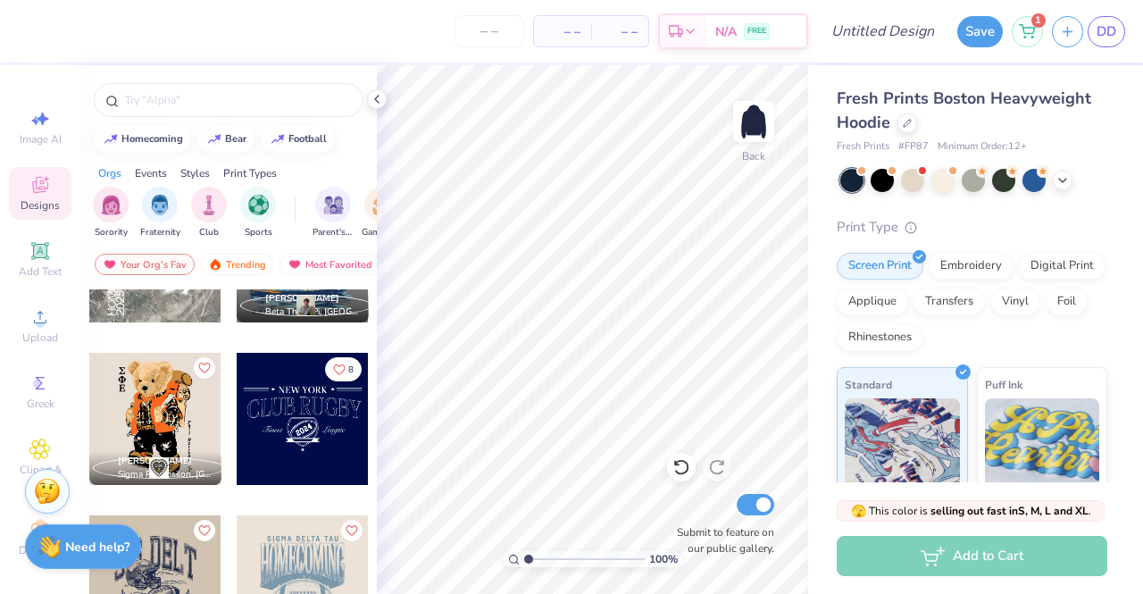
click at [300, 403] on div at bounding box center [303, 419] width 132 height 132
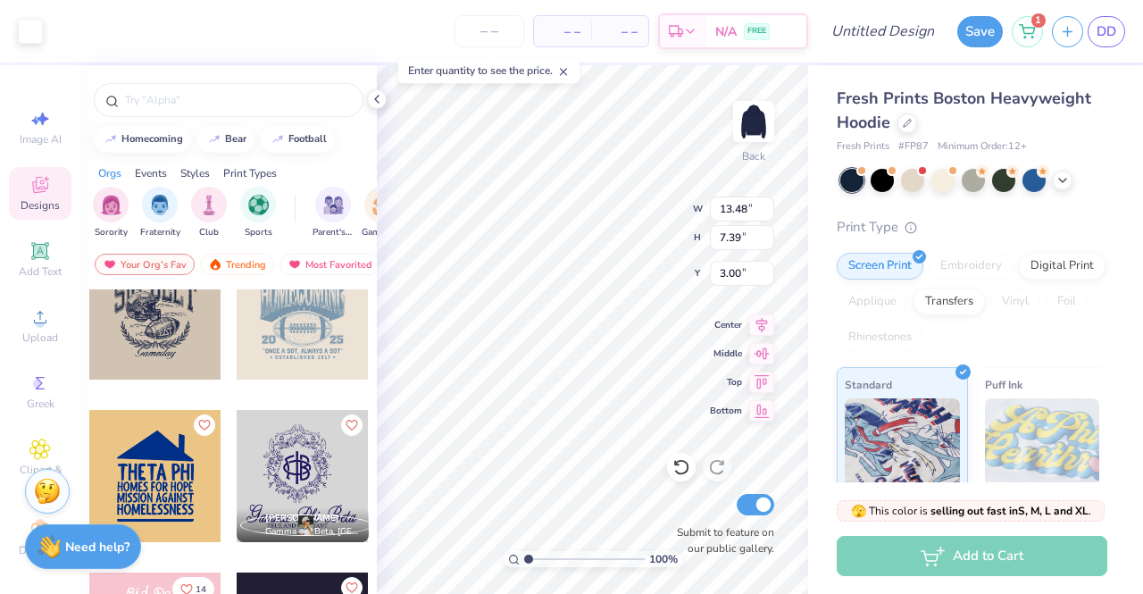
scroll to position [6073, 0]
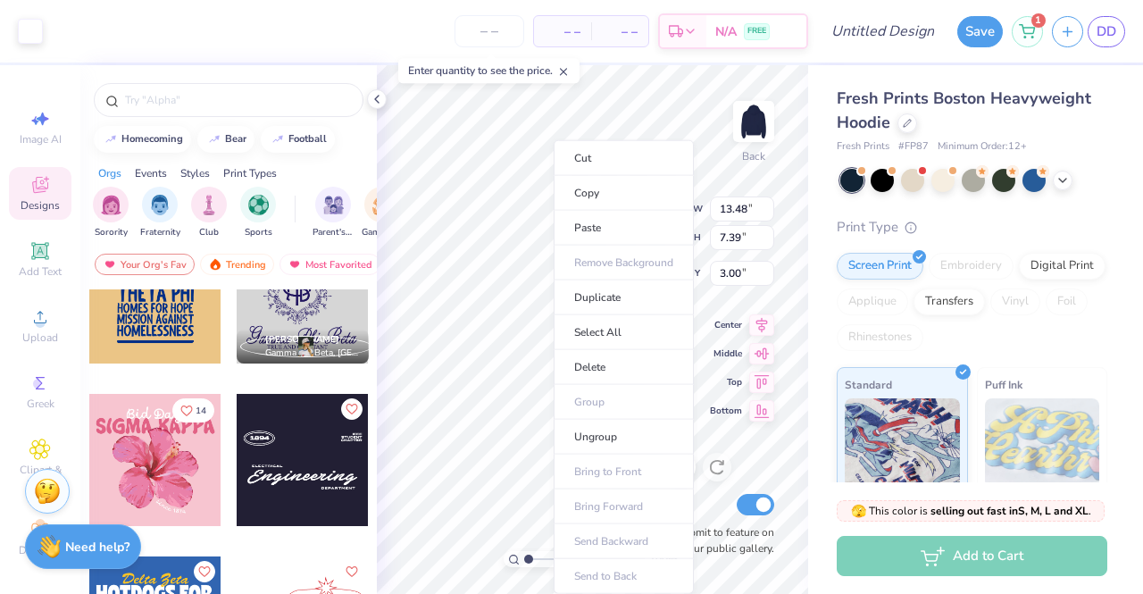
click at [636, 153] on li "Cut" at bounding box center [624, 158] width 140 height 36
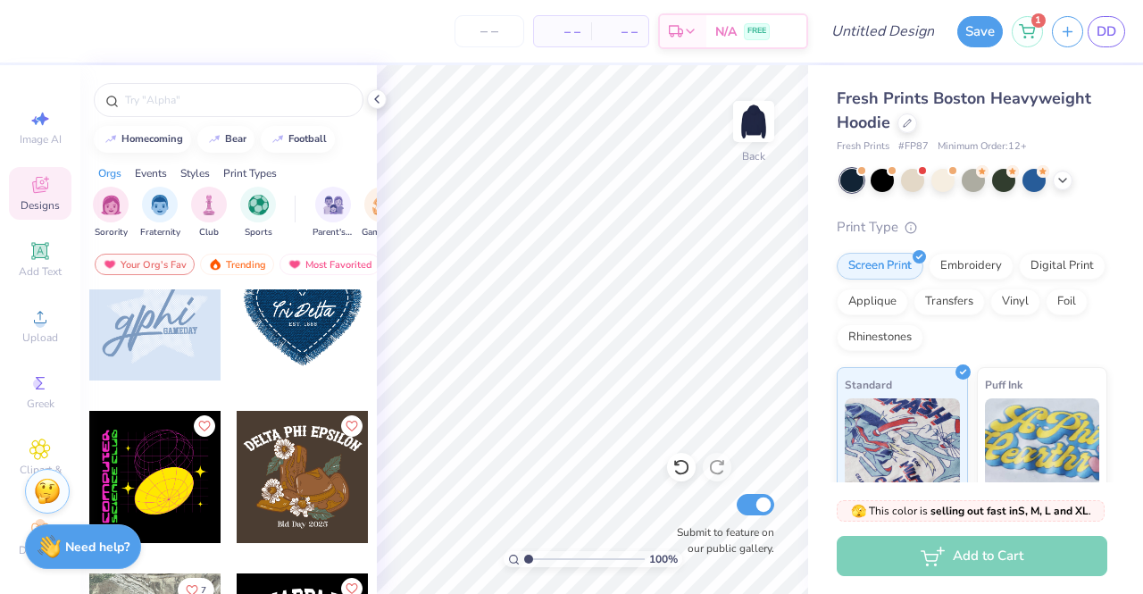
scroll to position [12771, 0]
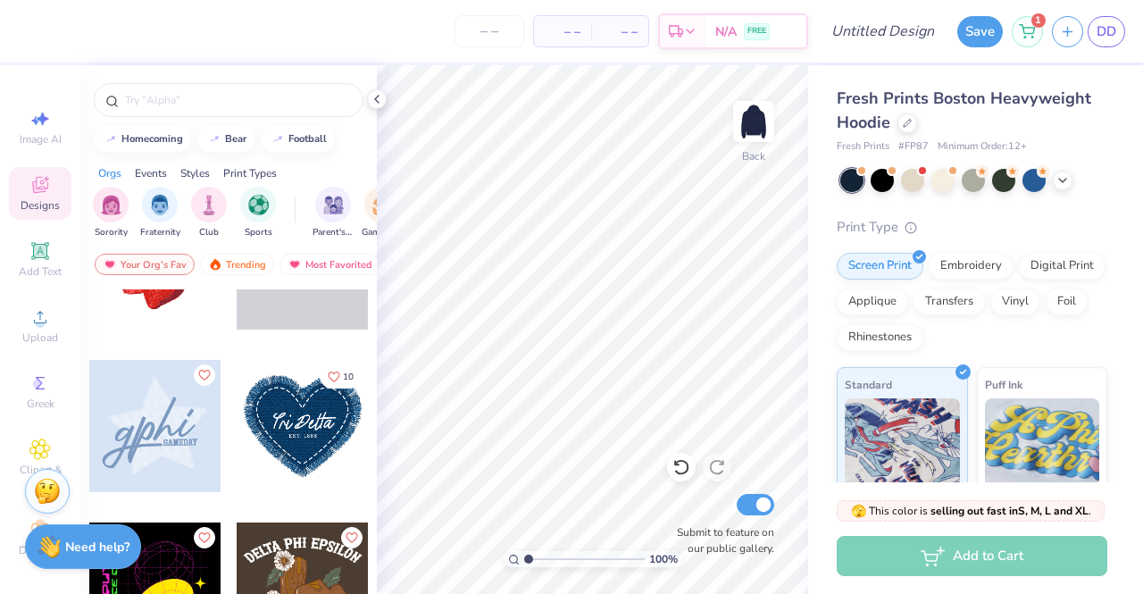
click at [320, 375] on button "10" at bounding box center [341, 376] width 42 height 24
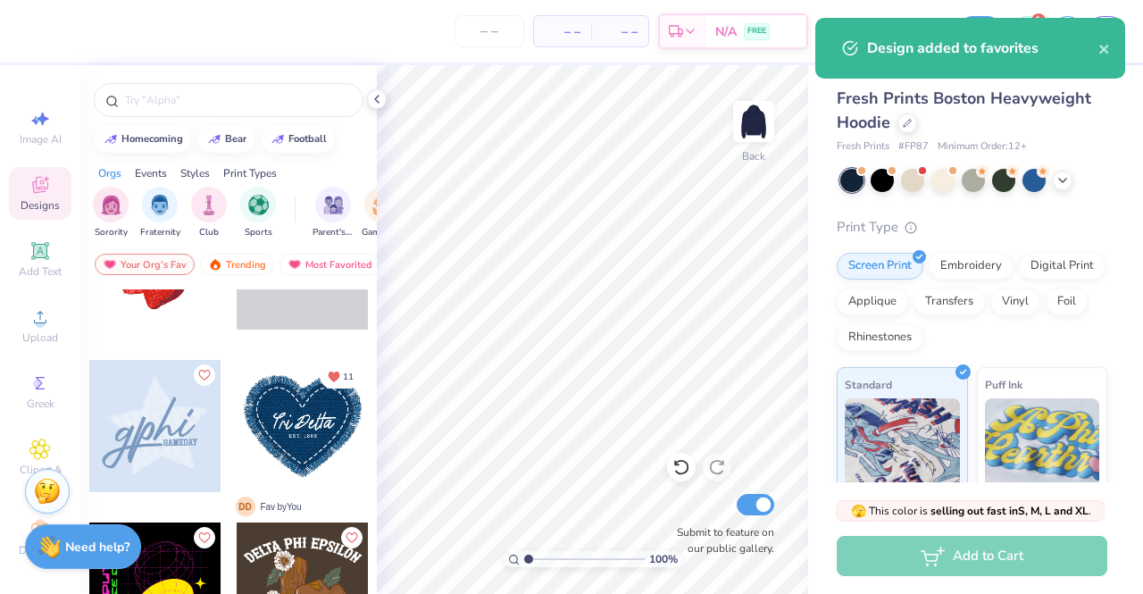
scroll to position [0, 0]
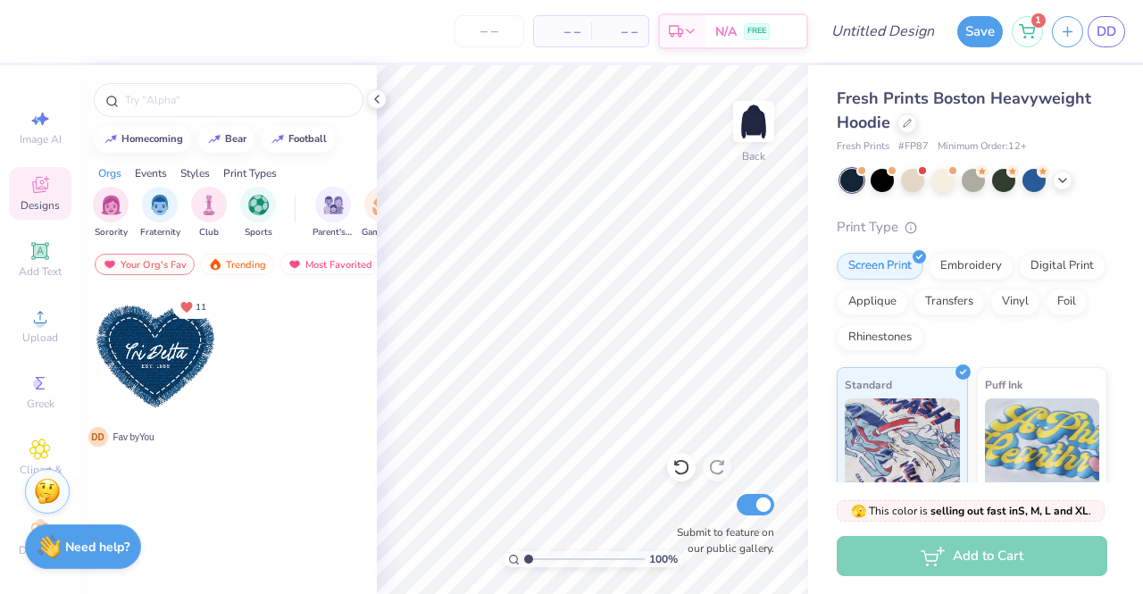
click at [335, 261] on div "Most Favorited" at bounding box center [330, 264] width 101 height 21
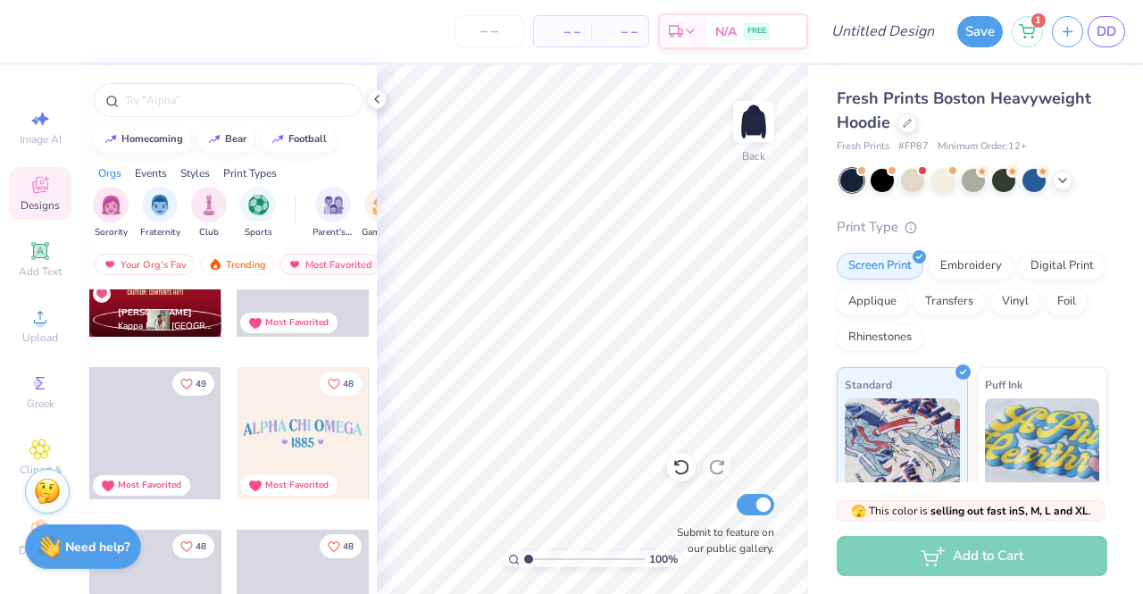
scroll to position [7105, 0]
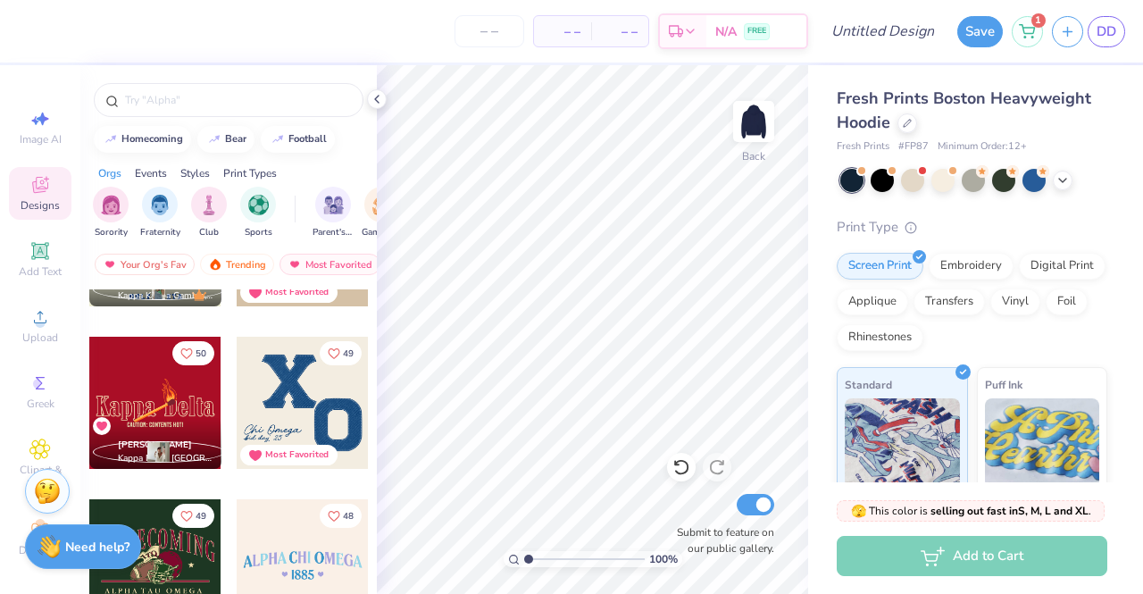
click at [1095, 137] on div "Fresh Prints Boston Heavyweight Hoodie Fresh Prints # FP87 Minimum Order: 12 + …" at bounding box center [975, 418] width 335 height 706
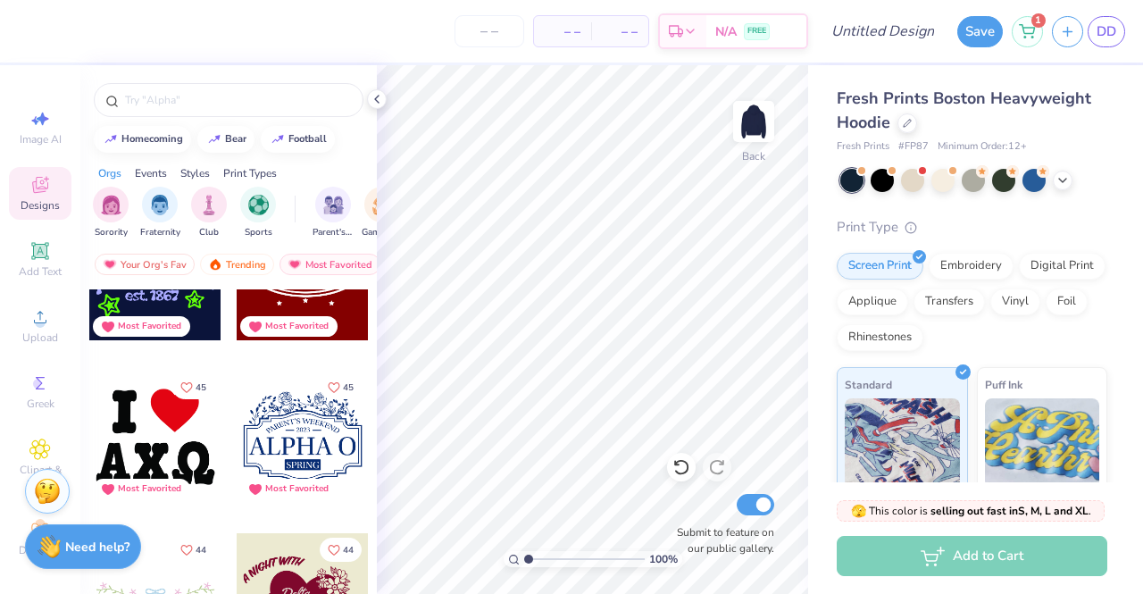
scroll to position [8177, 0]
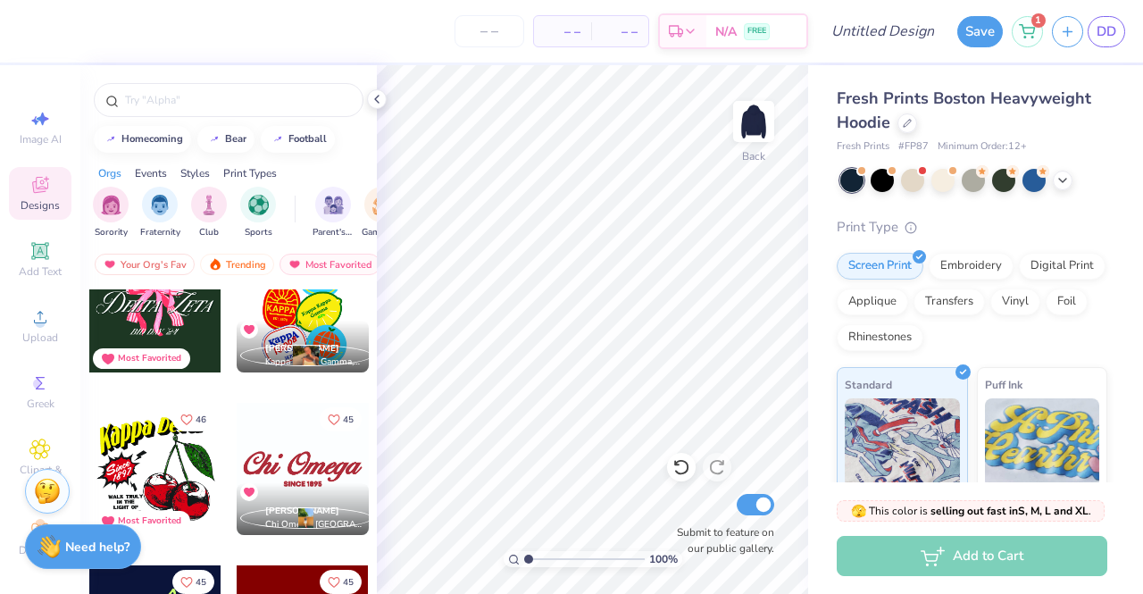
click at [334, 414] on button "45" at bounding box center [341, 419] width 42 height 24
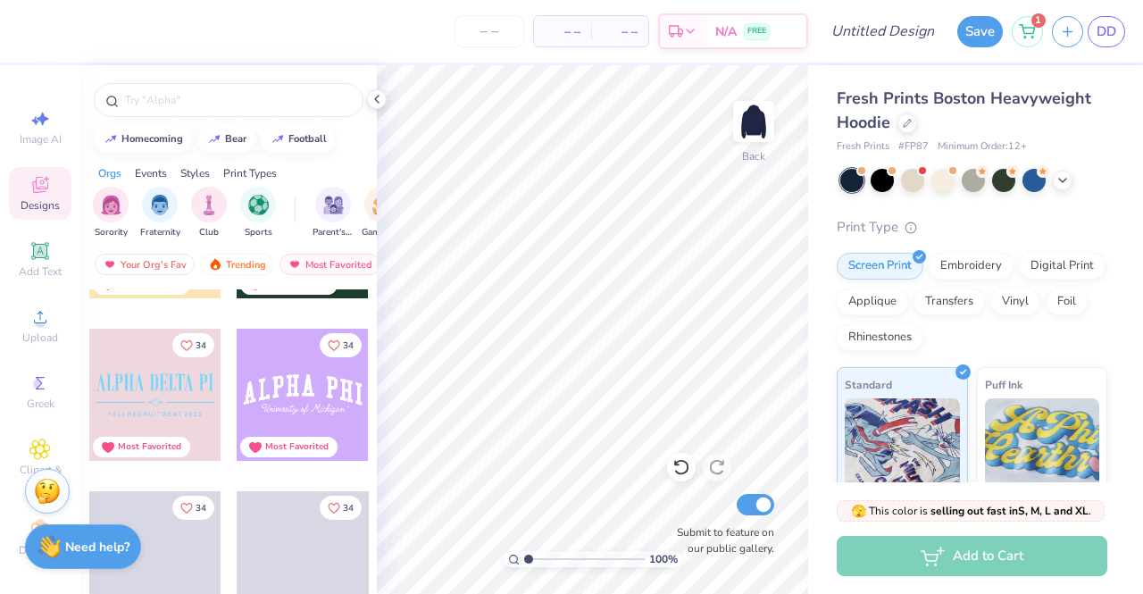
scroll to position [14431, 0]
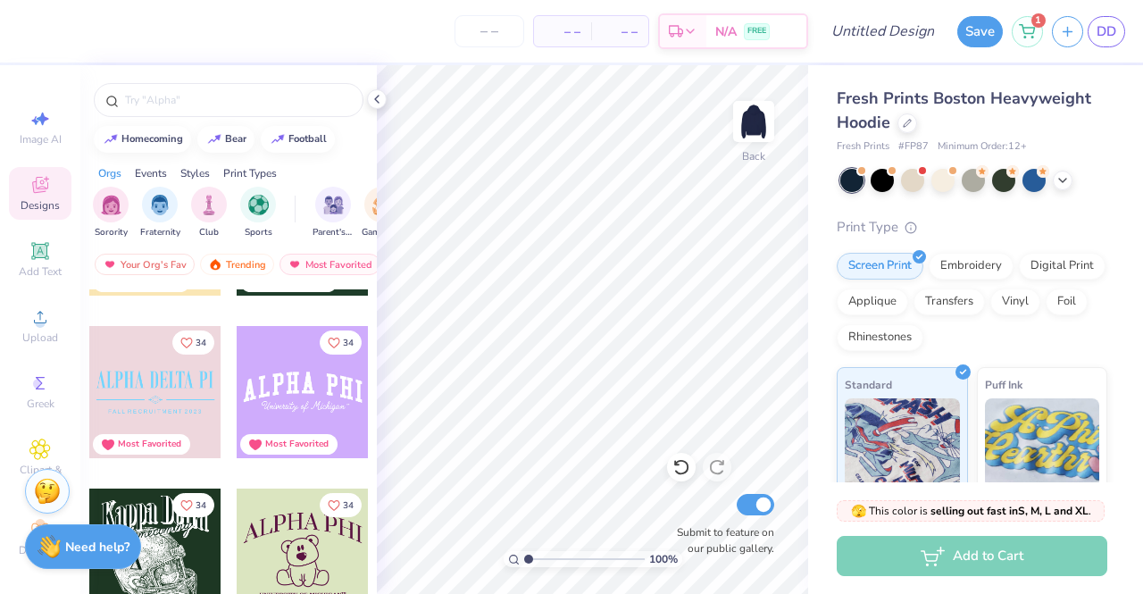
click at [277, 378] on div at bounding box center [303, 392] width 132 height 132
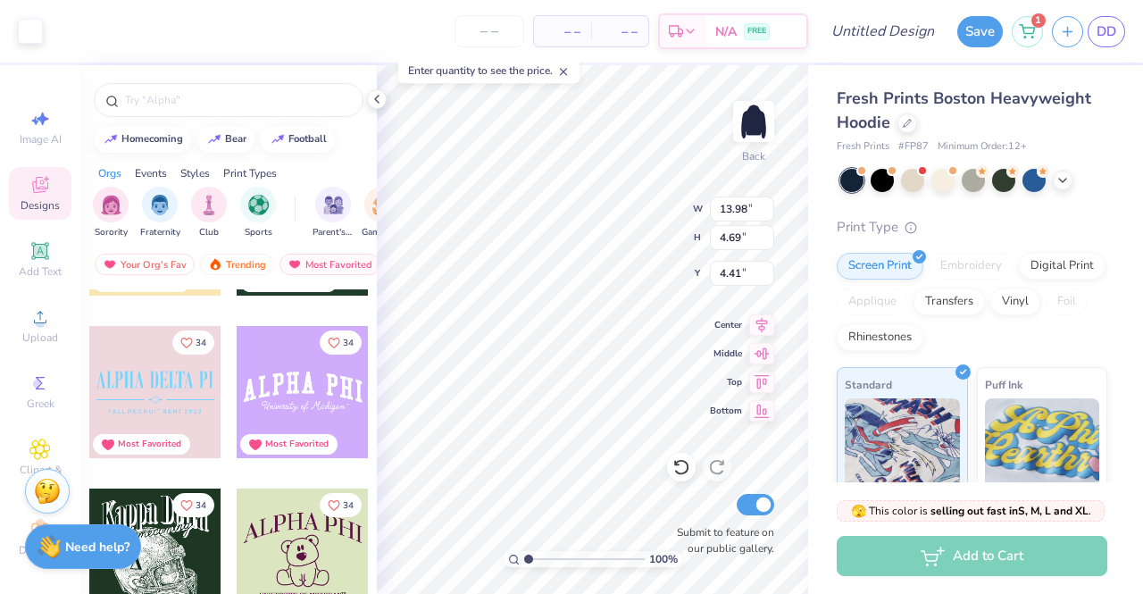
type input "4.41"
type input "14.97"
type input "5.02"
type input "3.00"
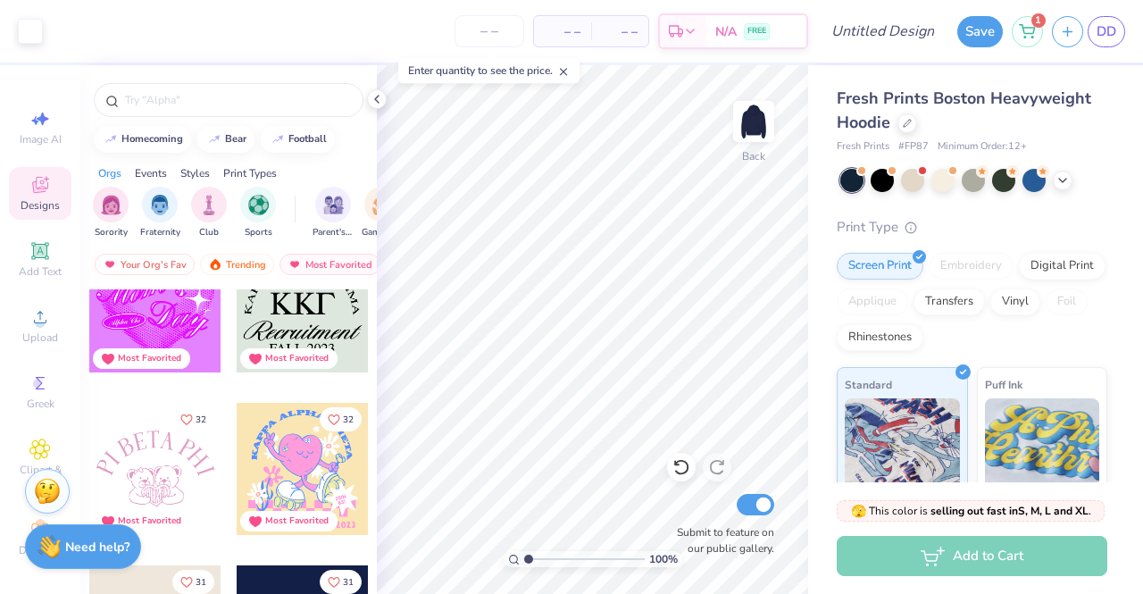
scroll to position [15727, 0]
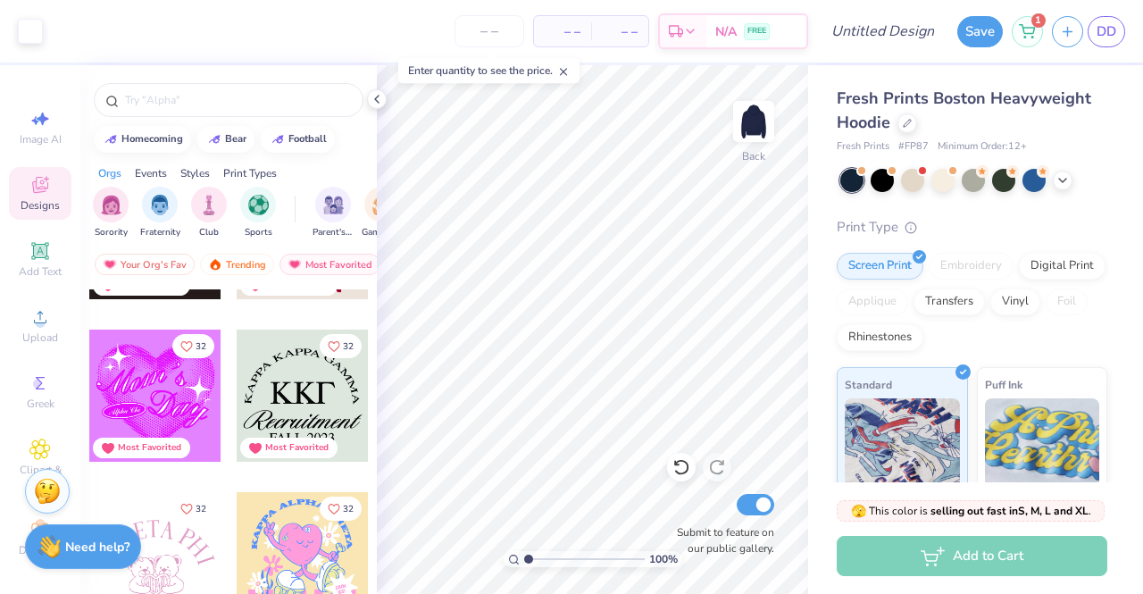
click at [328, 343] on icon "Like" at bounding box center [334, 346] width 13 height 13
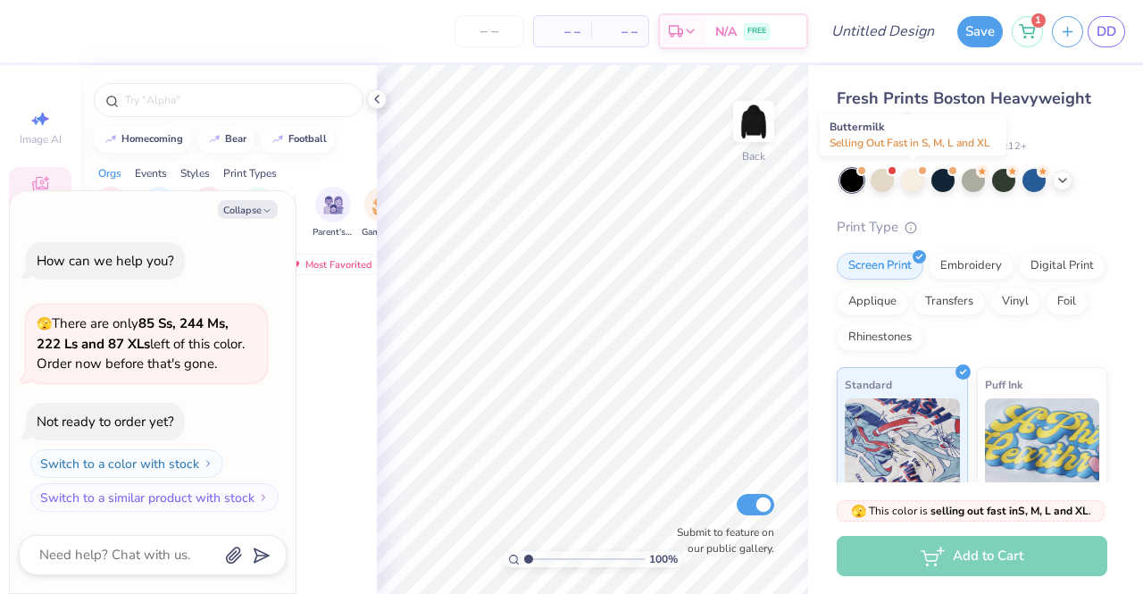
click at [915, 182] on div at bounding box center [912, 180] width 23 height 23
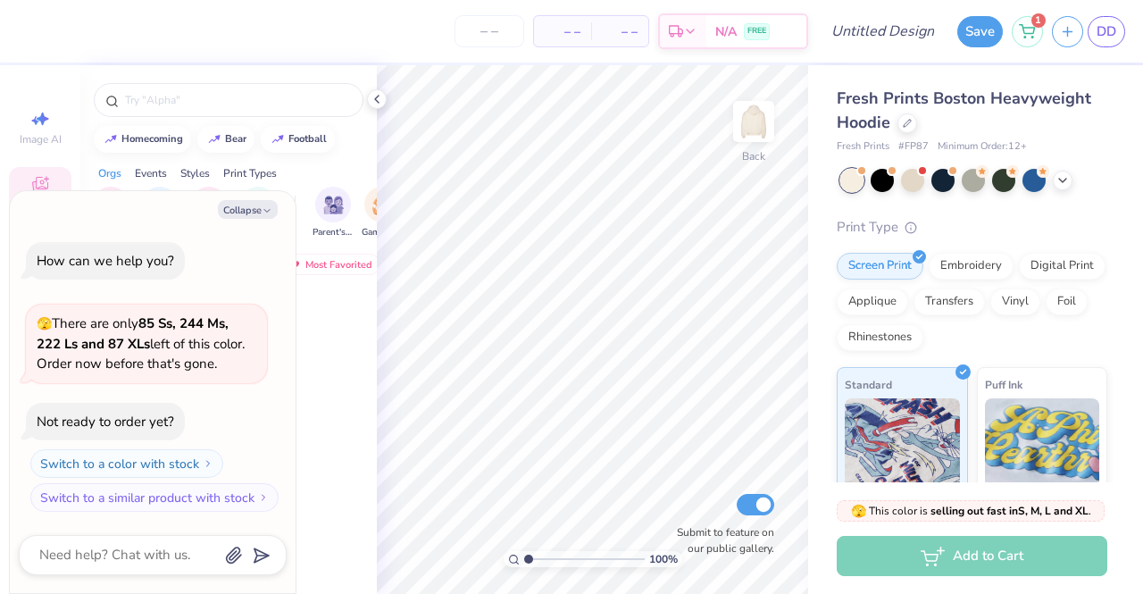
scroll to position [98, 0]
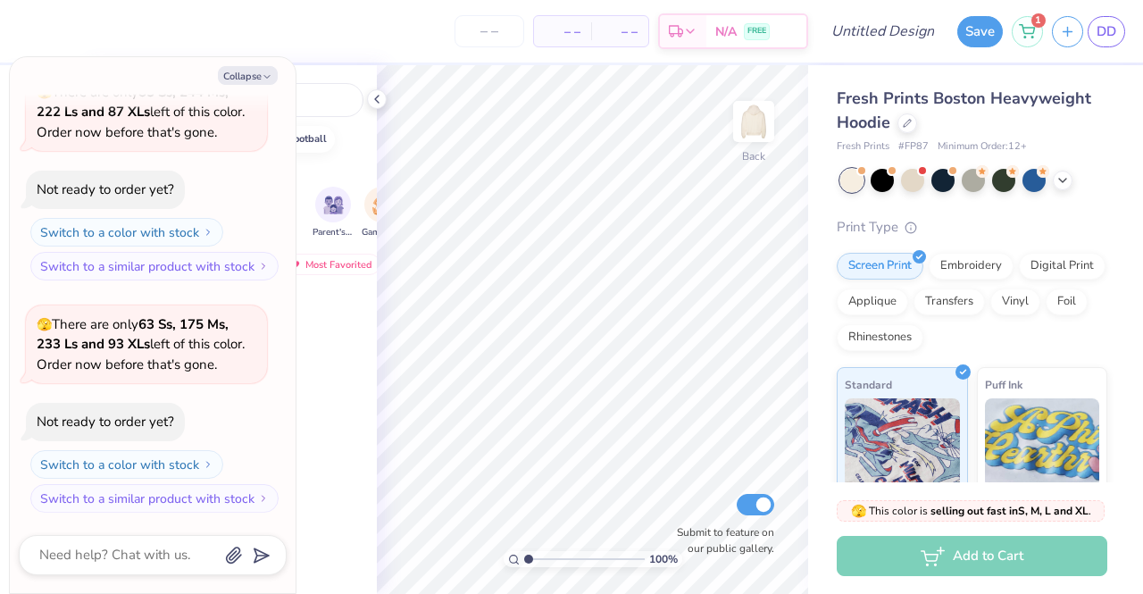
click at [244, 70] on button "Collapse" at bounding box center [248, 75] width 60 height 19
type textarea "x"
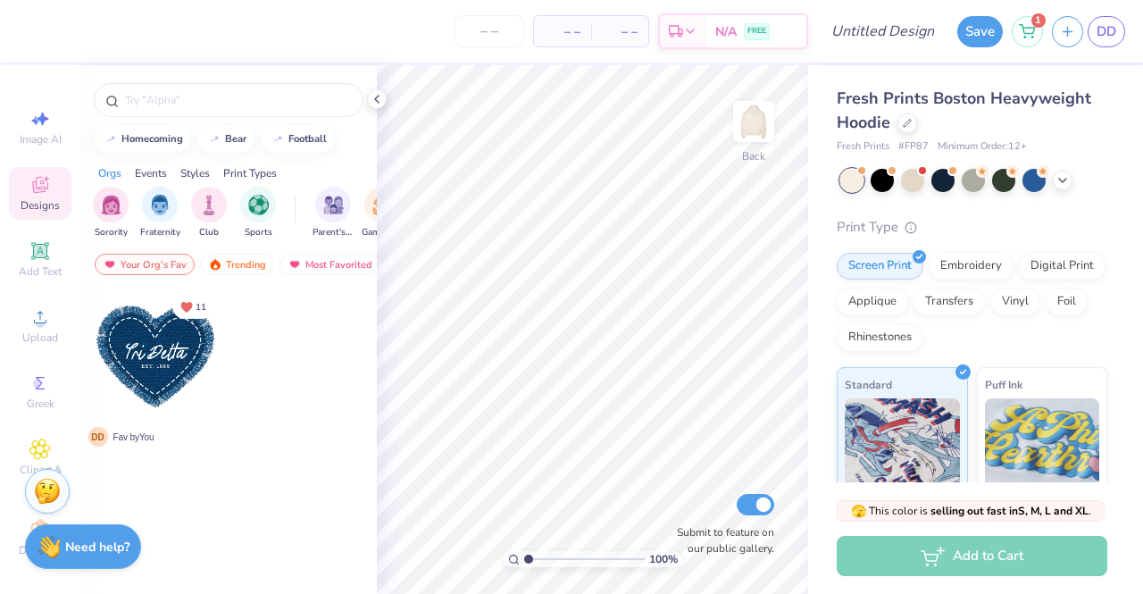
click at [165, 258] on div "Your Org's Fav" at bounding box center [145, 264] width 100 height 21
click at [322, 262] on div "Most Favorited" at bounding box center [330, 264] width 101 height 21
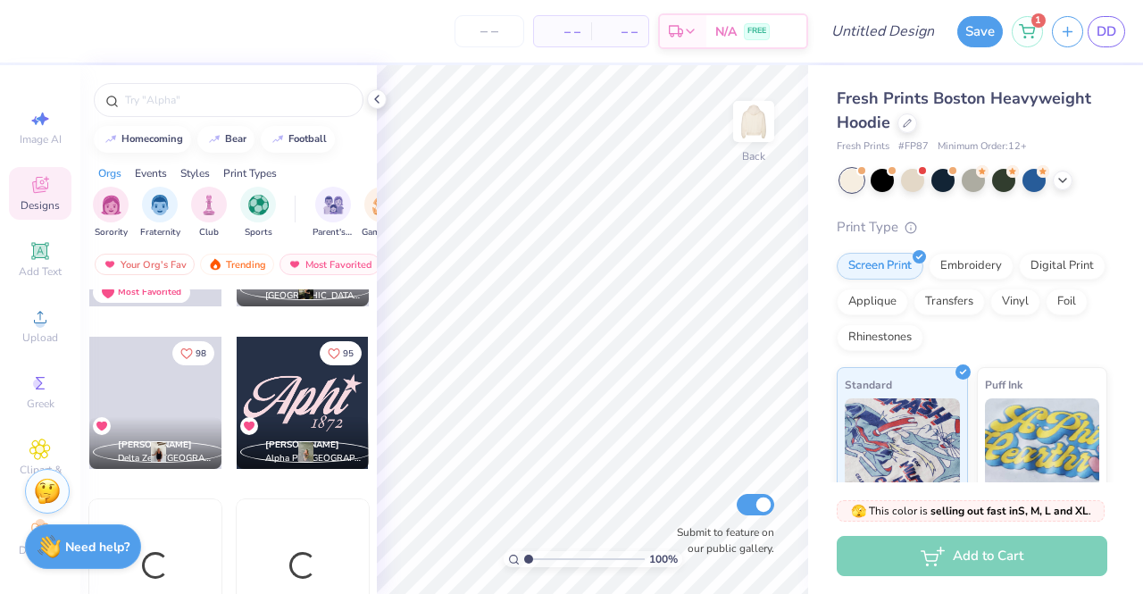
scroll to position [2096, 0]
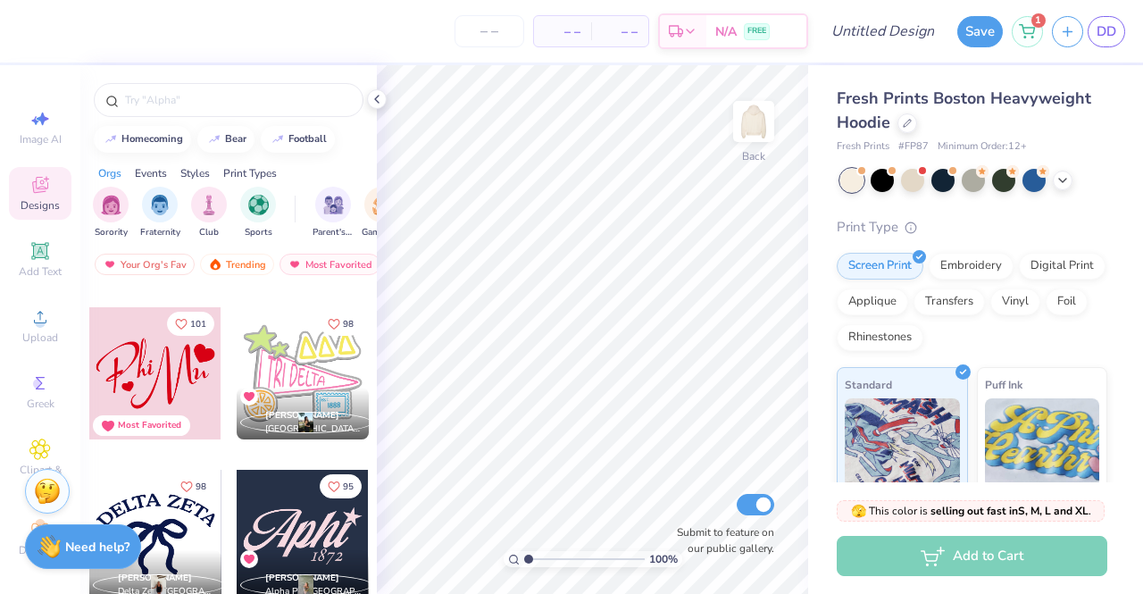
click at [329, 256] on div "Most Favorited" at bounding box center [330, 264] width 101 height 21
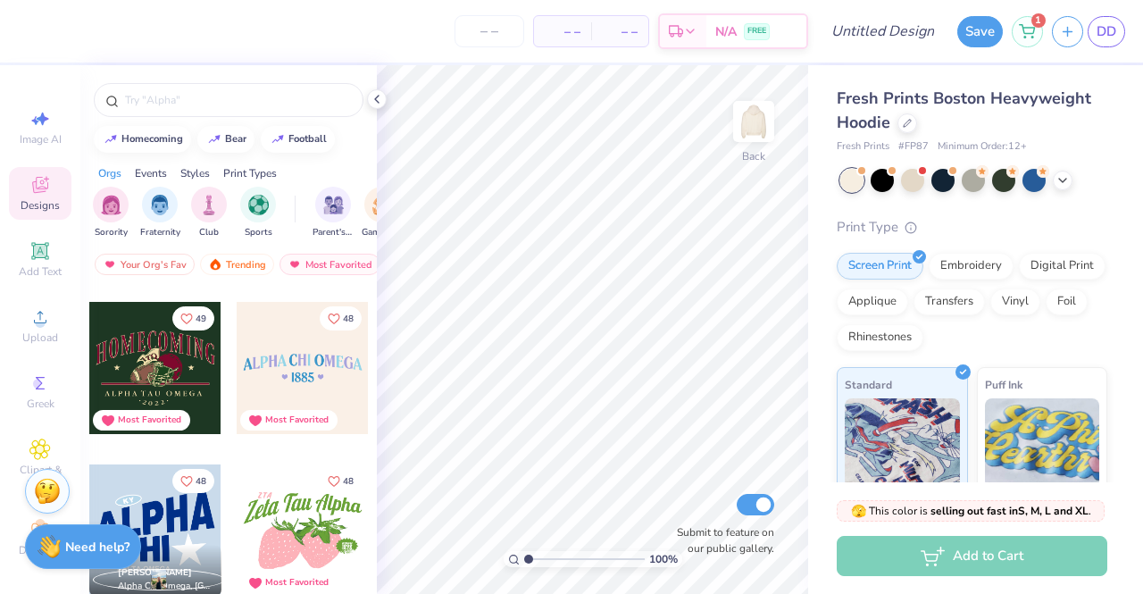
scroll to position [7263, 0]
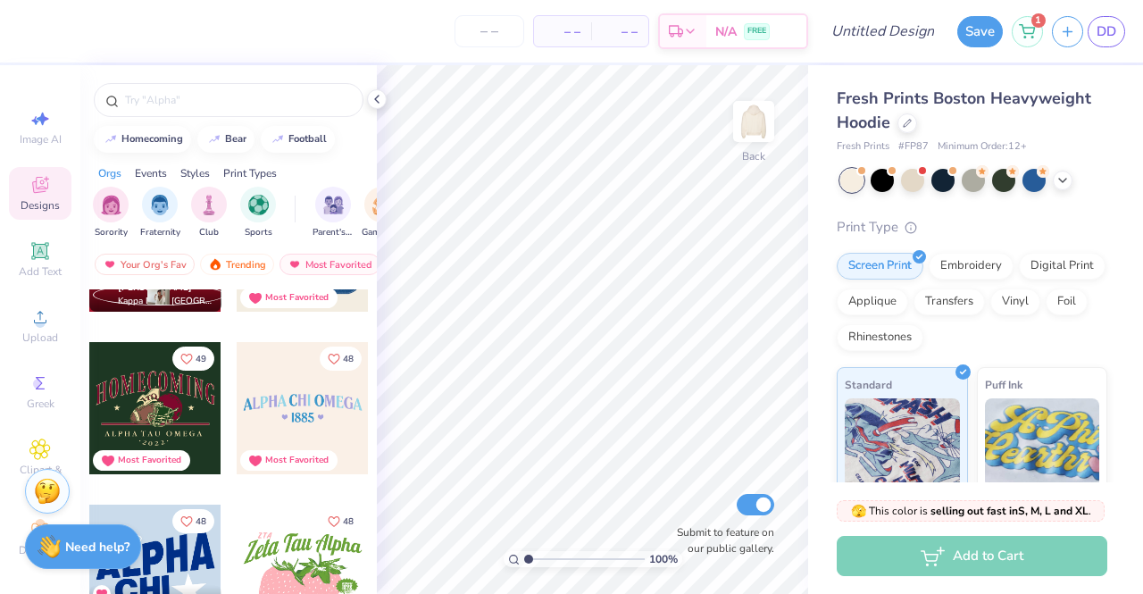
click at [232, 96] on input "text" at bounding box center [237, 100] width 229 height 18
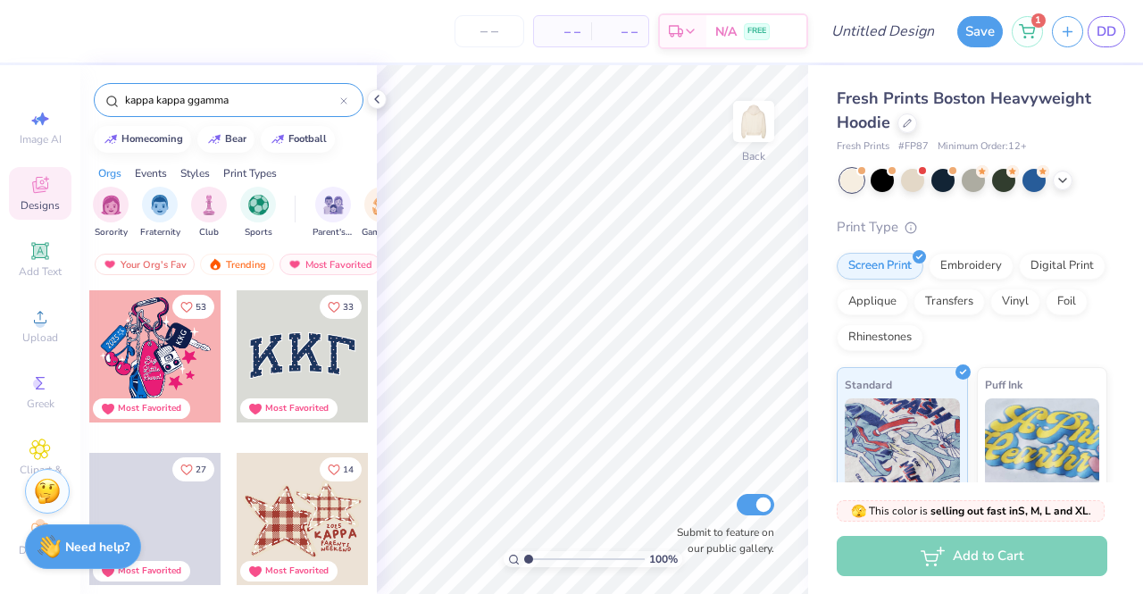
click at [193, 101] on input "kappa kappa ggamma" at bounding box center [231, 100] width 217 height 18
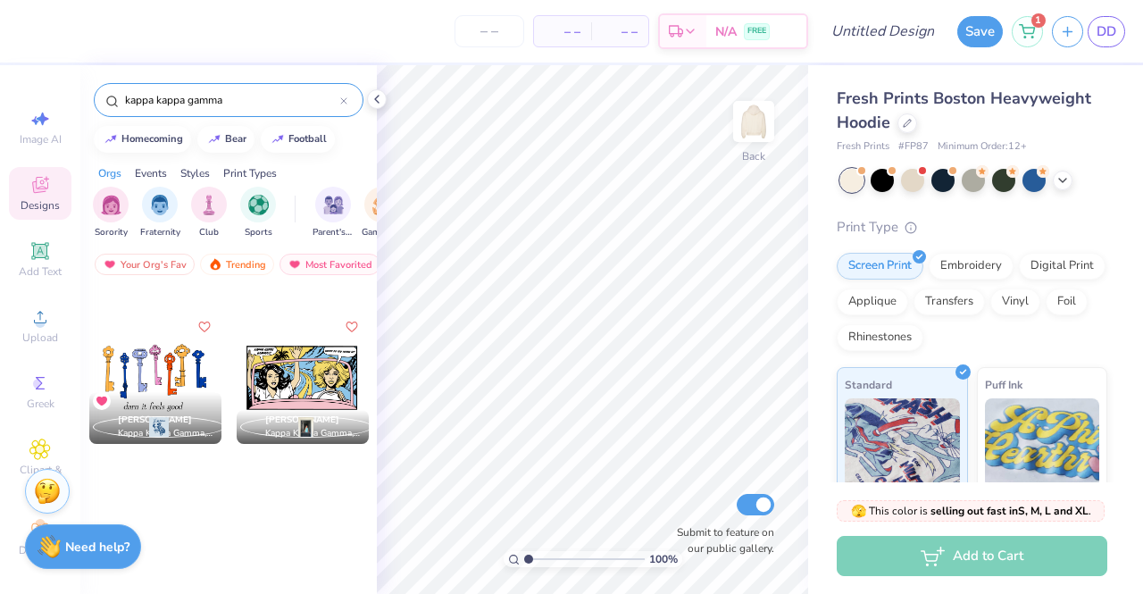
scroll to position [0, 0]
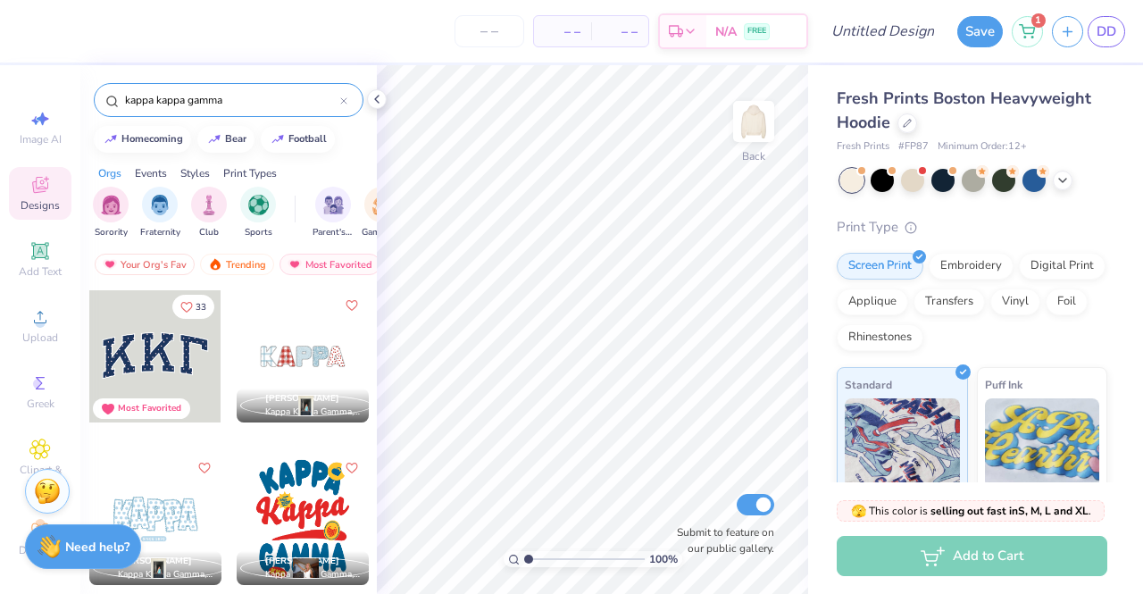
type input "kappa kappa gamma"
click at [333, 269] on div "Most Favorited" at bounding box center [330, 264] width 101 height 21
click at [331, 262] on div "Most Favorited" at bounding box center [330, 264] width 101 height 21
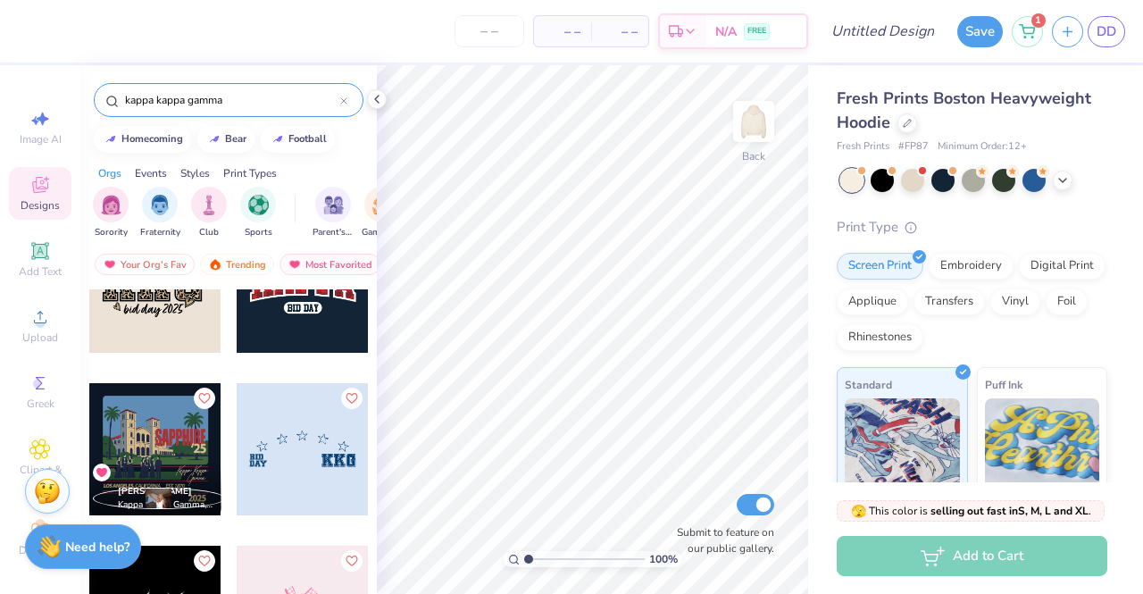
scroll to position [3394, 0]
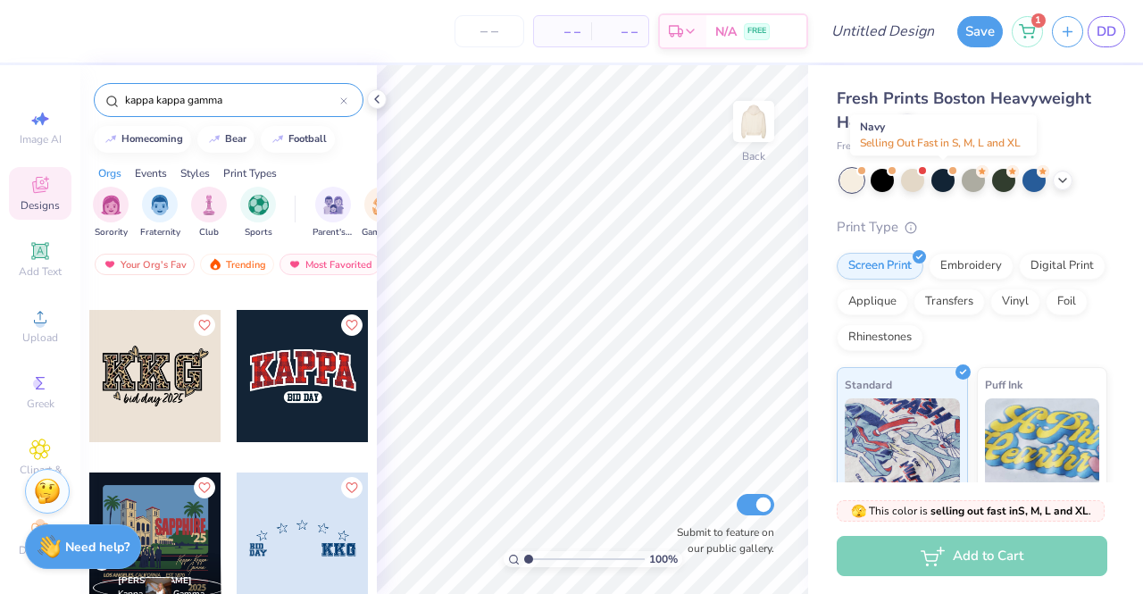
click at [947, 183] on div at bounding box center [942, 180] width 23 height 23
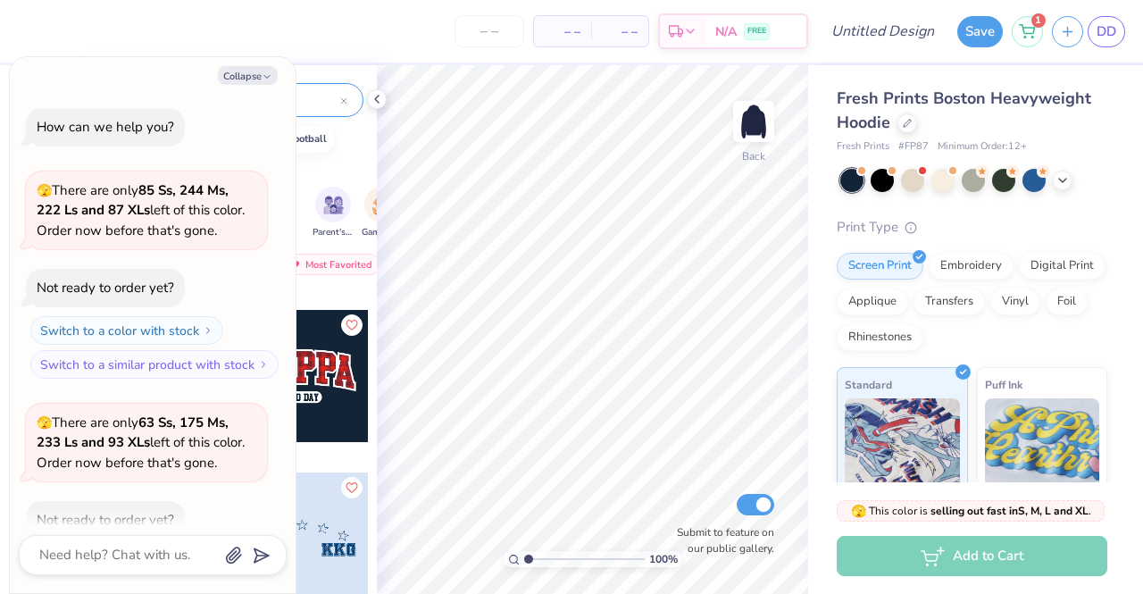
scroll to position [330, 0]
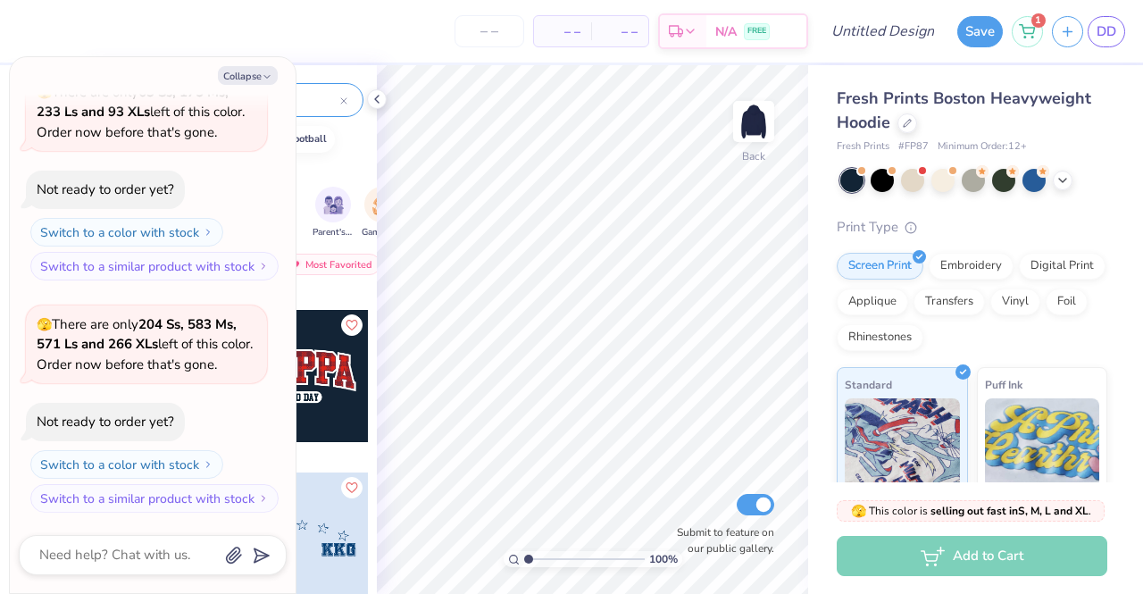
click at [313, 361] on div at bounding box center [303, 376] width 132 height 132
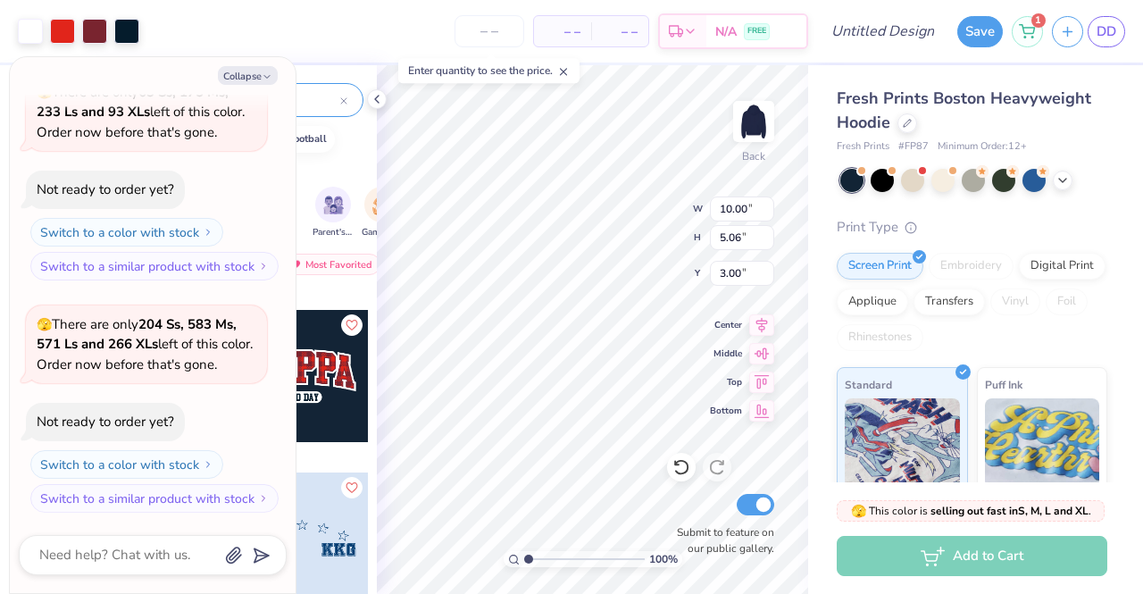
type textarea "x"
type input "12.56"
type input "6.35"
type textarea "x"
type input "14.16"
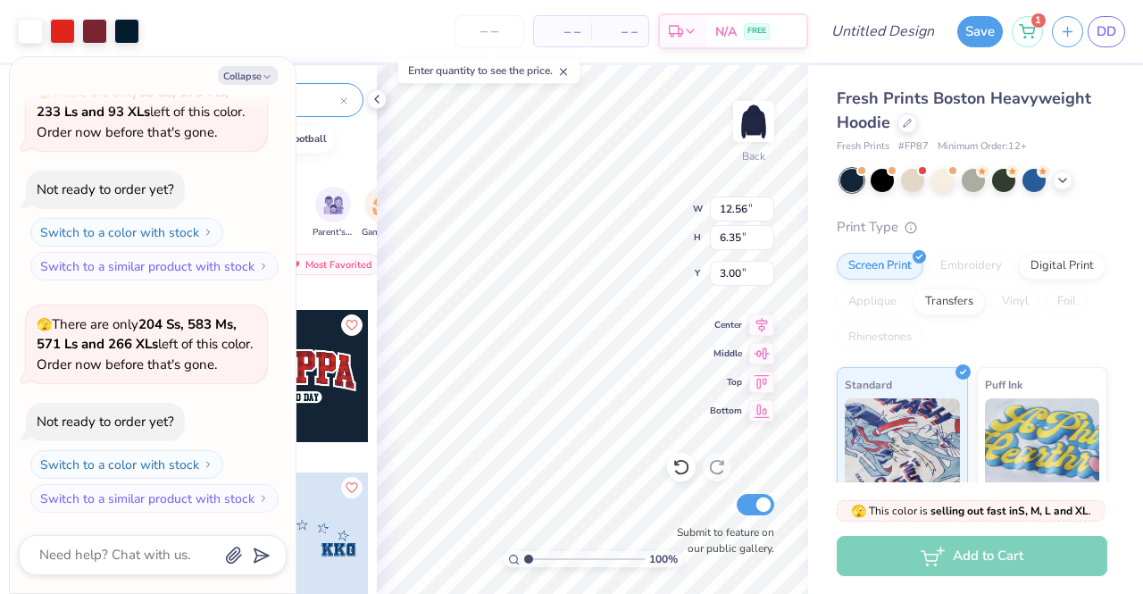
type input "7.16"
type textarea "x"
type input "2.66"
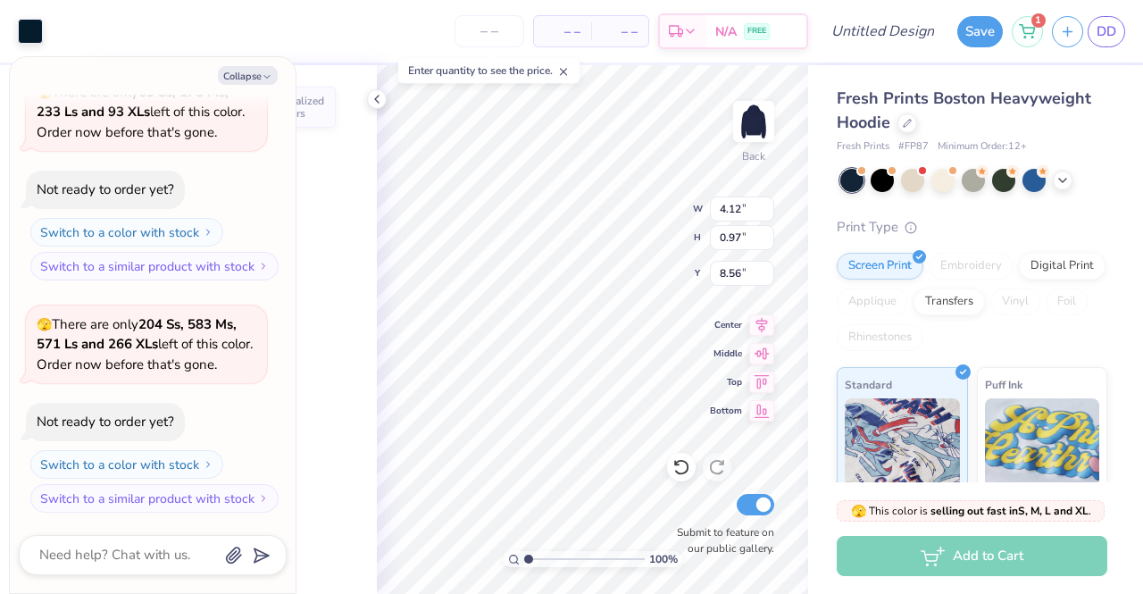
type textarea "x"
type input "4.12"
type input "0.97"
type input "8.56"
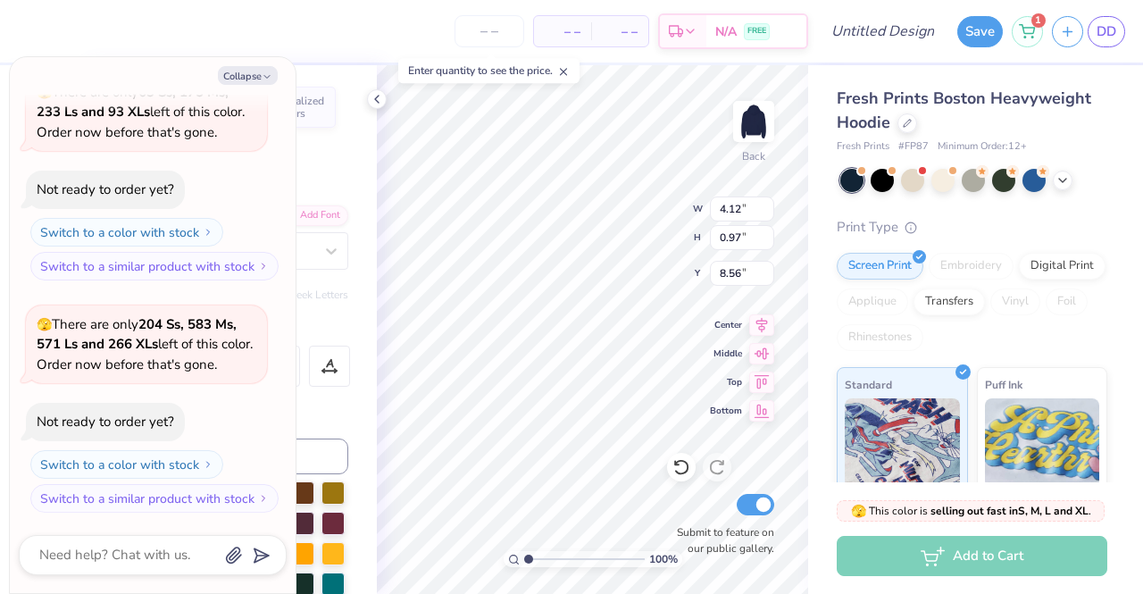
scroll to position [14, 4]
type textarea "x"
type textarea "BID DA"
type textarea "x"
type textarea "BID D"
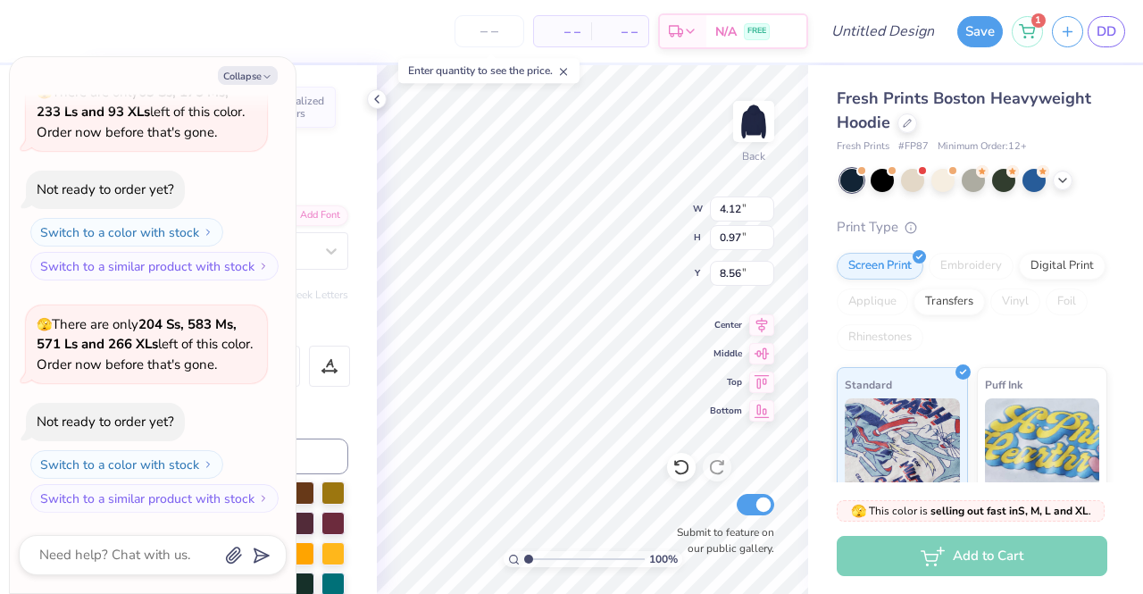
type textarea "x"
type textarea "BID"
type textarea "x"
type textarea "BID"
type textarea "x"
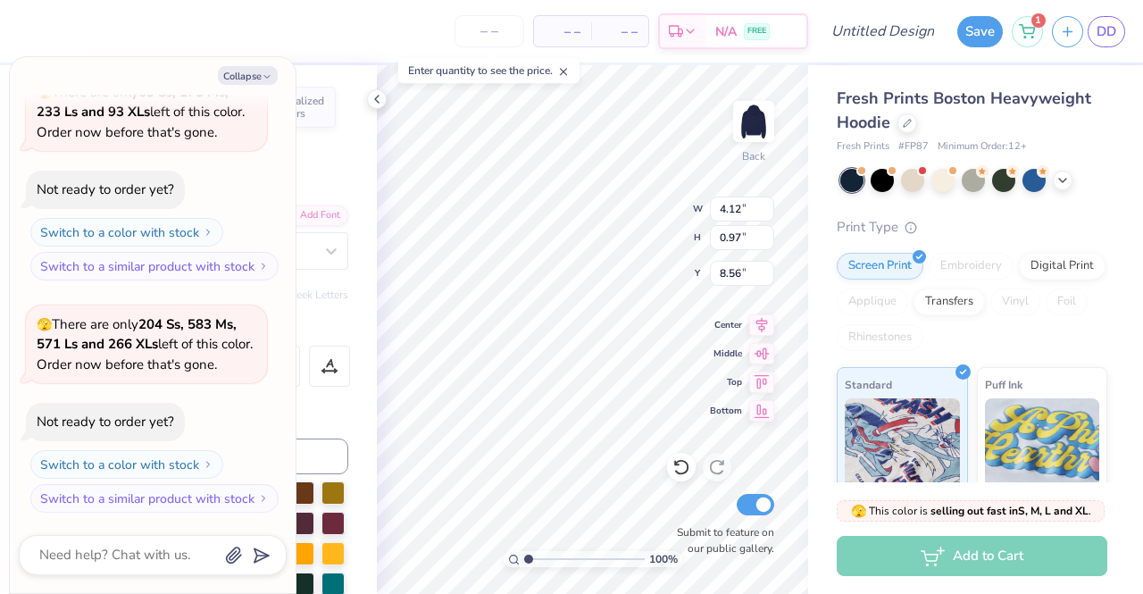
type textarea "BI"
type textarea "x"
type textarea "B"
type textarea "x"
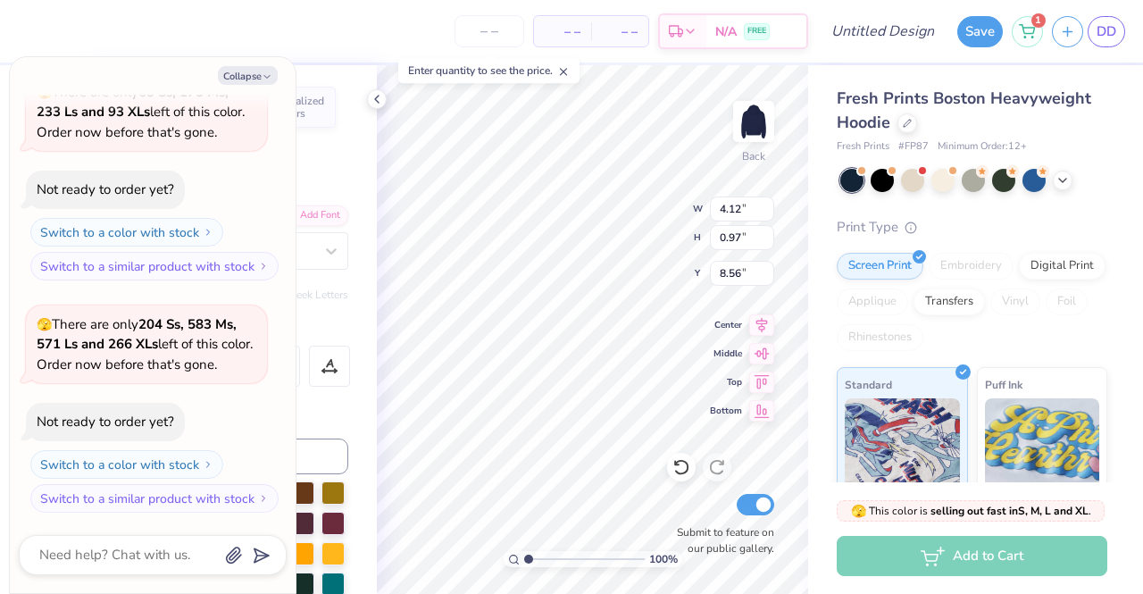
type textarea "x"
type textarea "M"
type textarea "x"
type textarea "Mi"
type textarea "x"
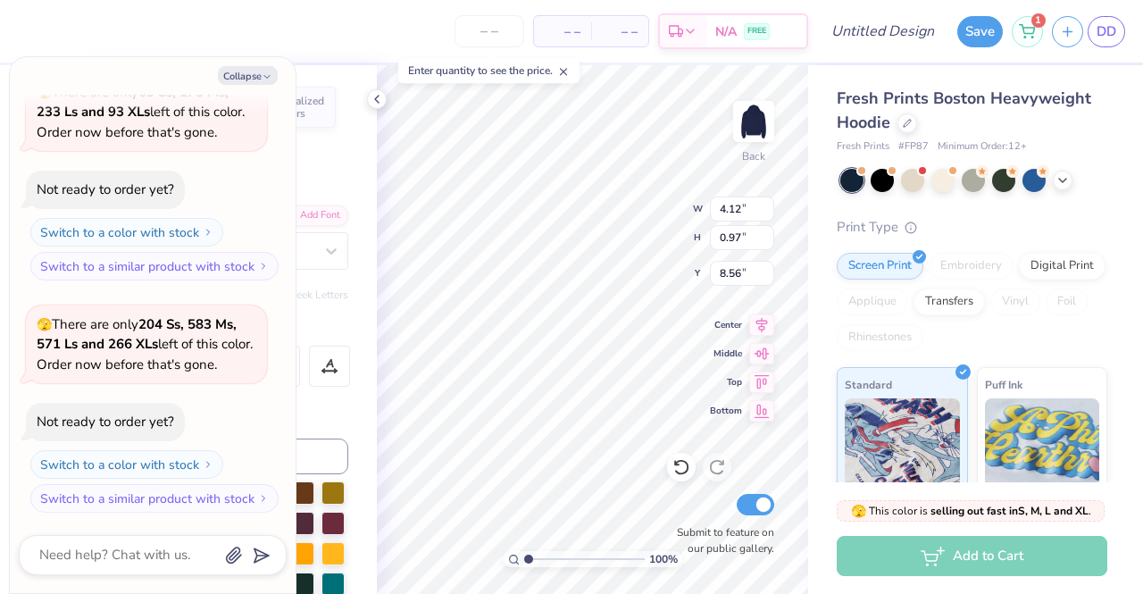
type textarea "Mic"
type textarea "x"
type textarea "Mich"
type textarea "x"
type textarea "Michi"
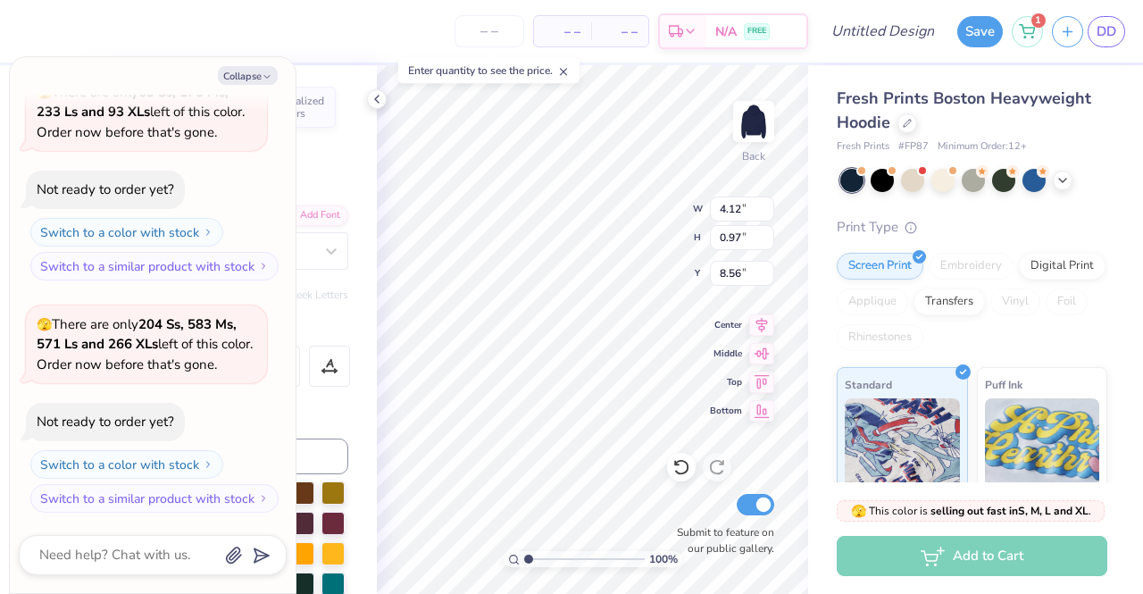
scroll to position [14, 3]
type textarea "x"
type textarea "Michig"
type textarea "x"
type textarea "Michiga"
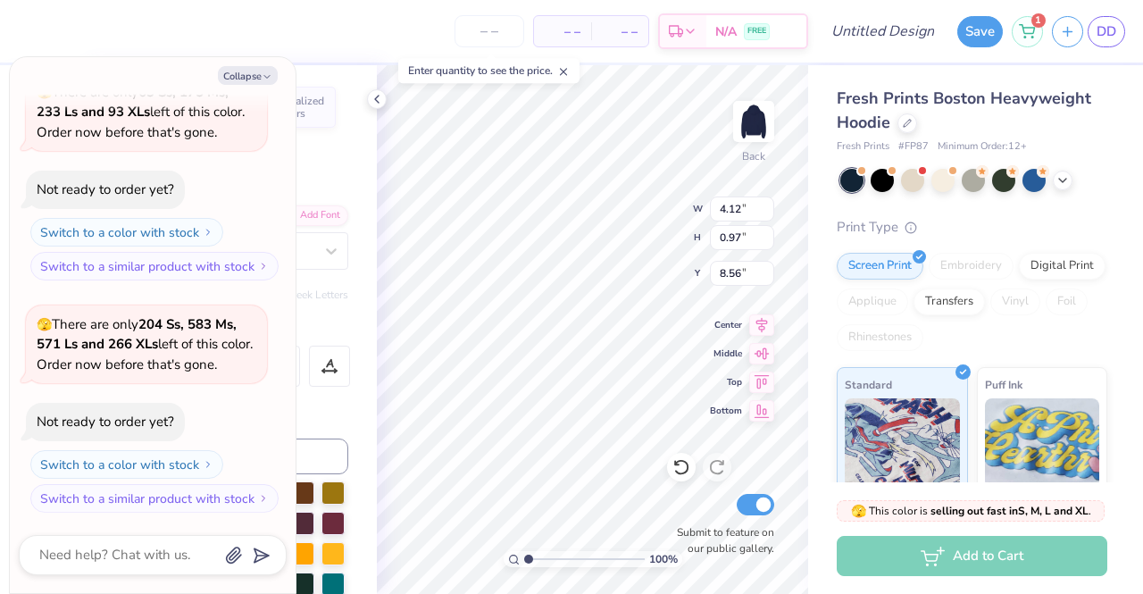
scroll to position [14, 4]
type textarea "x"
type textarea "Michigan"
type textarea "x"
type input "6.85"
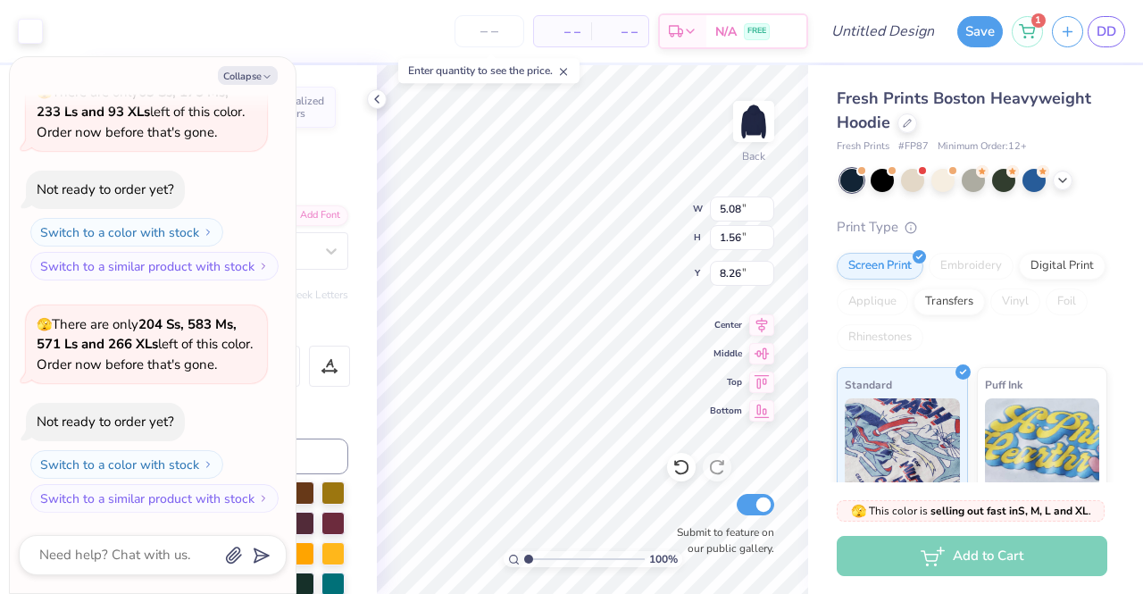
type input "2.10"
type textarea "x"
type input "7.96"
type input "2.44"
type textarea "x"
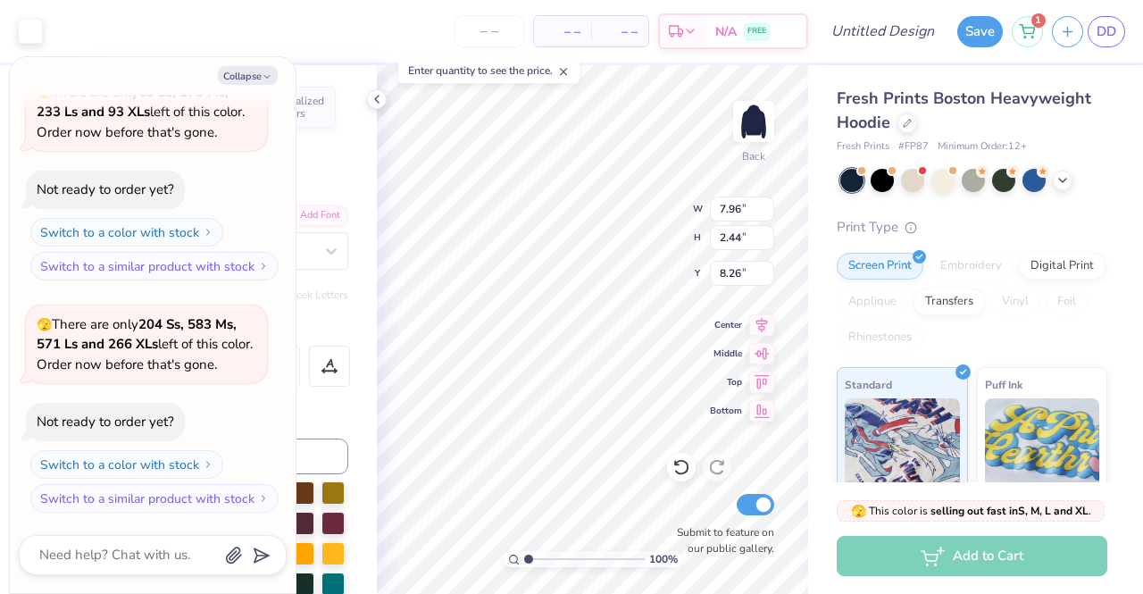
type input "8.31"
type textarea "x"
type input "5.15"
type input "0.97"
type input "8.56"
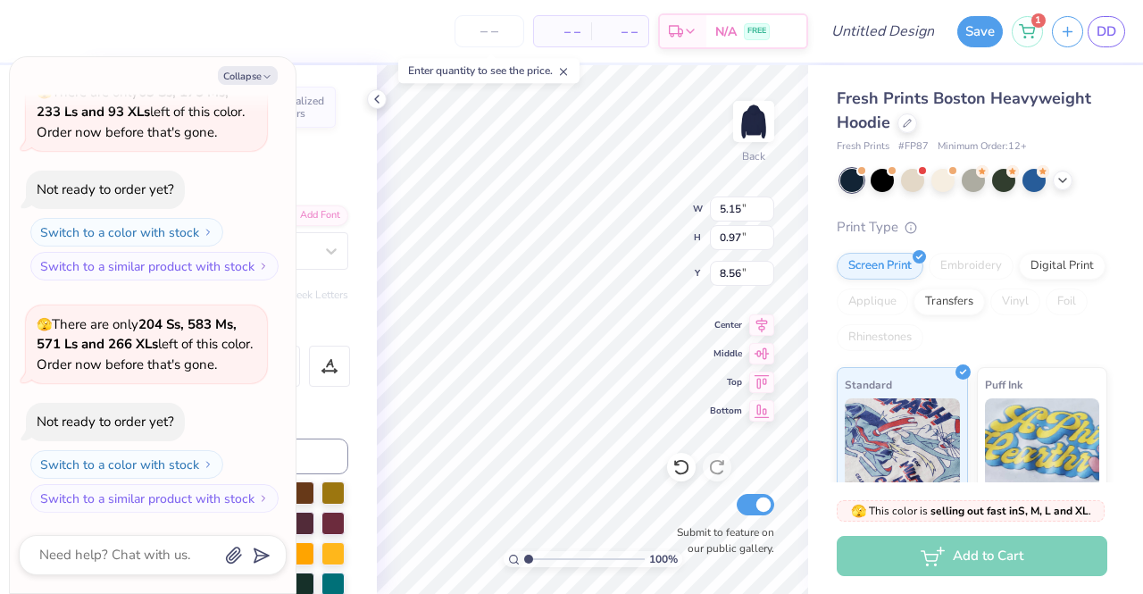
type textarea "x"
type input "9.04"
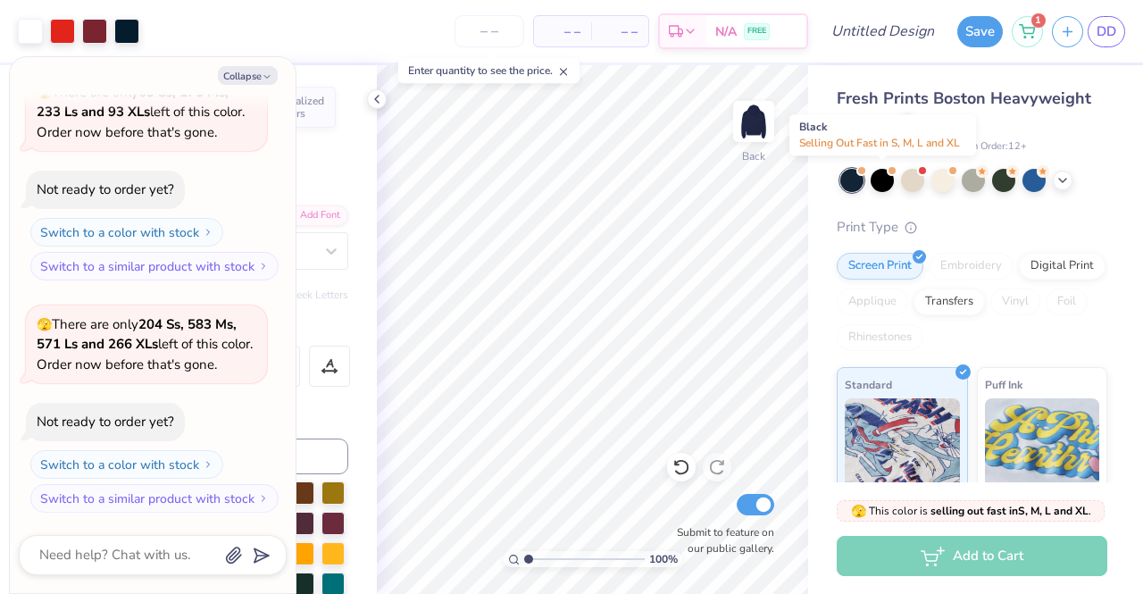
click at [882, 182] on div at bounding box center [882, 180] width 23 height 23
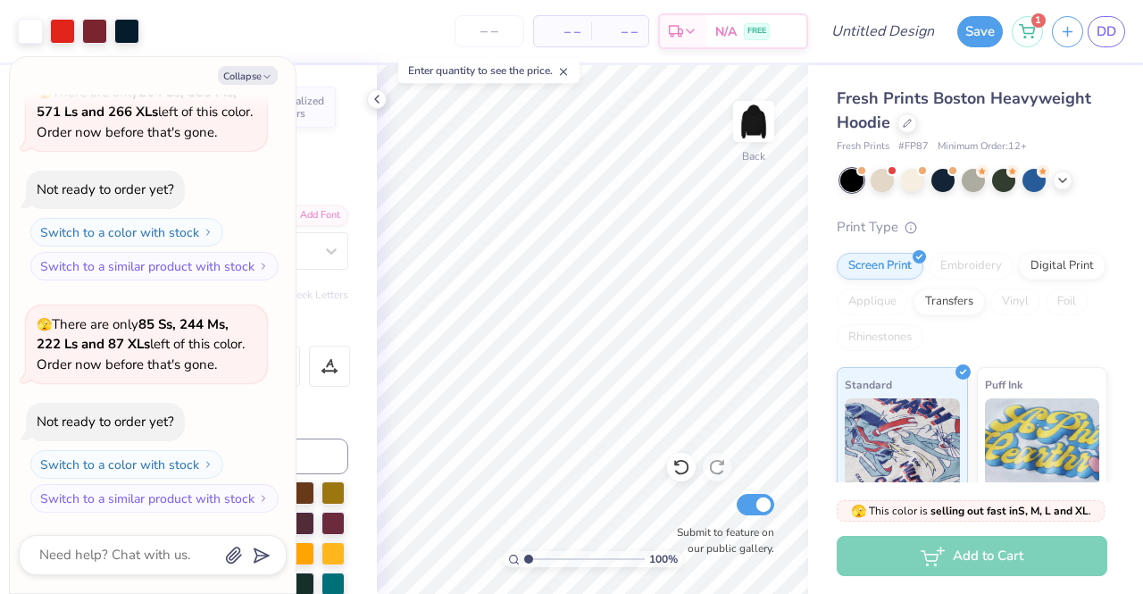
type textarea "x"
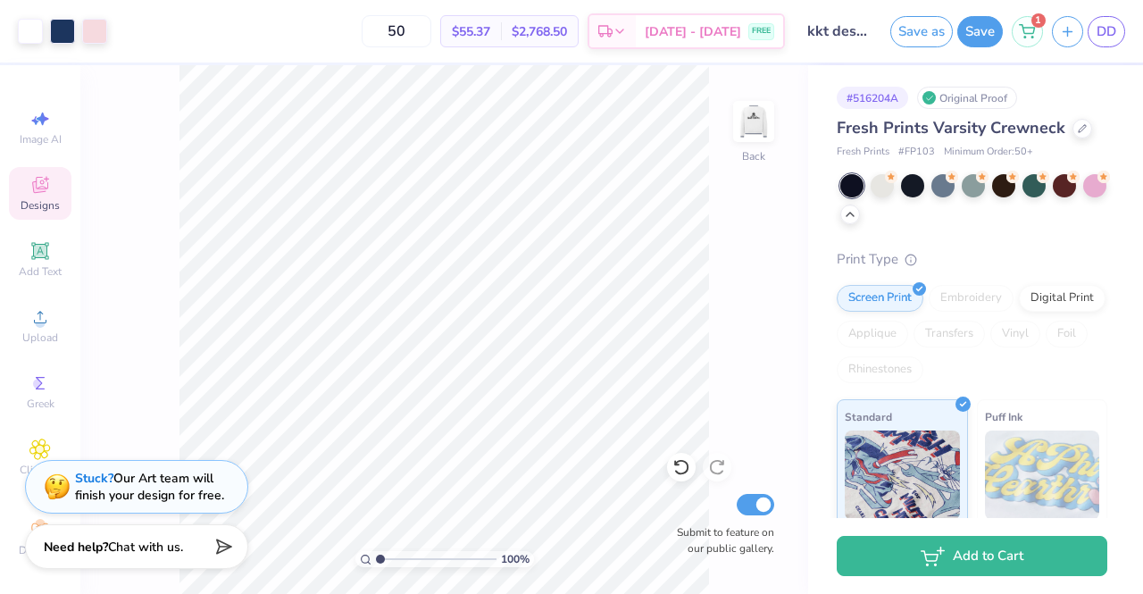
scroll to position [288, 0]
